Goal: Transaction & Acquisition: Purchase product/service

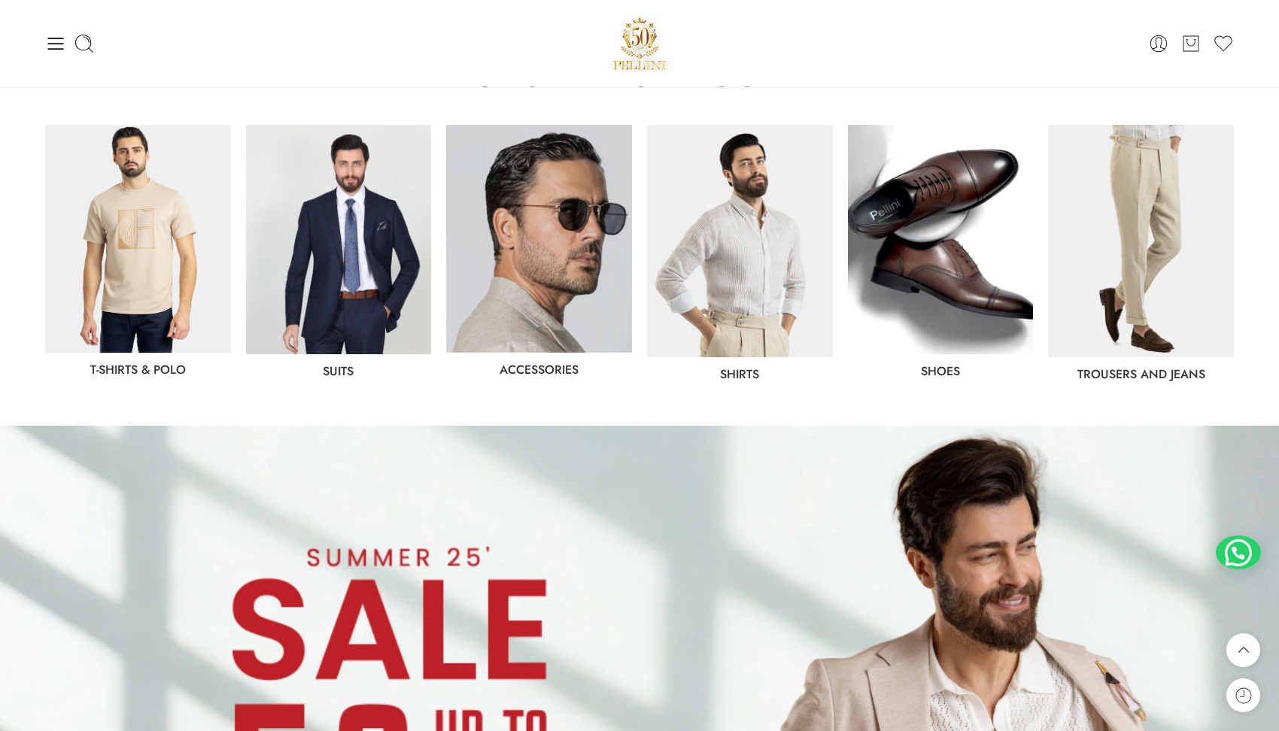
scroll to position [746, 0]
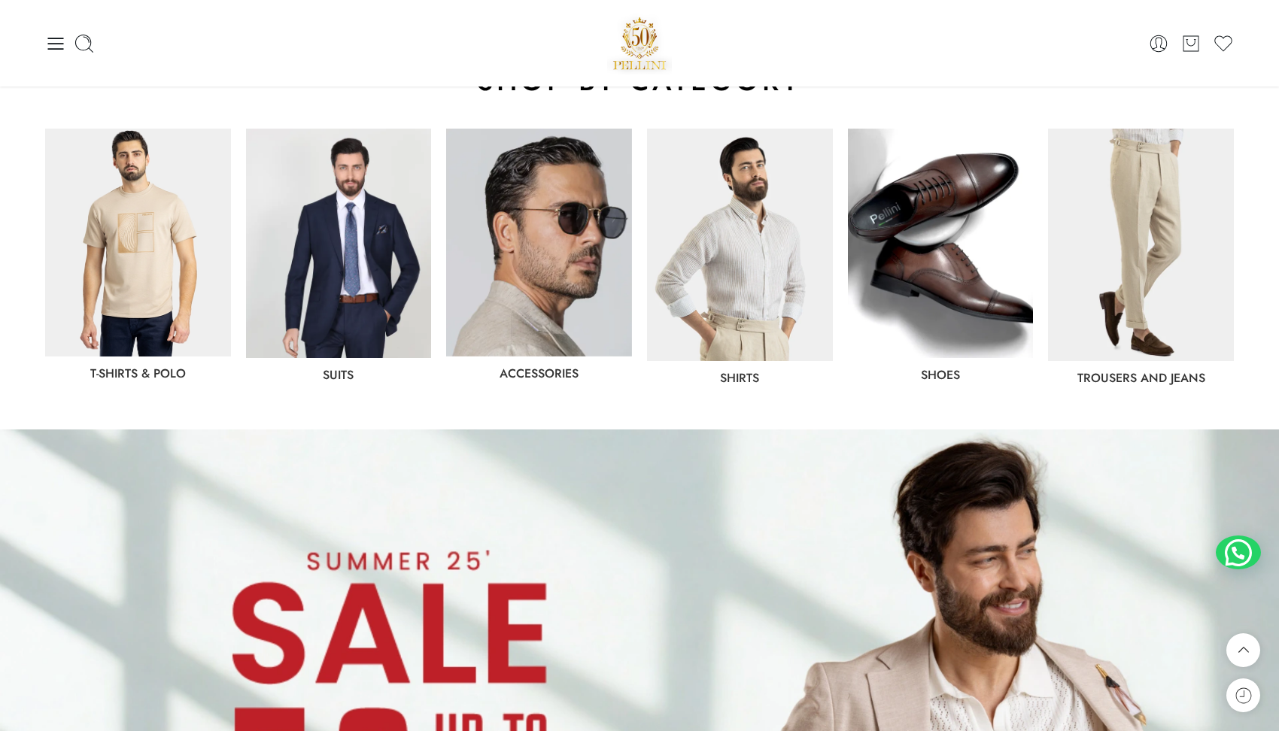
click at [718, 380] on div "Shirts" at bounding box center [740, 378] width 186 height 12
drag, startPoint x: 718, startPoint y: 381, endPoint x: 768, endPoint y: 382, distance: 50.4
click at [768, 382] on div "Shirts" at bounding box center [740, 378] width 186 height 12
copy link "Shirts"
click at [338, 370] on link "Suits" at bounding box center [338, 374] width 31 height 17
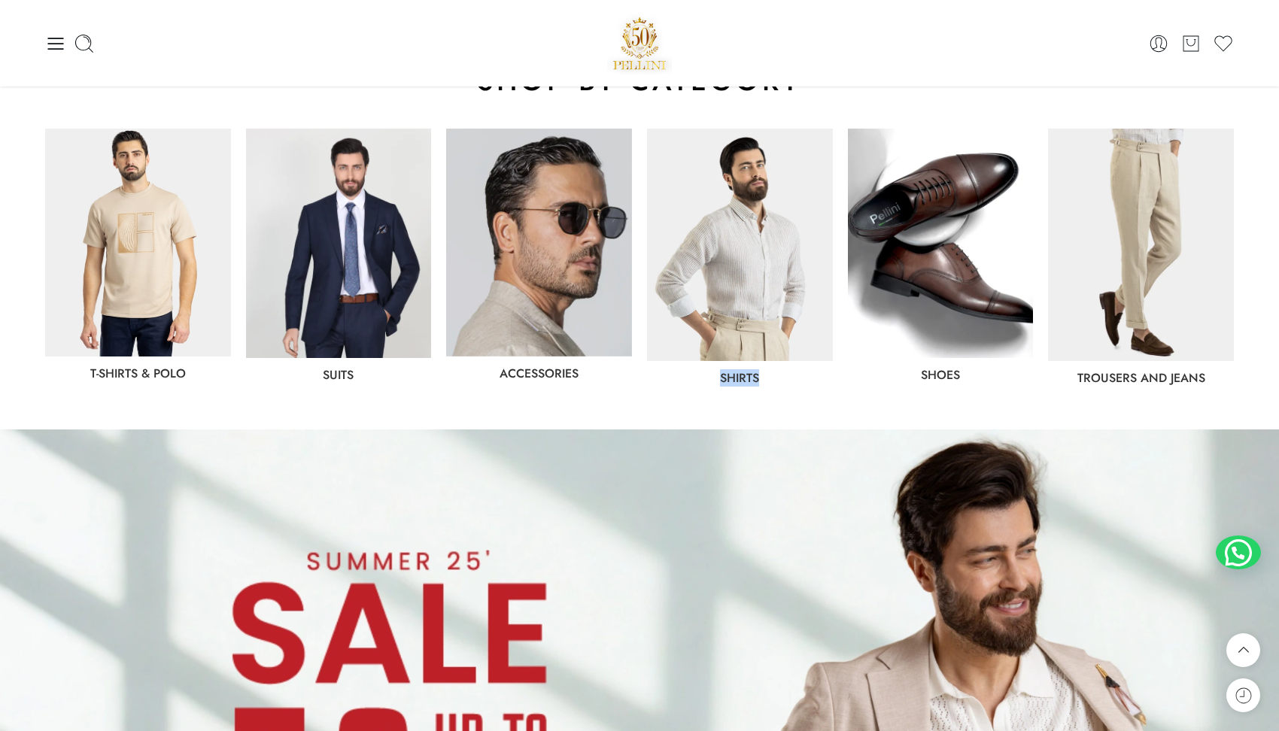
click at [338, 370] on link "Suits" at bounding box center [338, 374] width 31 height 17
copy link "Shirts"
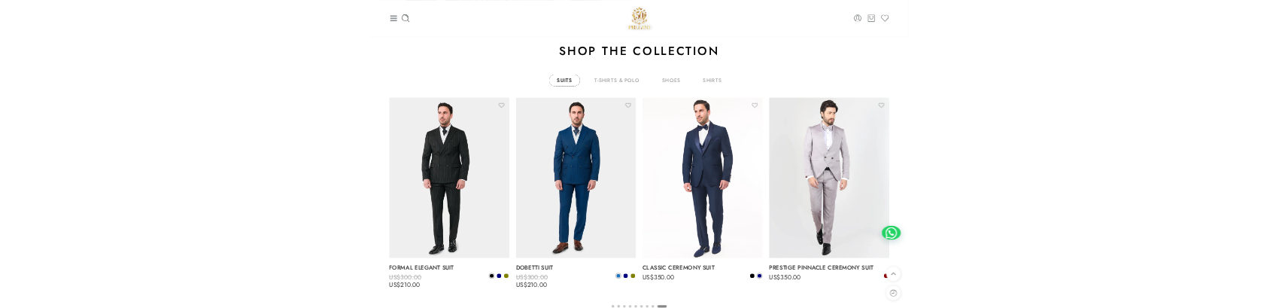
scroll to position [2455, 0]
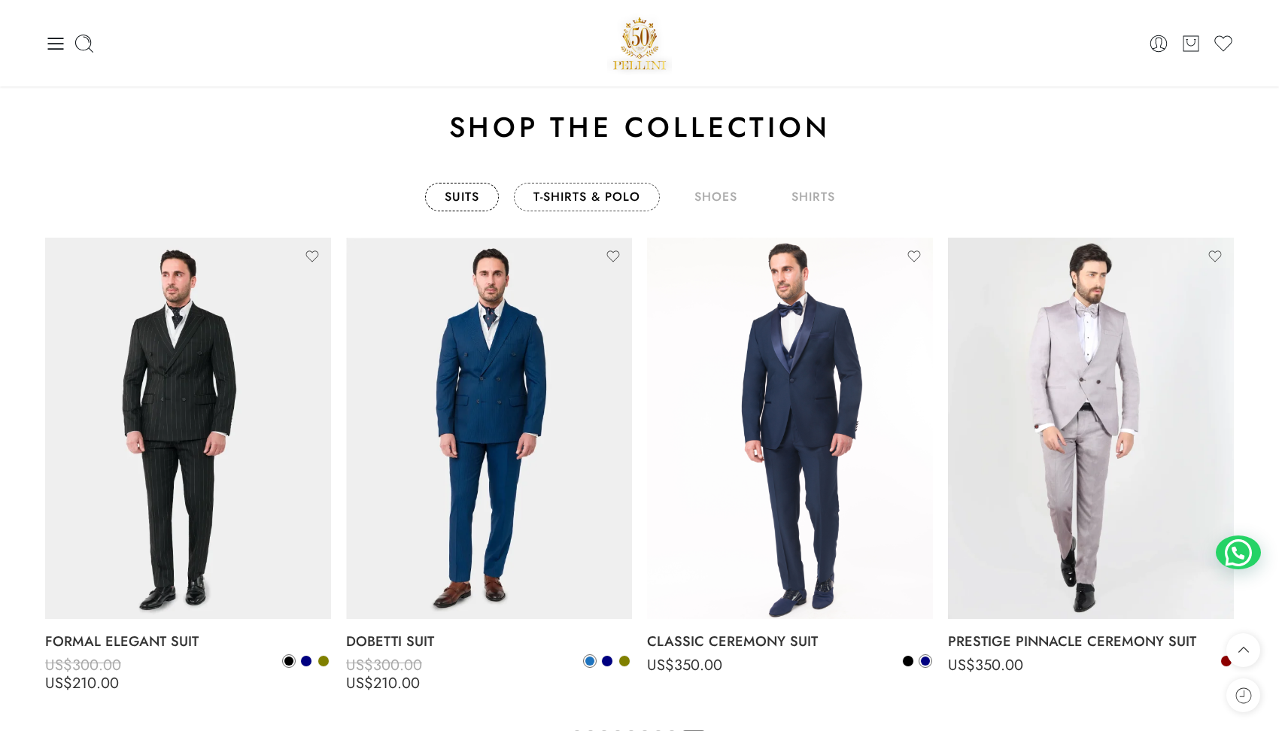
click at [600, 202] on link "T-Shirts & Polo" at bounding box center [587, 197] width 146 height 29
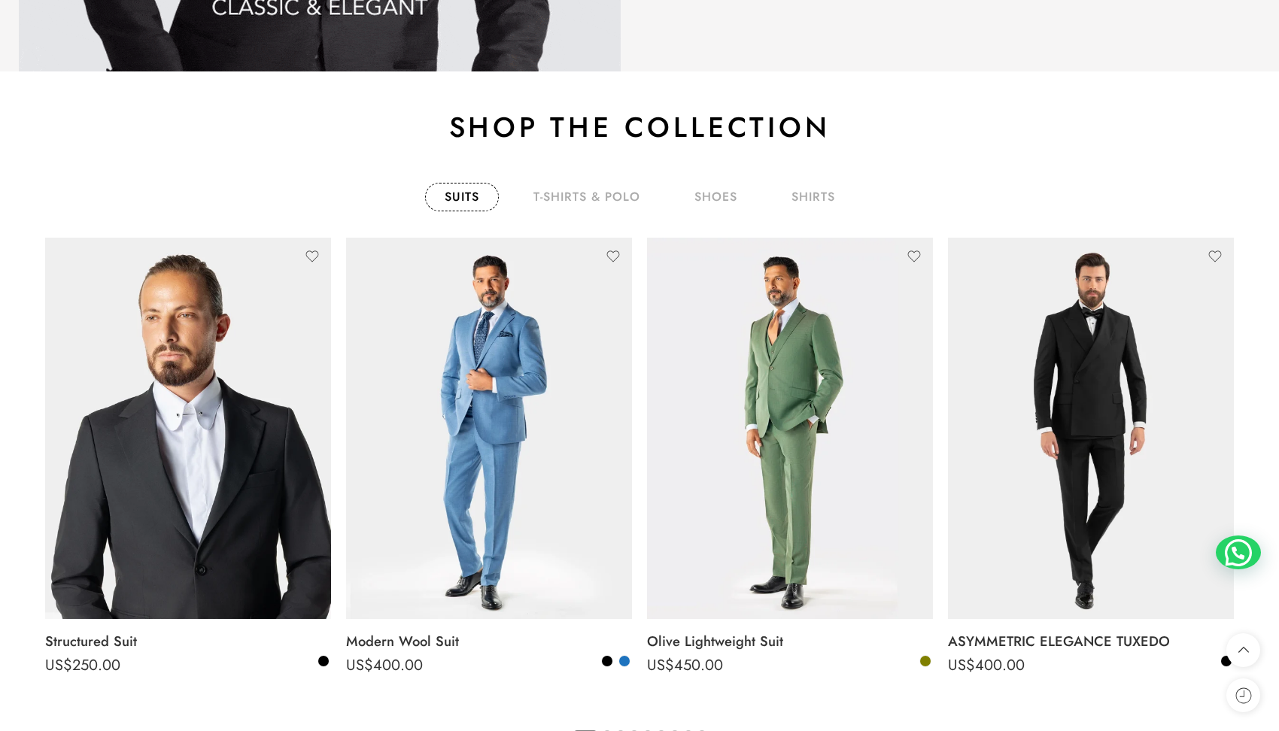
scroll to position [2455, 0]
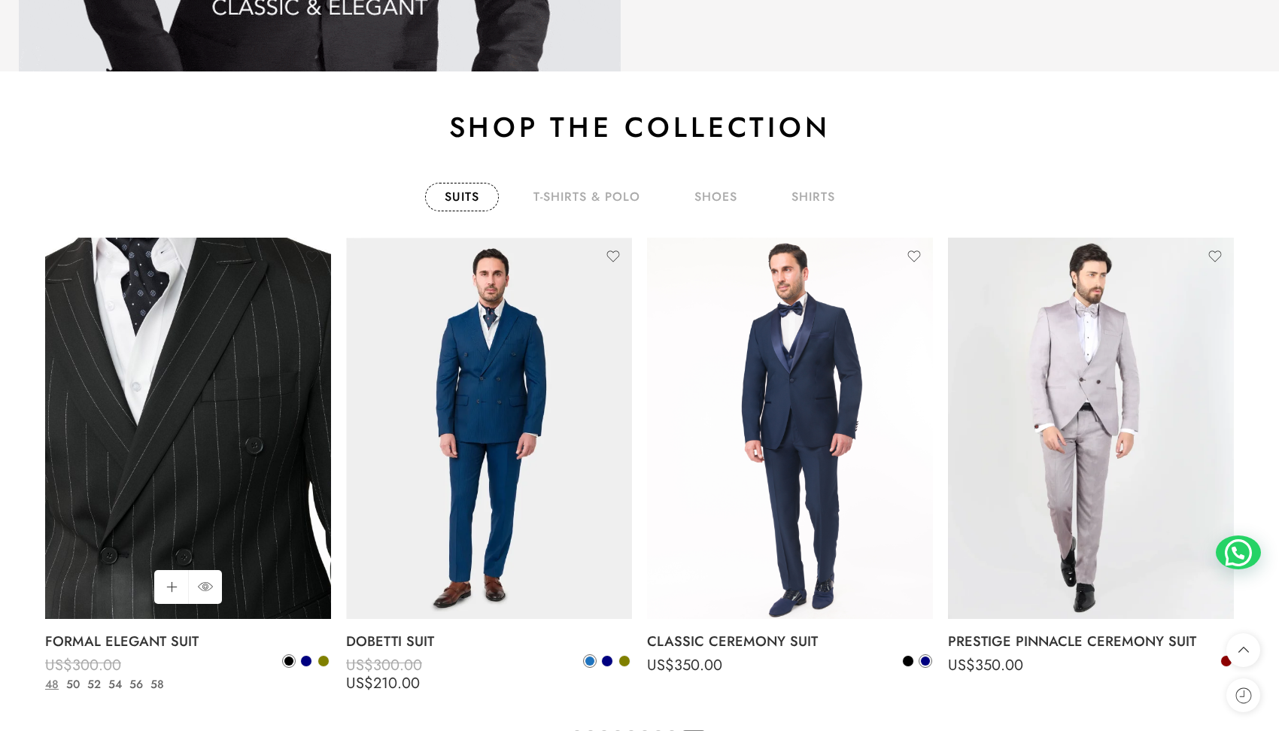
click at [202, 405] on img at bounding box center [188, 428] width 286 height 381
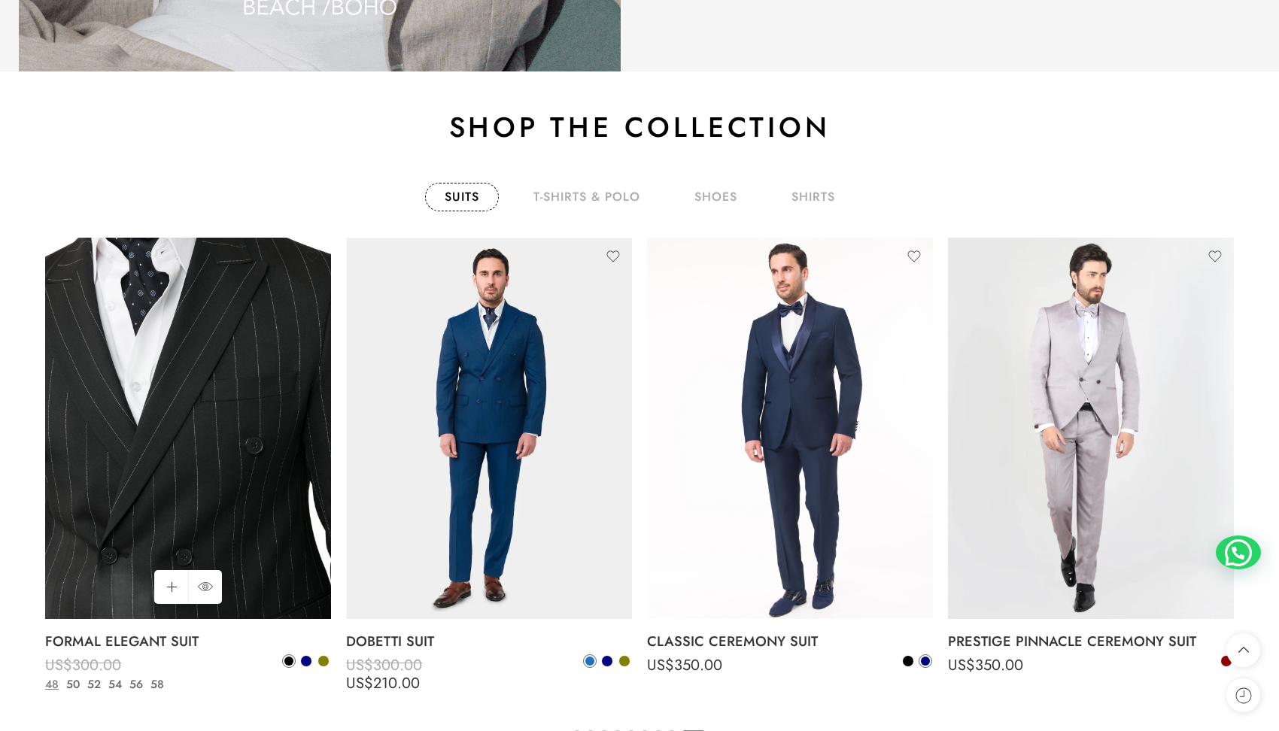
click at [207, 308] on img at bounding box center [188, 428] width 286 height 381
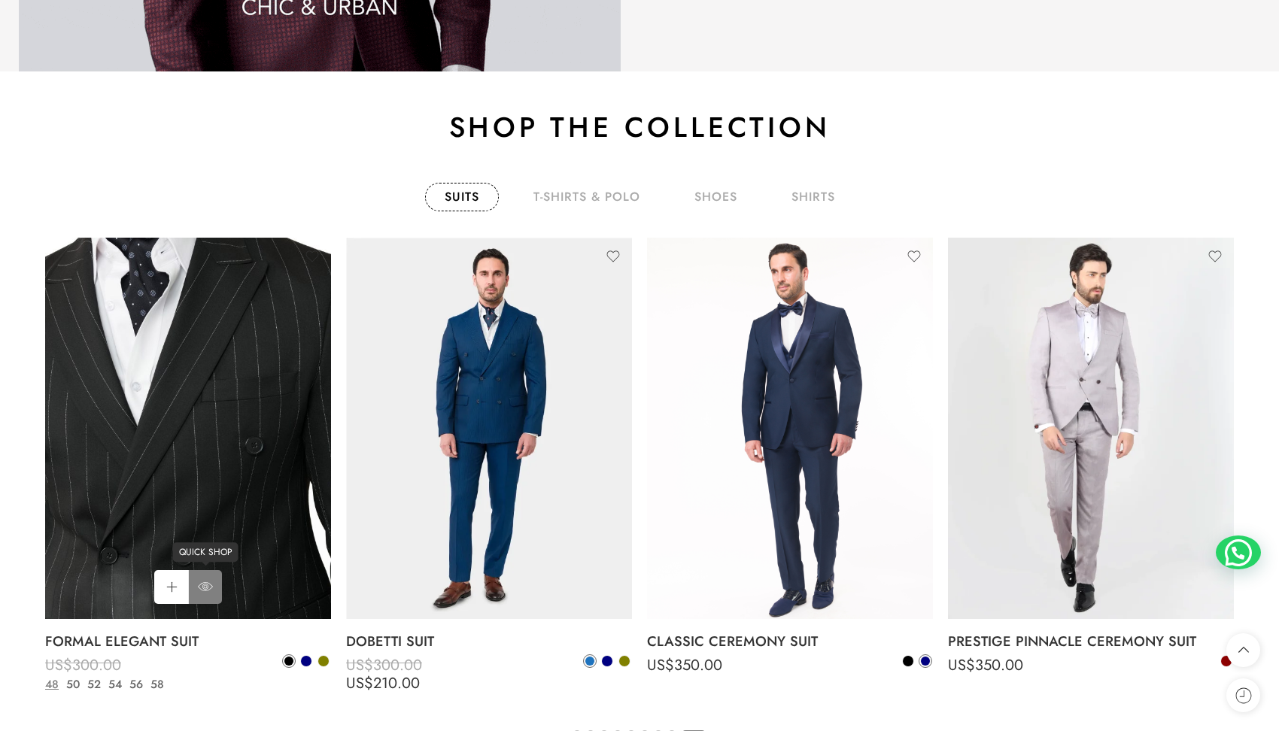
click at [198, 591] on icon at bounding box center [205, 586] width 15 height 27
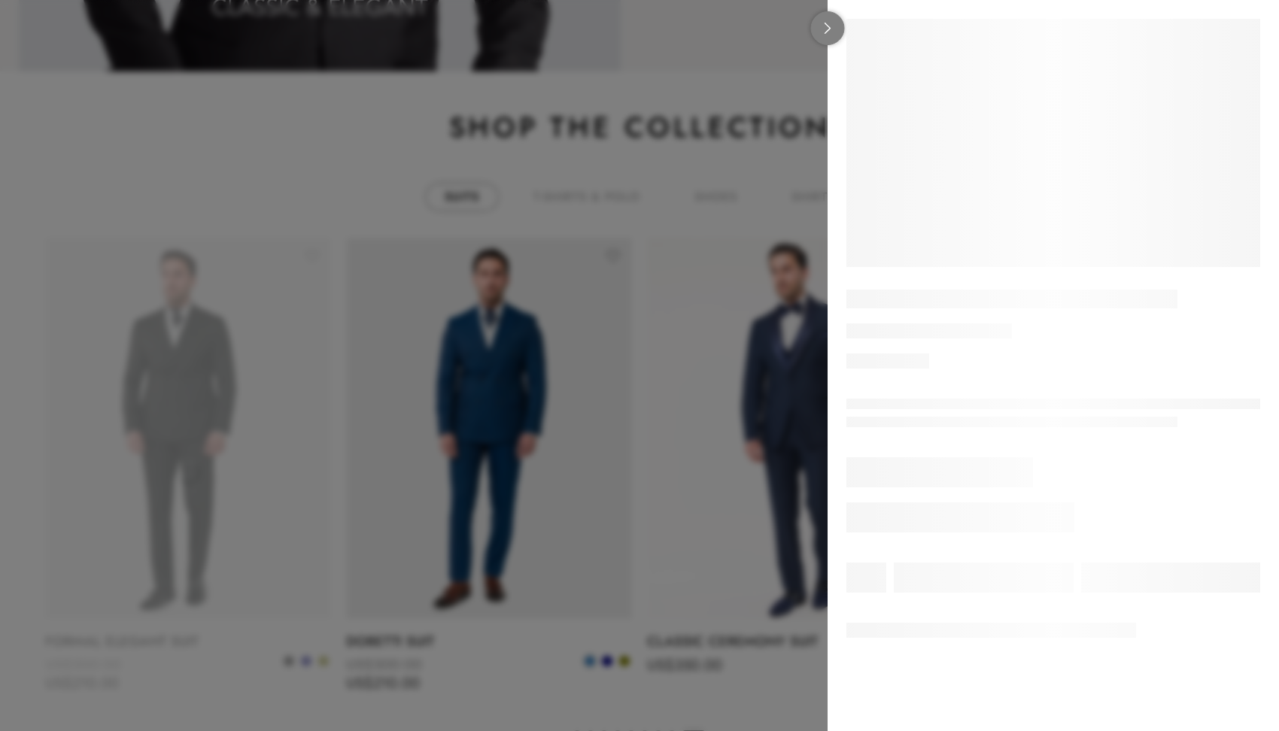
click at [819, 33] on link at bounding box center [828, 28] width 34 height 34
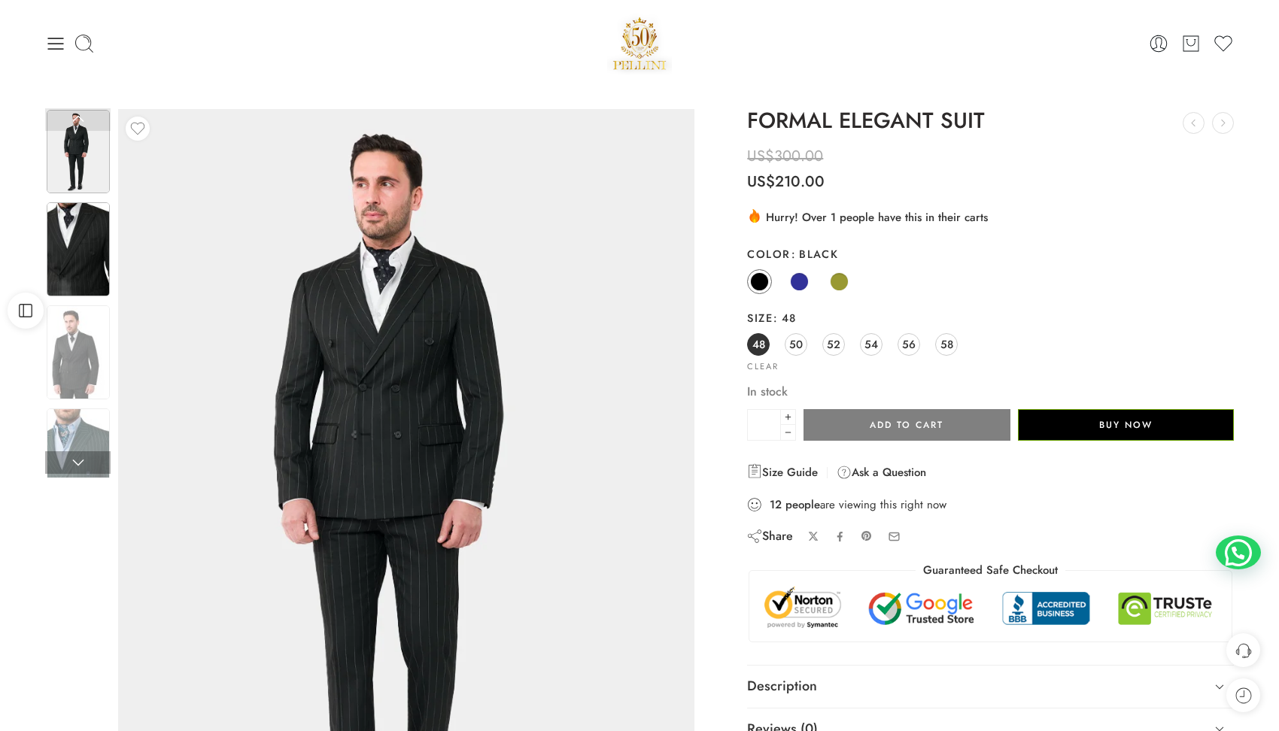
click at [84, 266] on img at bounding box center [78, 249] width 63 height 94
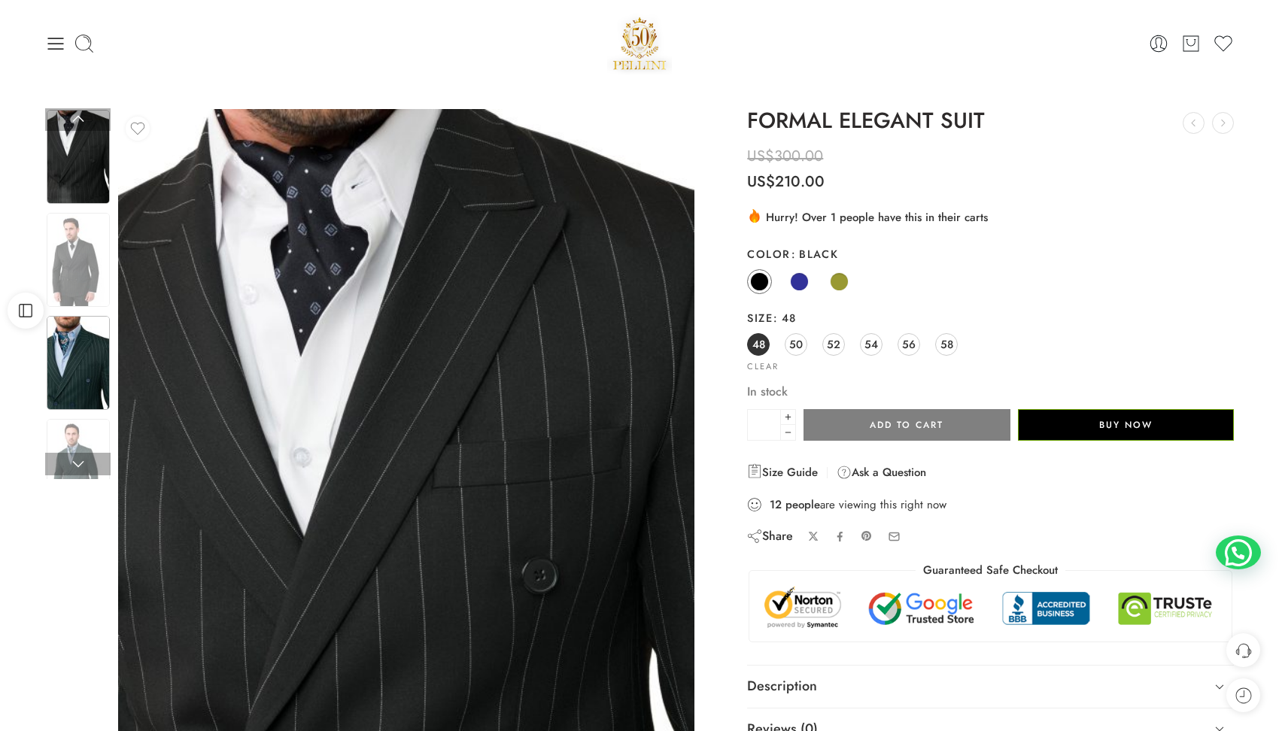
click at [91, 337] on img at bounding box center [78, 363] width 63 height 94
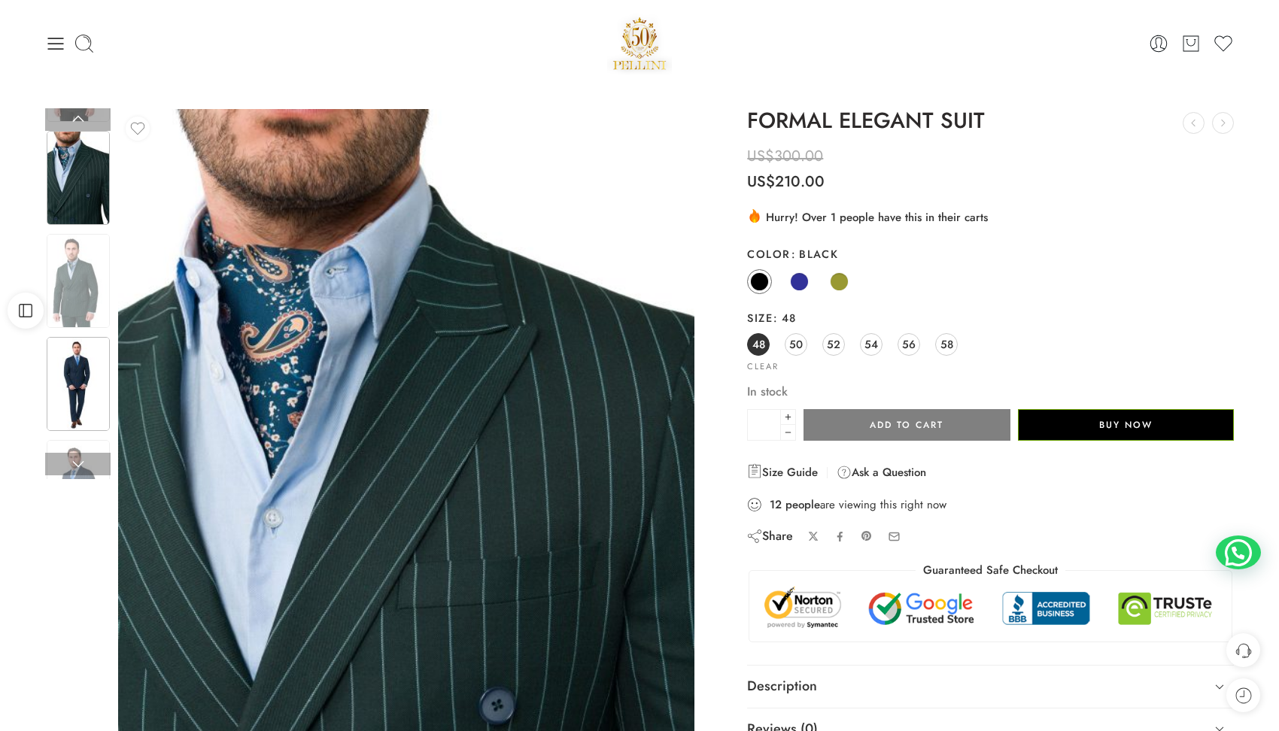
click at [91, 357] on img at bounding box center [78, 384] width 63 height 94
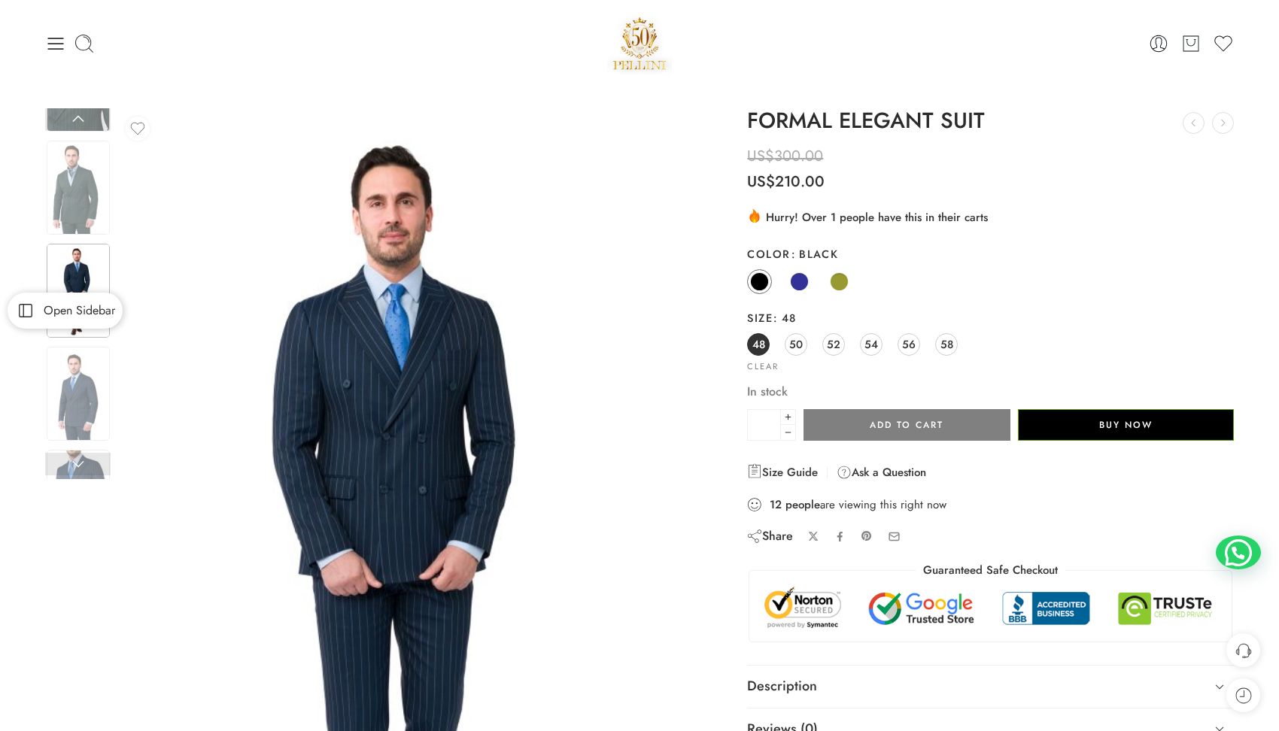
click at [28, 314] on icon at bounding box center [25, 310] width 21 height 17
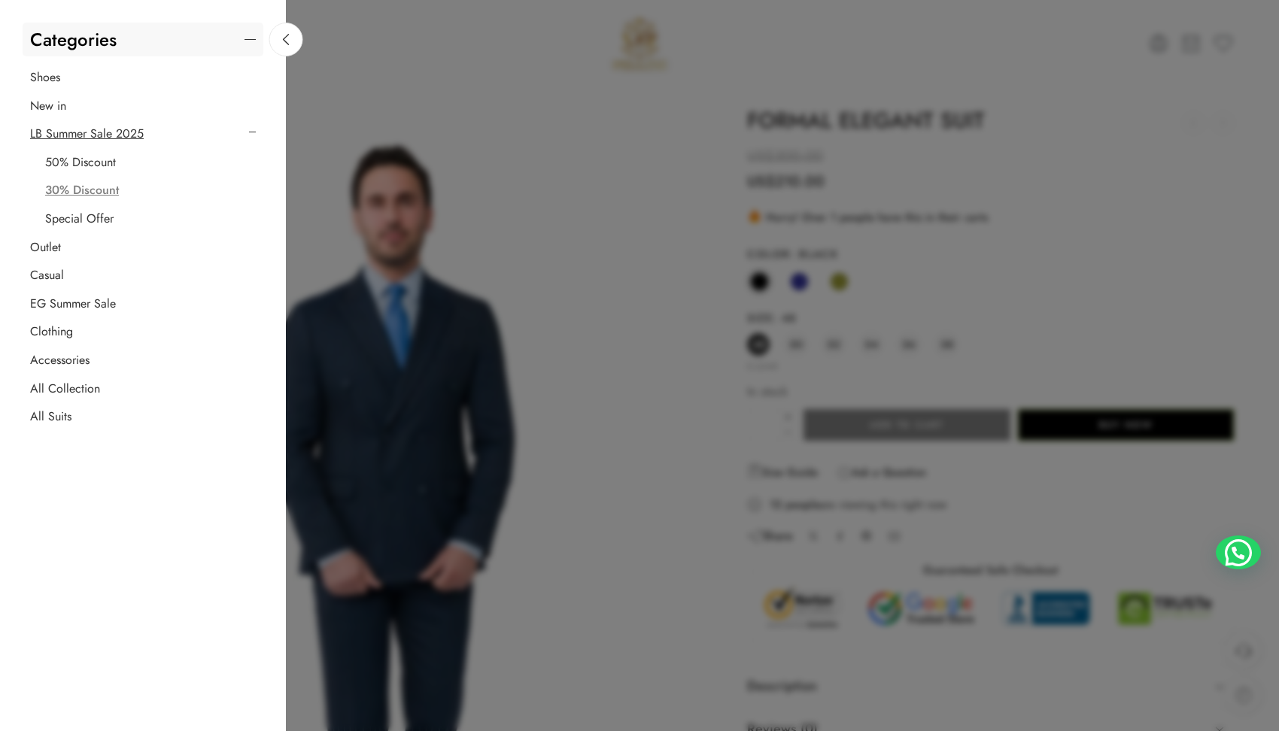
click at [350, 385] on div at bounding box center [639, 365] width 1279 height 731
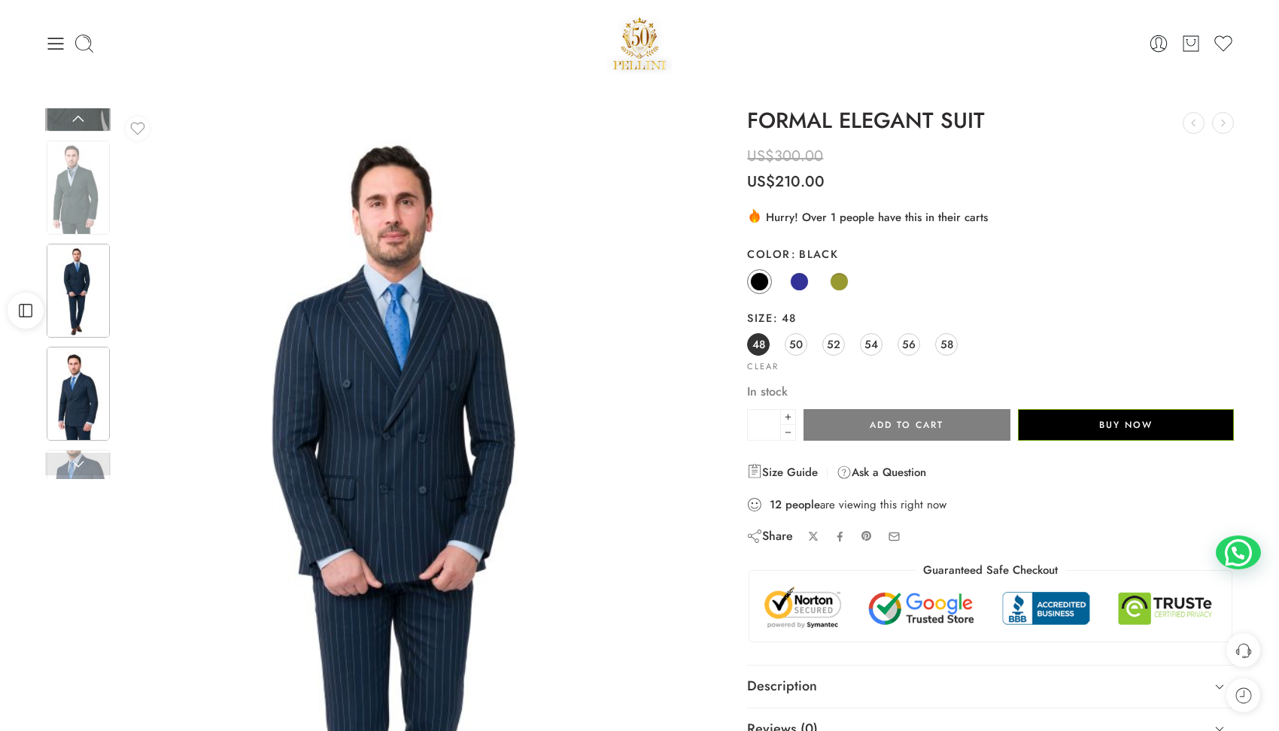
click at [67, 375] on img at bounding box center [78, 394] width 63 height 94
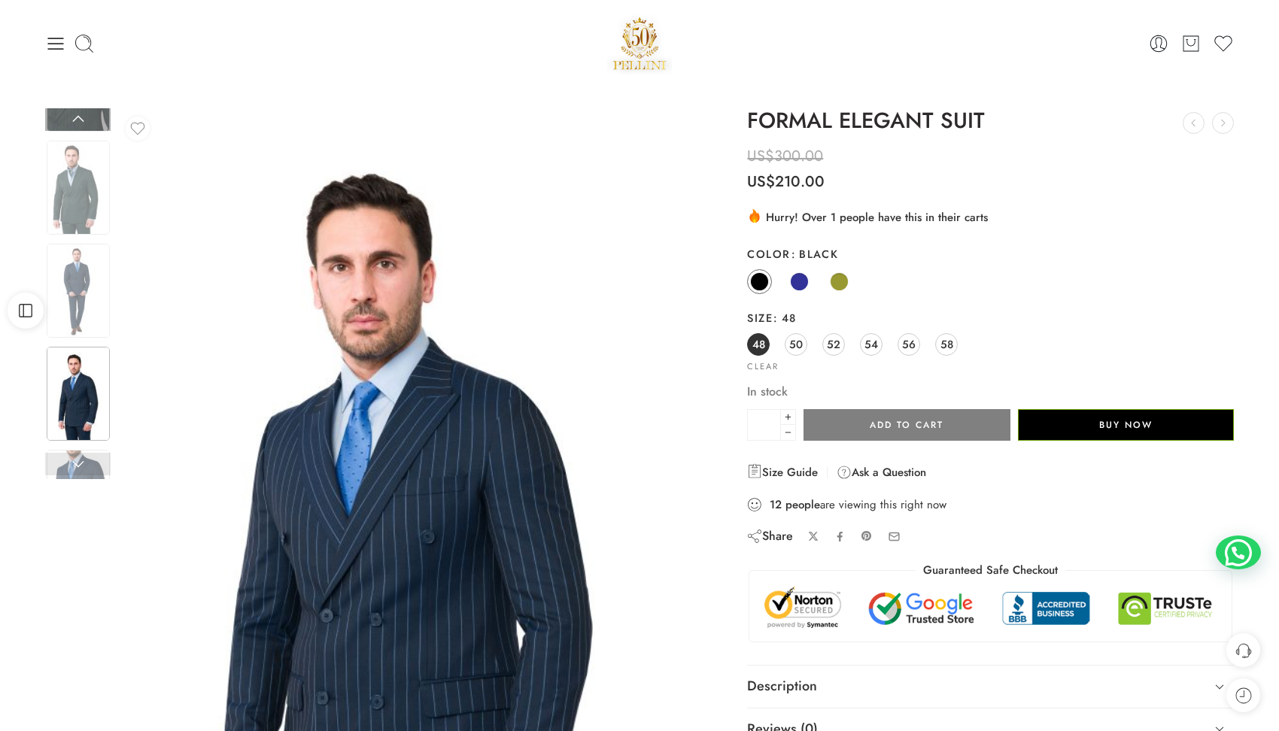
click at [82, 460] on link at bounding box center [77, 464] width 65 height 23
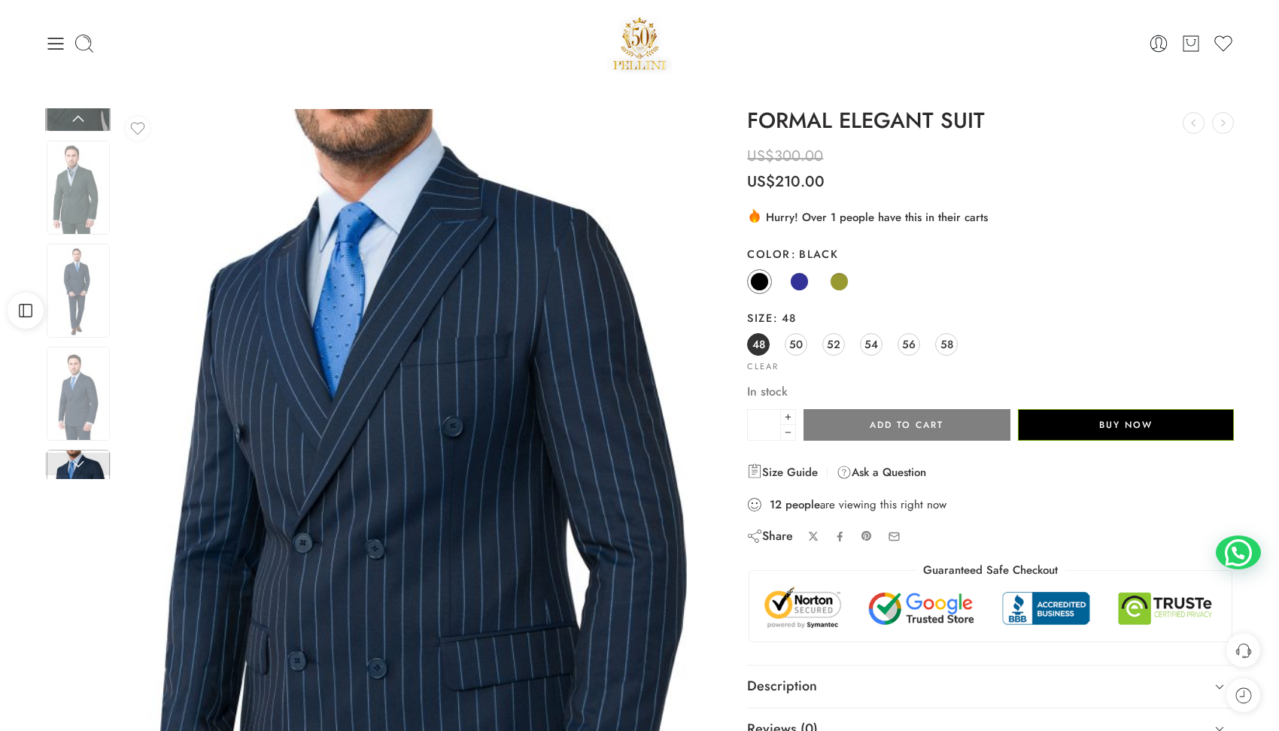
click at [83, 469] on link at bounding box center [77, 464] width 65 height 23
click at [80, 121] on link at bounding box center [77, 119] width 65 height 23
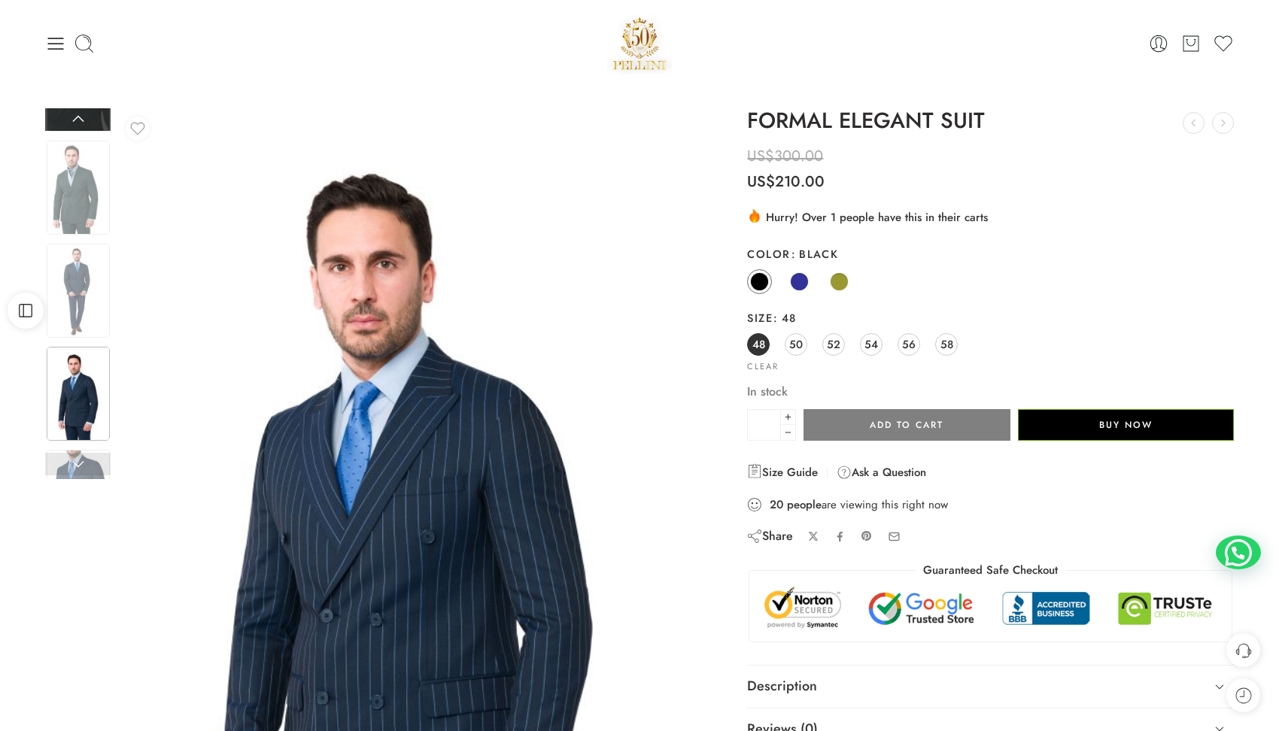
click at [80, 121] on link at bounding box center [77, 119] width 65 height 23
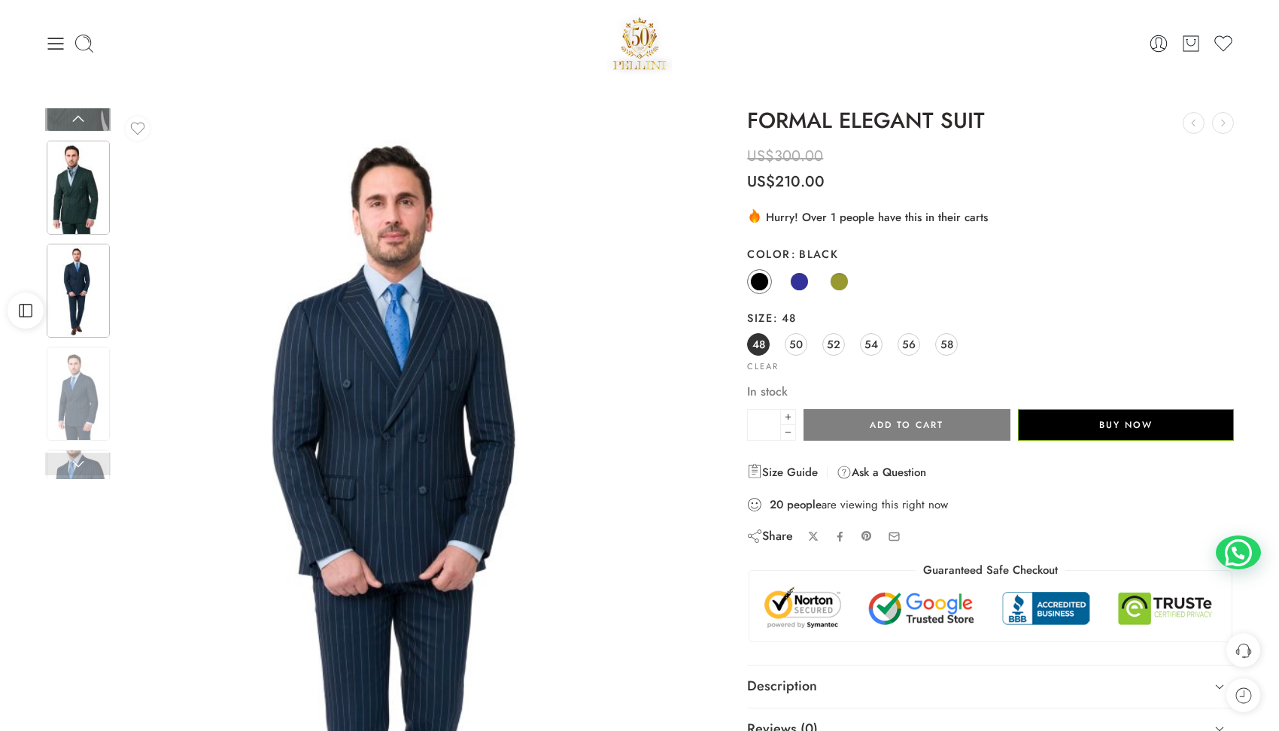
click at [75, 202] on img at bounding box center [78, 188] width 63 height 94
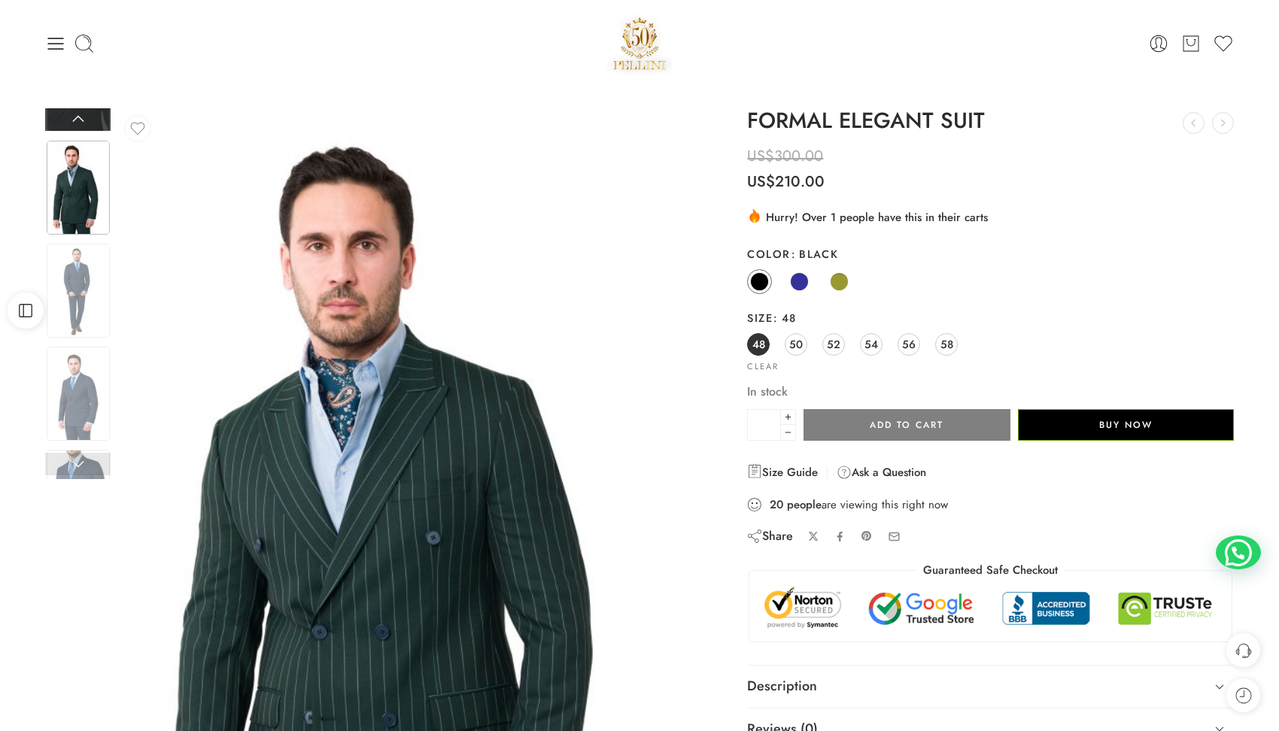
click at [83, 121] on link at bounding box center [77, 119] width 65 height 23
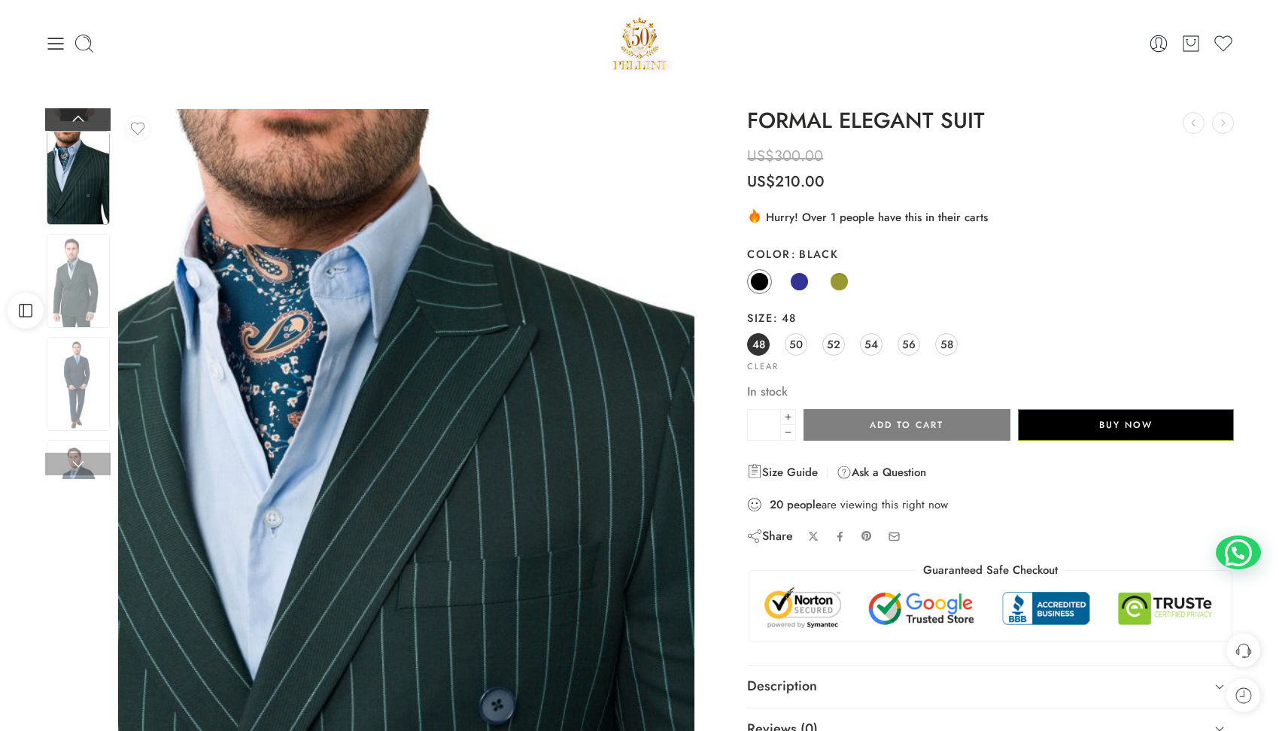
click at [77, 116] on link at bounding box center [77, 119] width 65 height 23
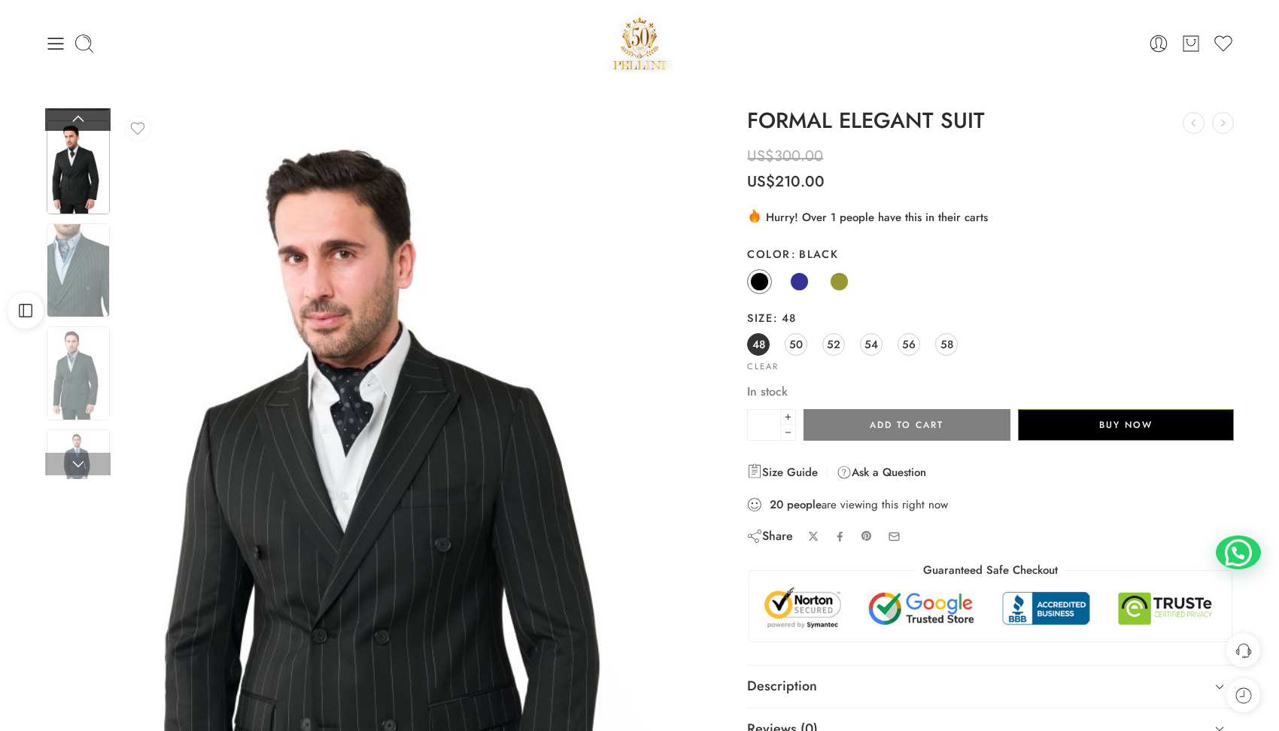
click at [77, 116] on link at bounding box center [77, 119] width 65 height 23
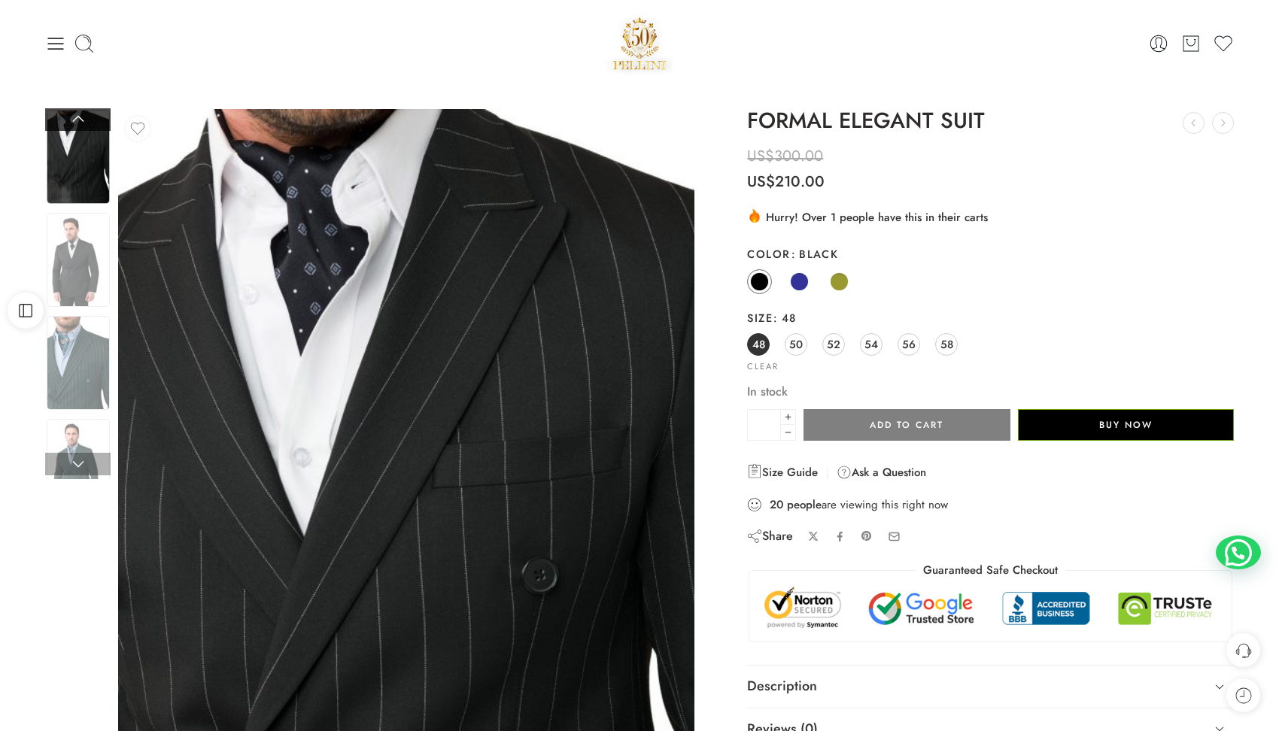
click at [77, 116] on link at bounding box center [77, 119] width 65 height 23
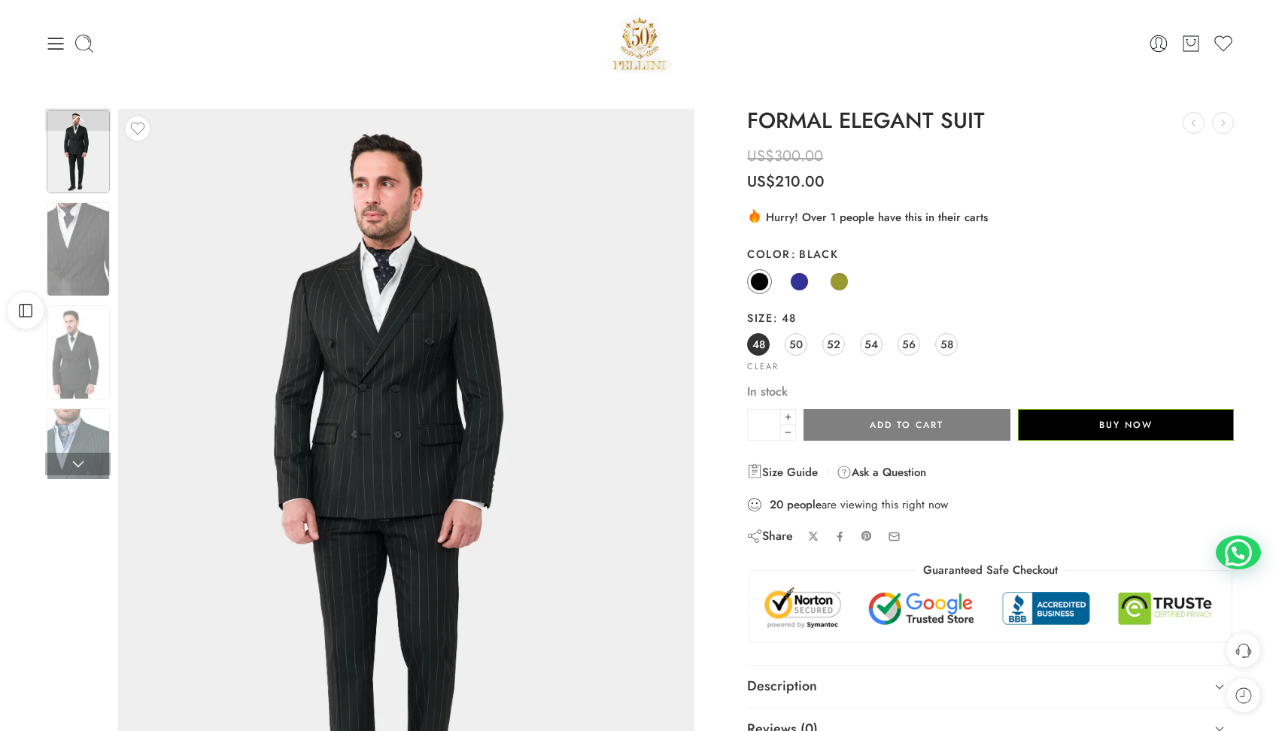
click at [77, 116] on link at bounding box center [77, 119] width 65 height 23
click at [84, 235] on img at bounding box center [78, 249] width 63 height 94
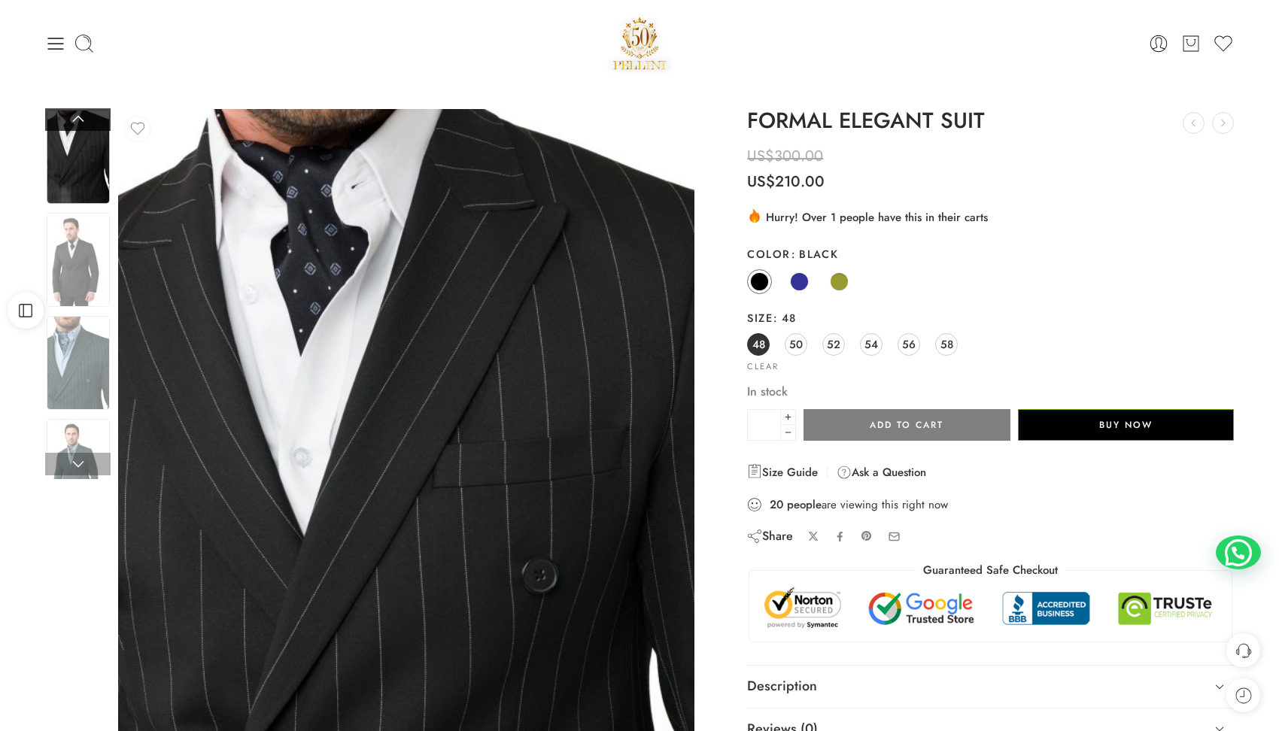
click at [77, 126] on link at bounding box center [77, 119] width 65 height 23
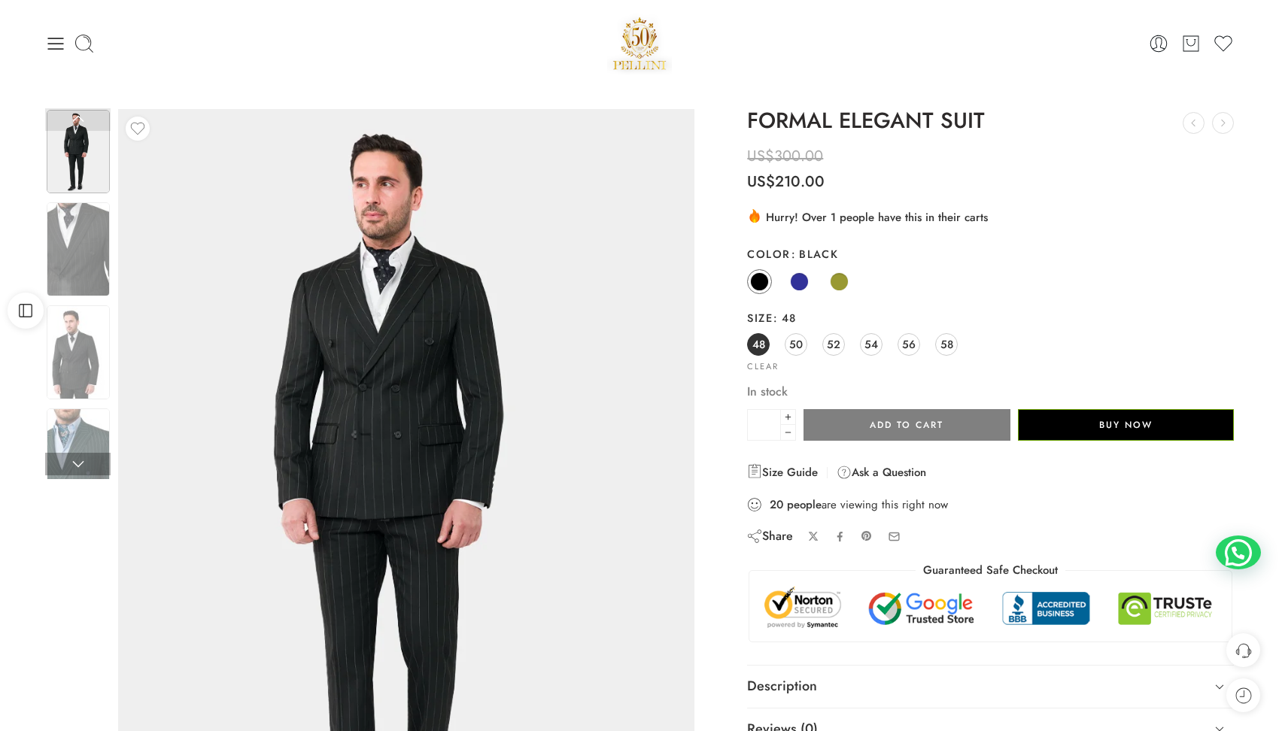
click at [90, 177] on img at bounding box center [78, 152] width 63 height 84
click at [93, 277] on img at bounding box center [78, 249] width 63 height 94
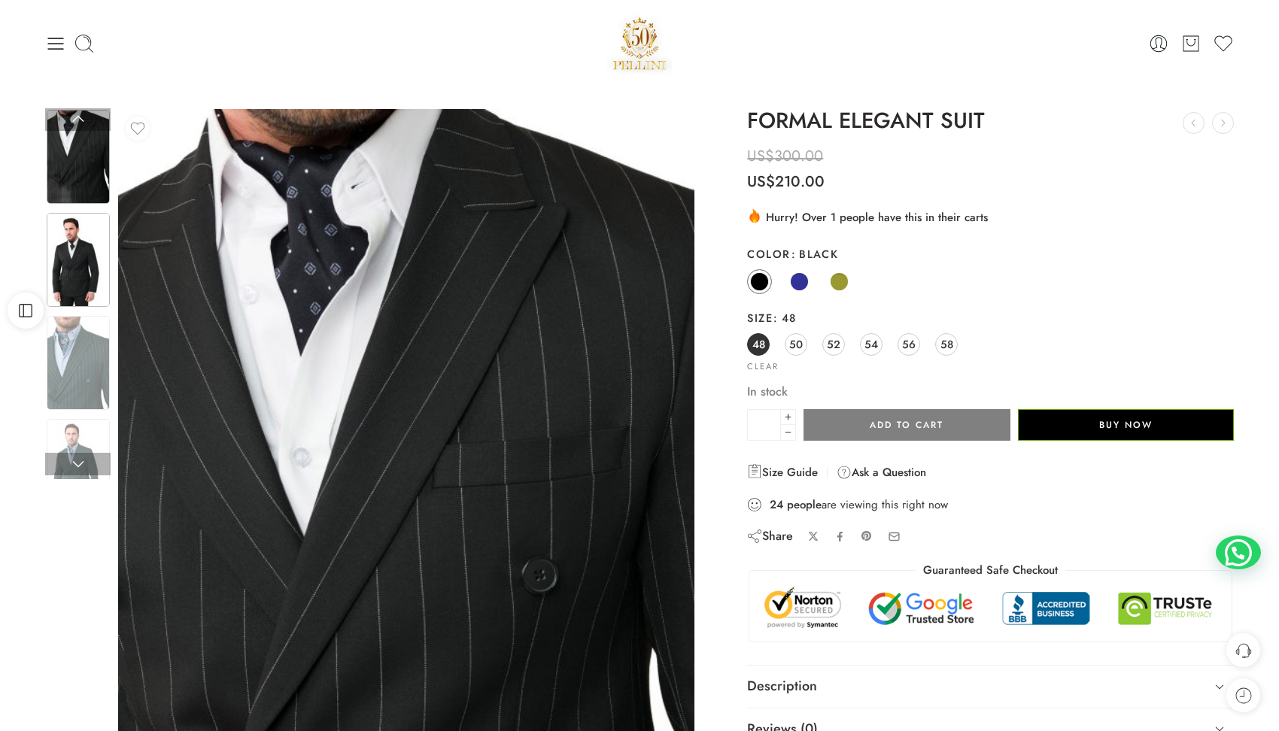
click at [94, 302] on img at bounding box center [78, 260] width 63 height 94
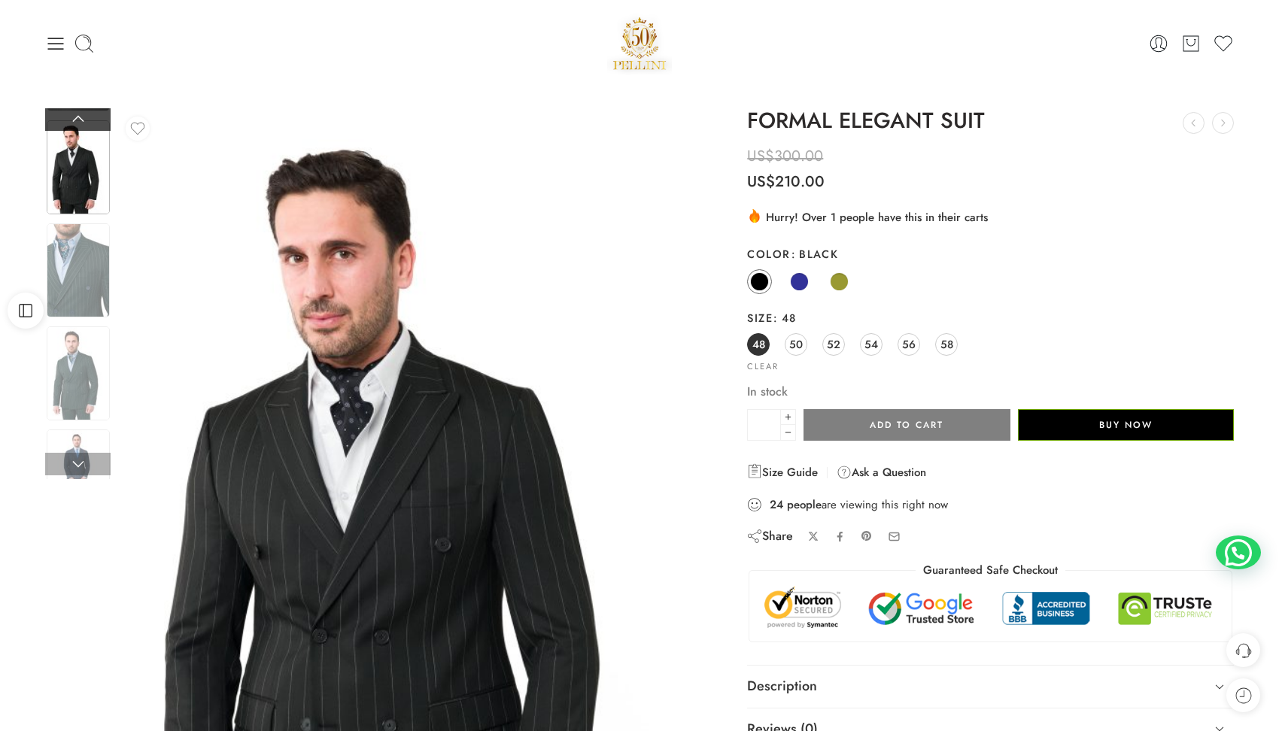
click at [79, 116] on link at bounding box center [77, 119] width 65 height 23
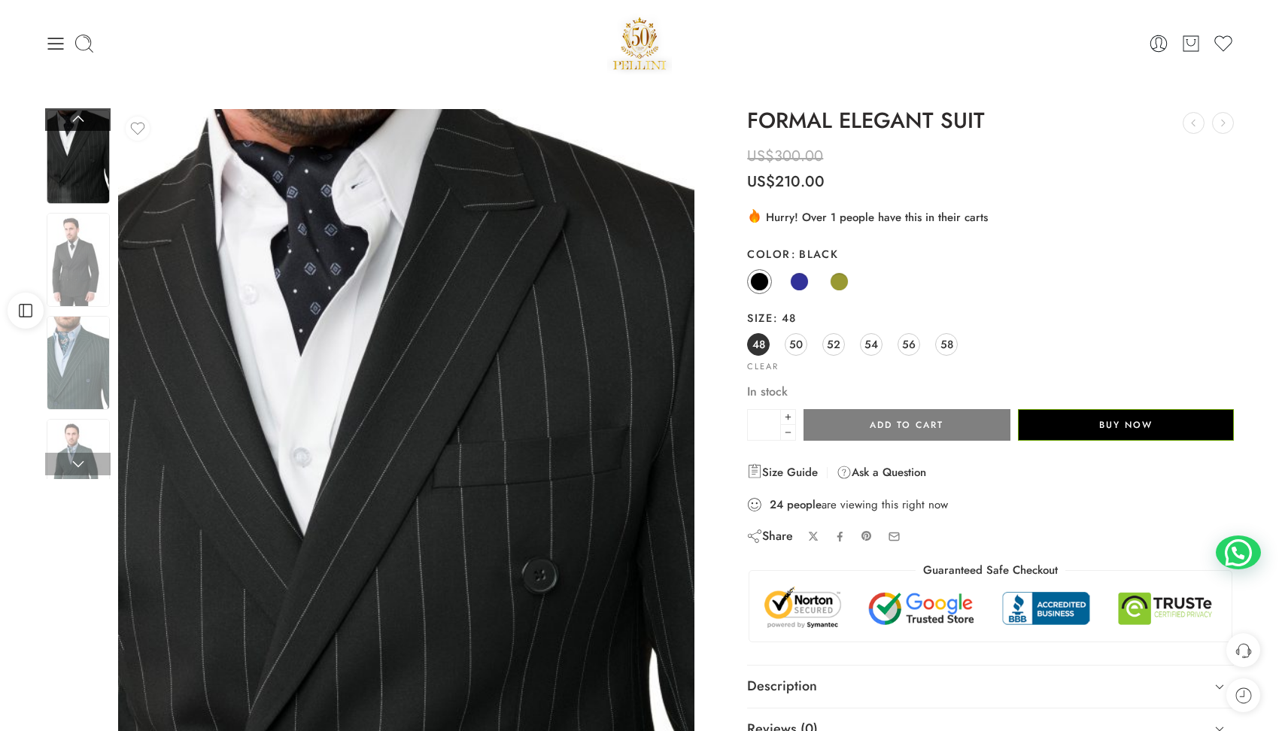
click at [77, 113] on link at bounding box center [77, 119] width 65 height 23
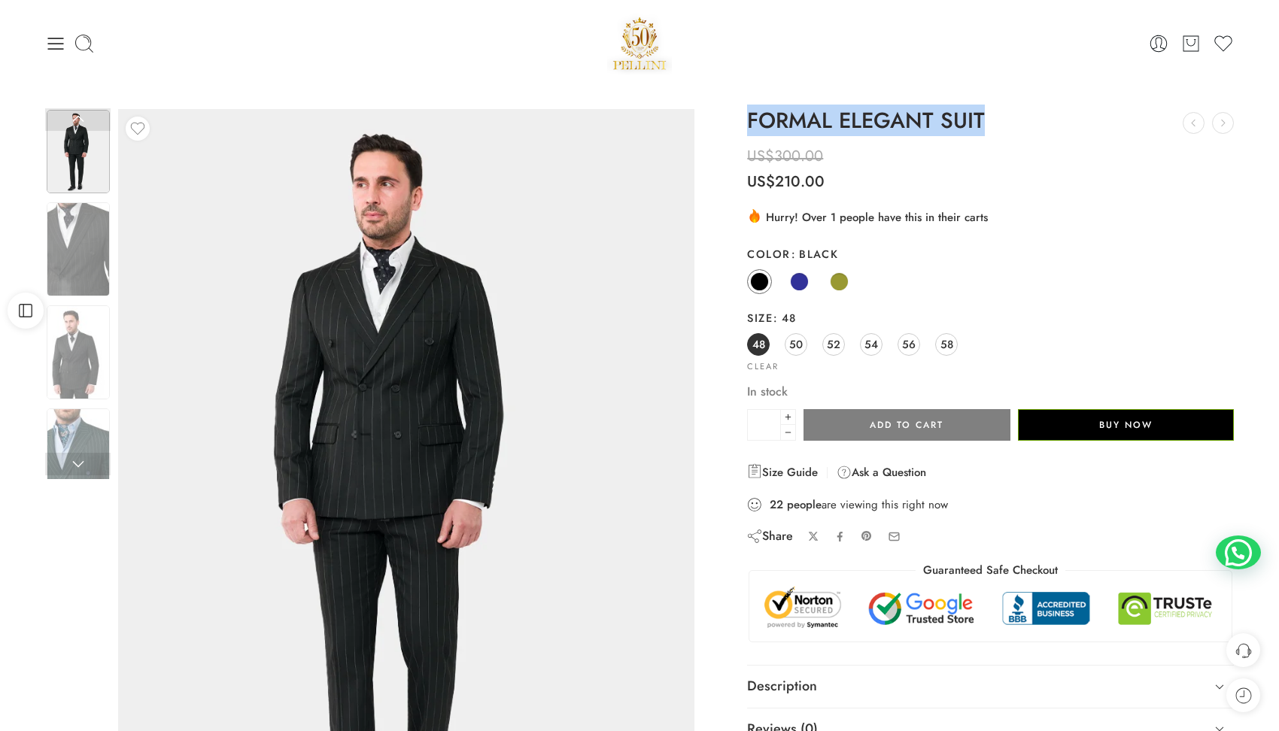
drag, startPoint x: 751, startPoint y: 123, endPoint x: 1012, endPoint y: 121, distance: 261.0
click at [1012, 121] on h1 "FORMAL ELEGANT SUIT" at bounding box center [990, 121] width 487 height 24
copy h1 "FORMAL ELEGANT SUIT"
click at [91, 272] on img at bounding box center [78, 249] width 63 height 94
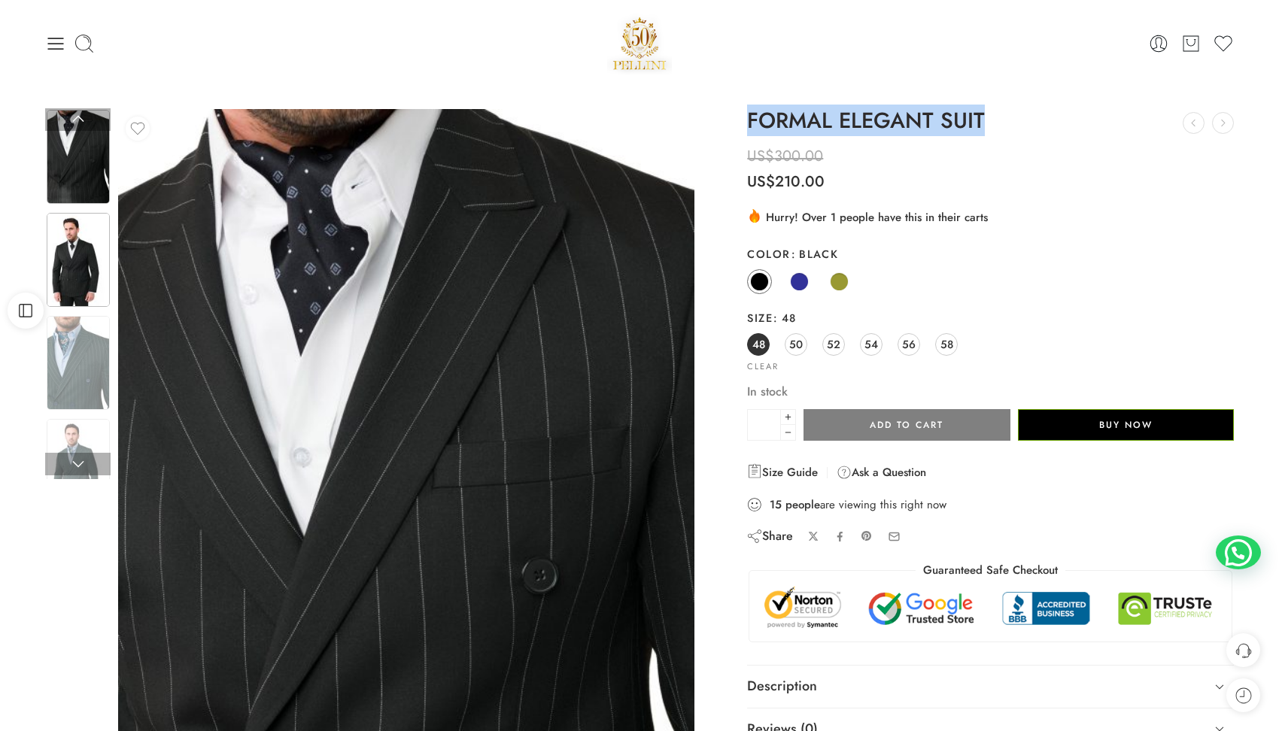
click at [80, 243] on img at bounding box center [78, 260] width 63 height 94
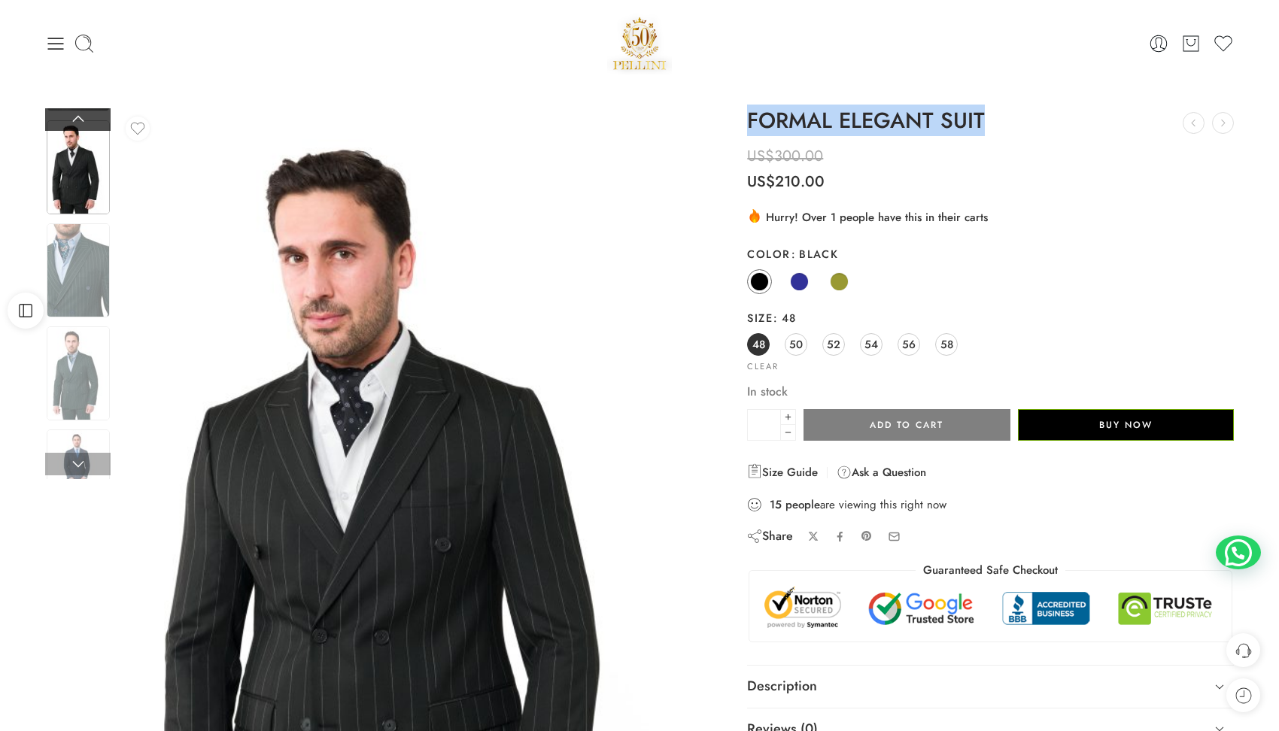
click at [73, 120] on link at bounding box center [77, 119] width 65 height 23
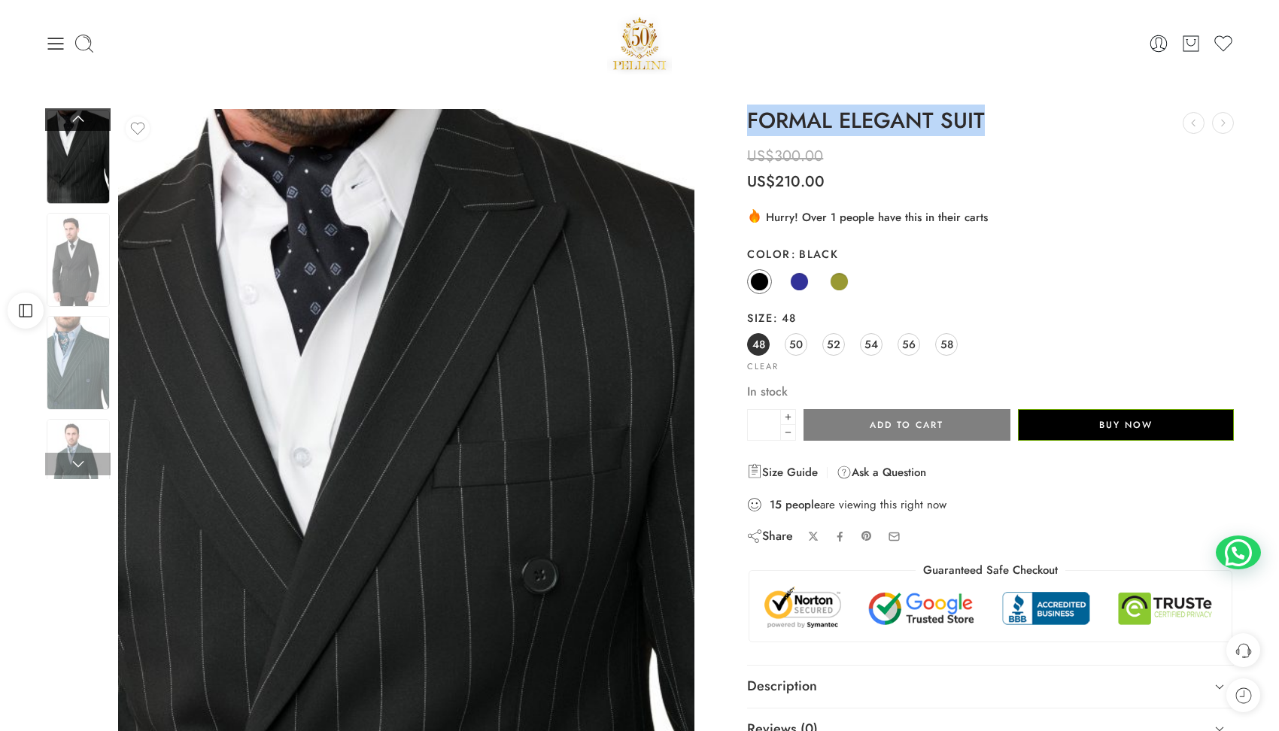
click at [80, 121] on link at bounding box center [77, 119] width 65 height 23
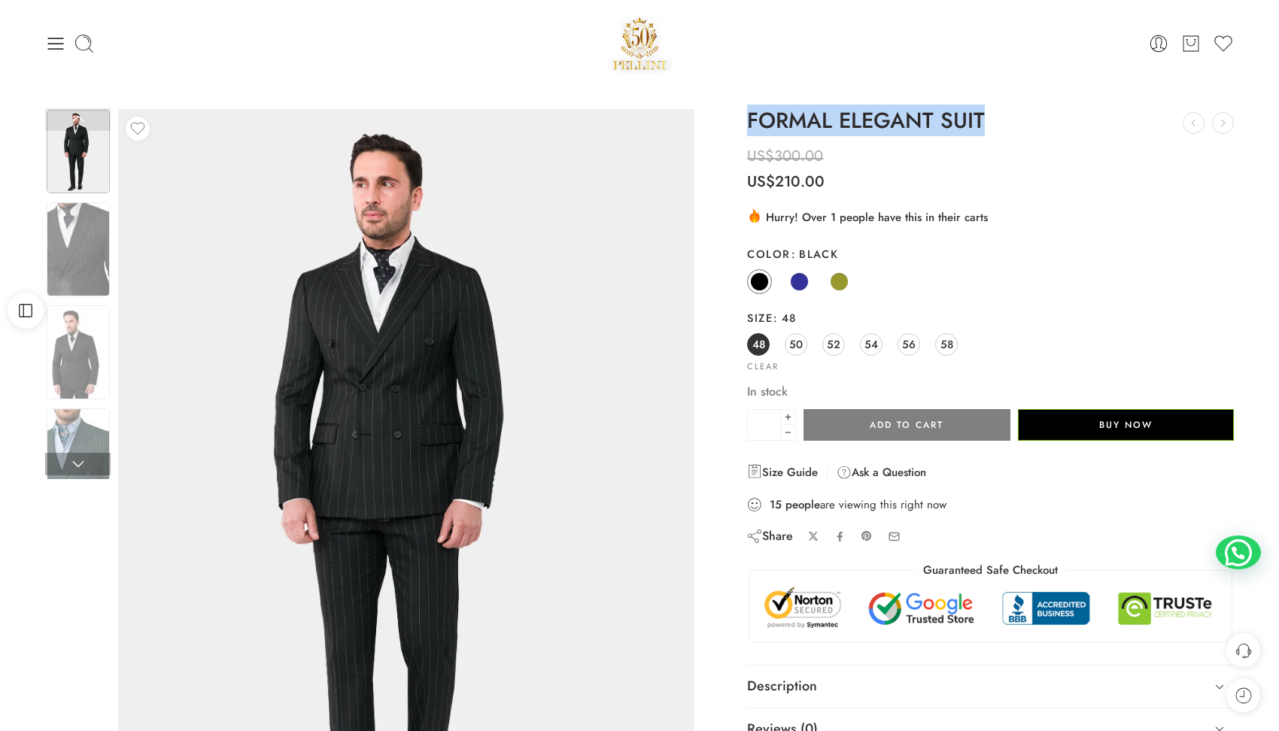
click at [88, 162] on img at bounding box center [78, 152] width 63 height 84
click at [88, 332] on img at bounding box center [78, 352] width 63 height 94
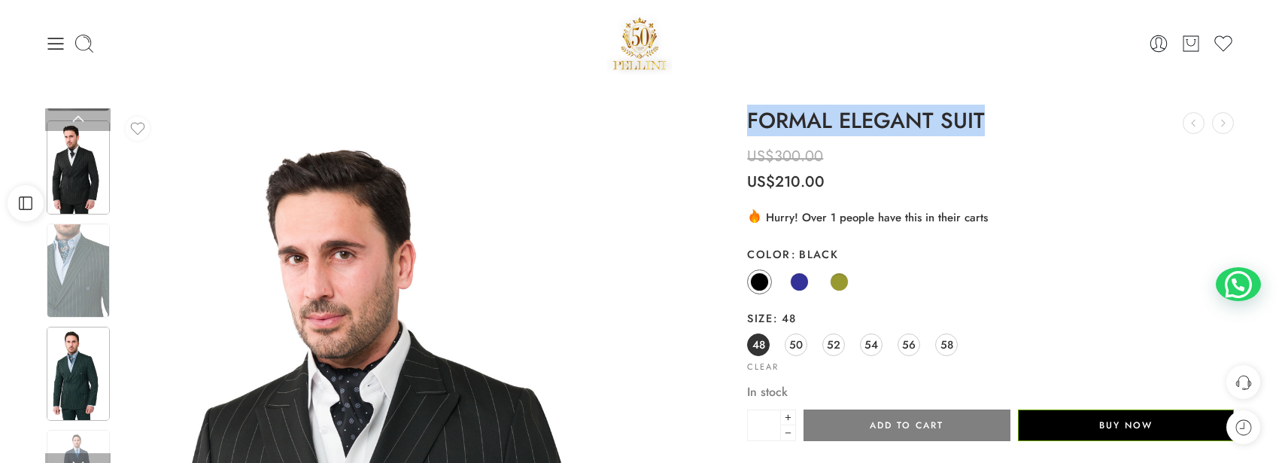
click at [80, 369] on img at bounding box center [78, 373] width 63 height 94
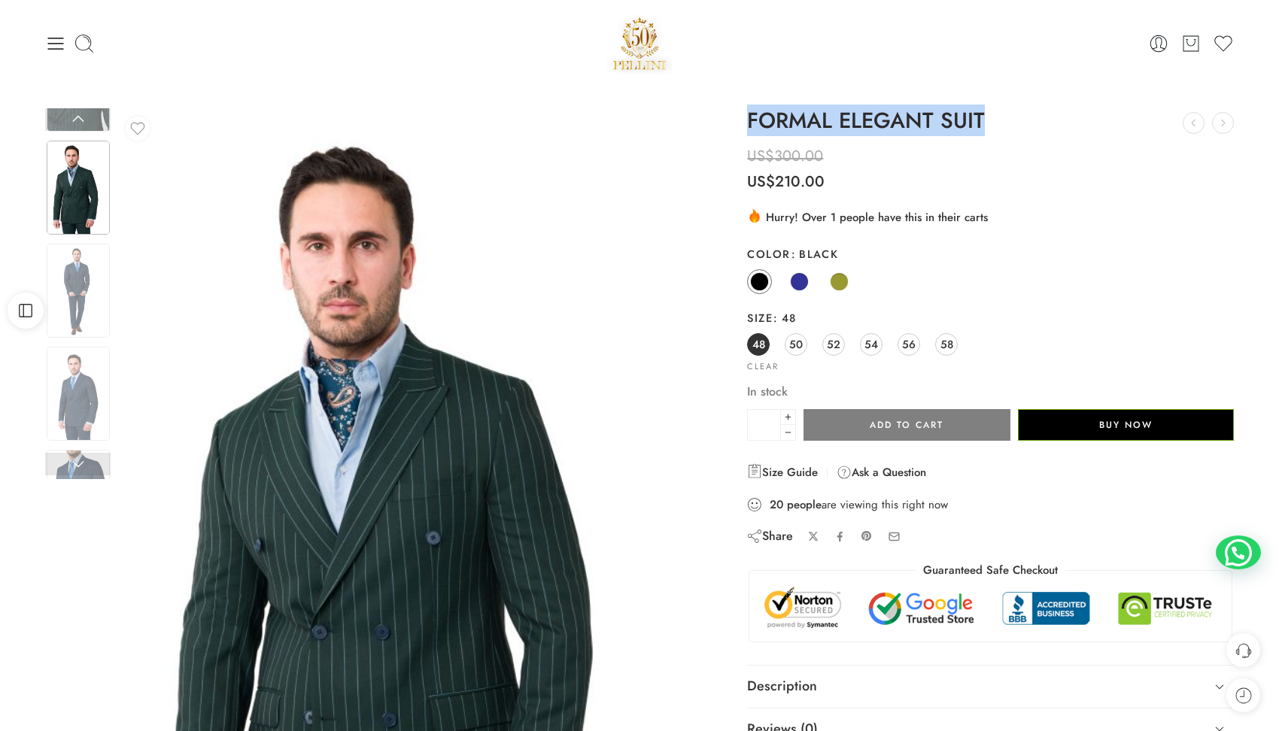
click at [1225, 223] on div ".cls-3 { fill: url(#linear-gradient-1); } .cls-4 { fill: #fc9502; } .cls-5 { fi…" at bounding box center [990, 217] width 487 height 18
click at [799, 342] on span "50" at bounding box center [796, 344] width 14 height 20
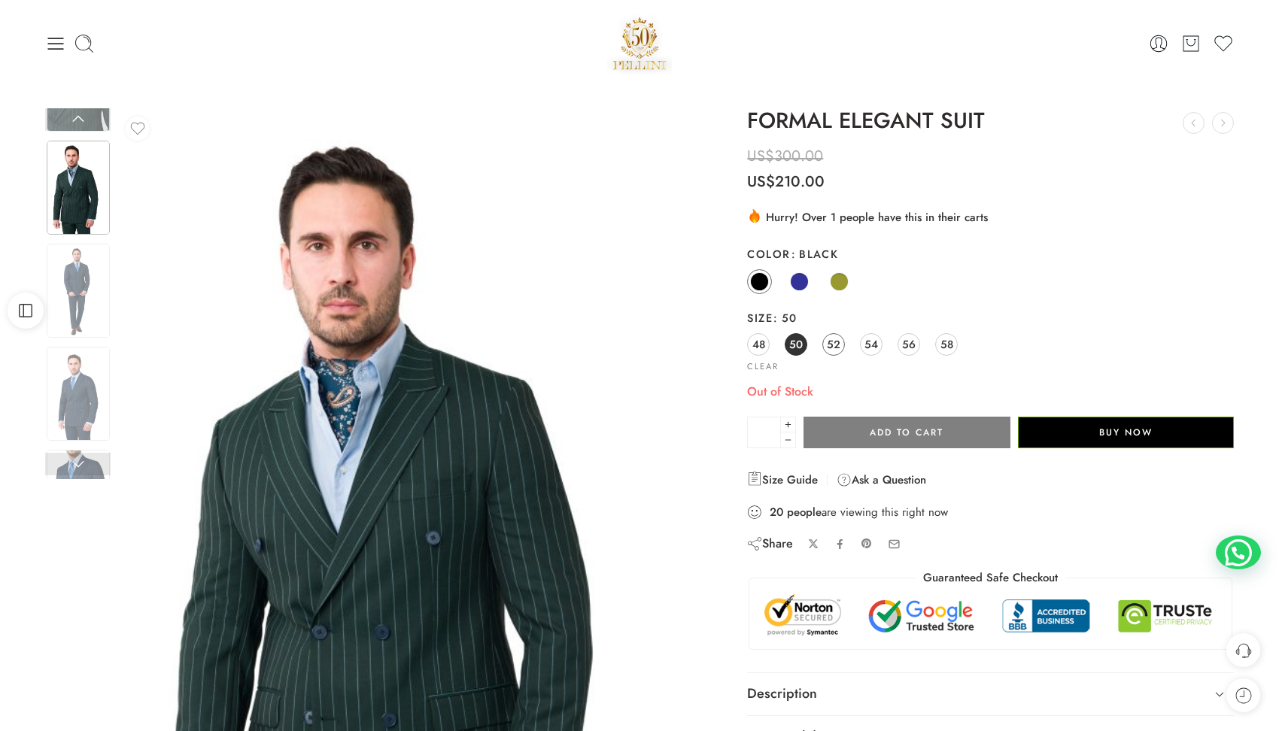
click at [835, 348] on span "52" at bounding box center [834, 344] width 14 height 20
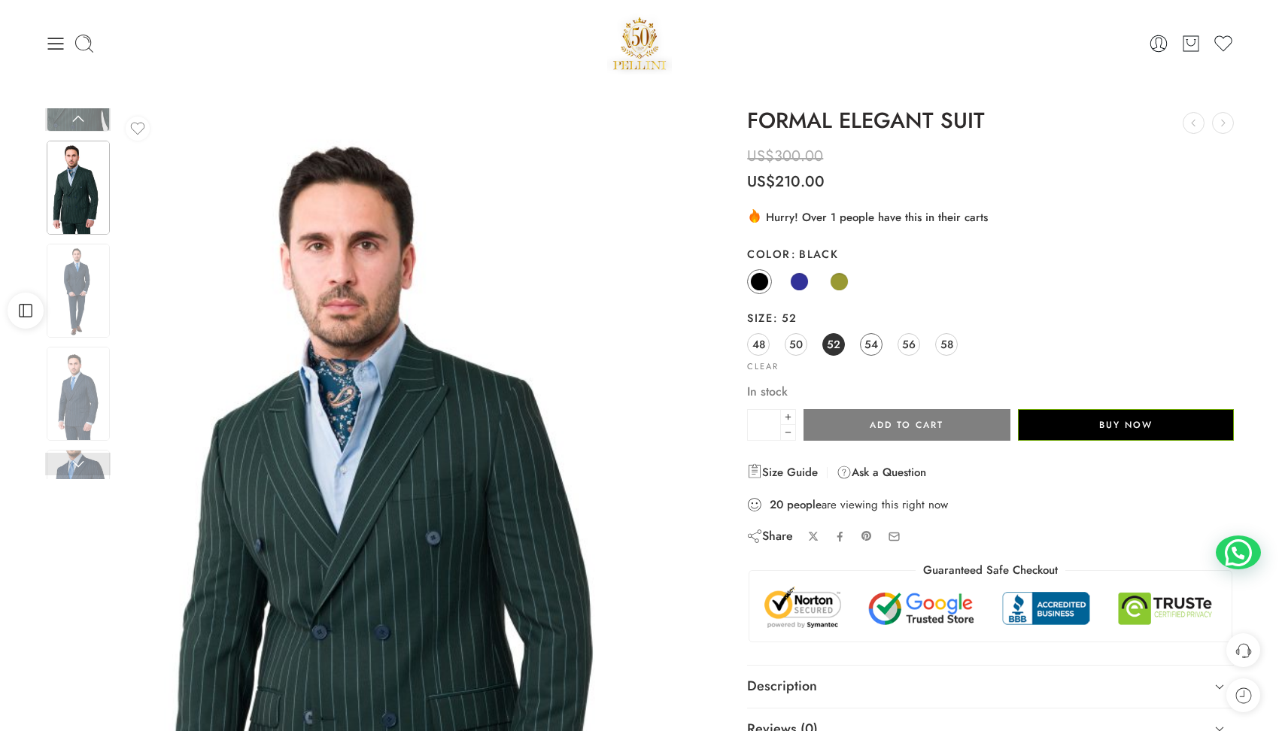
click at [870, 348] on span "54" at bounding box center [871, 344] width 14 height 20
click at [912, 342] on span "56" at bounding box center [909, 344] width 14 height 20
click at [952, 344] on span "58" at bounding box center [946, 344] width 13 height 20
click at [761, 345] on span "48" at bounding box center [758, 344] width 13 height 20
click at [649, 33] on img at bounding box center [639, 43] width 65 height 64
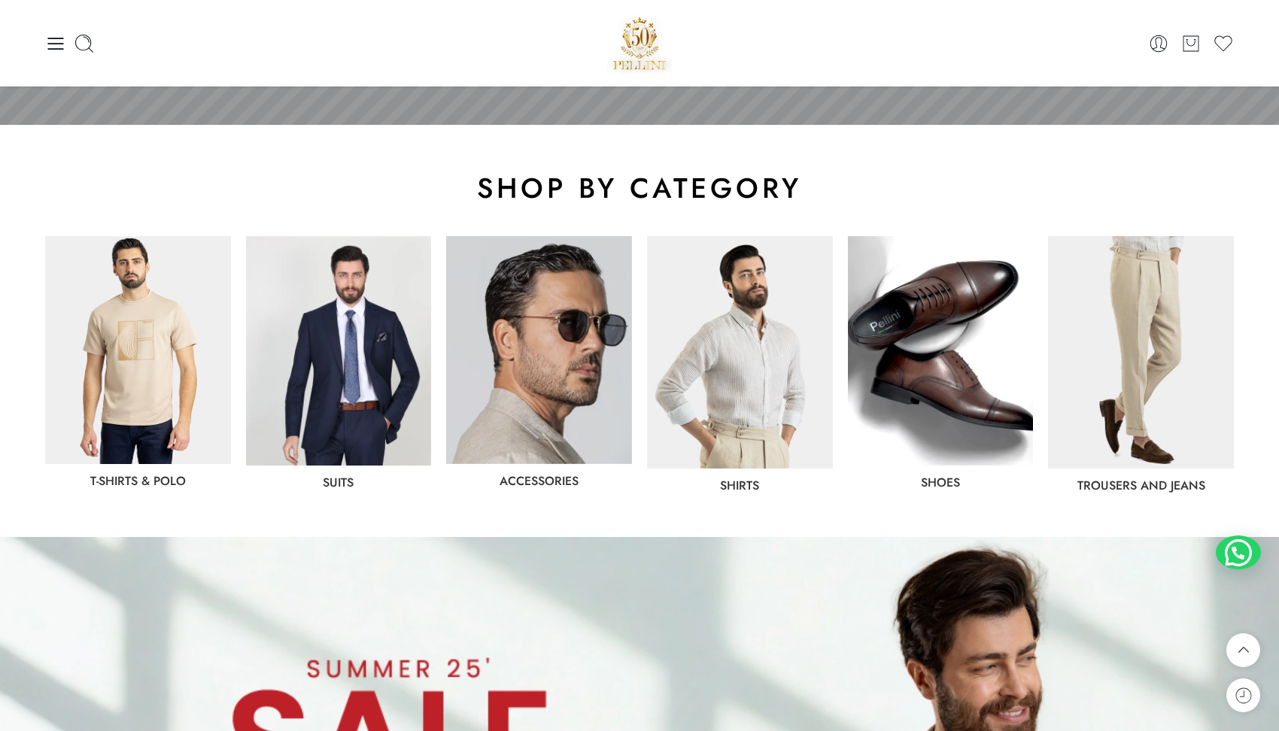
scroll to position [632, 0]
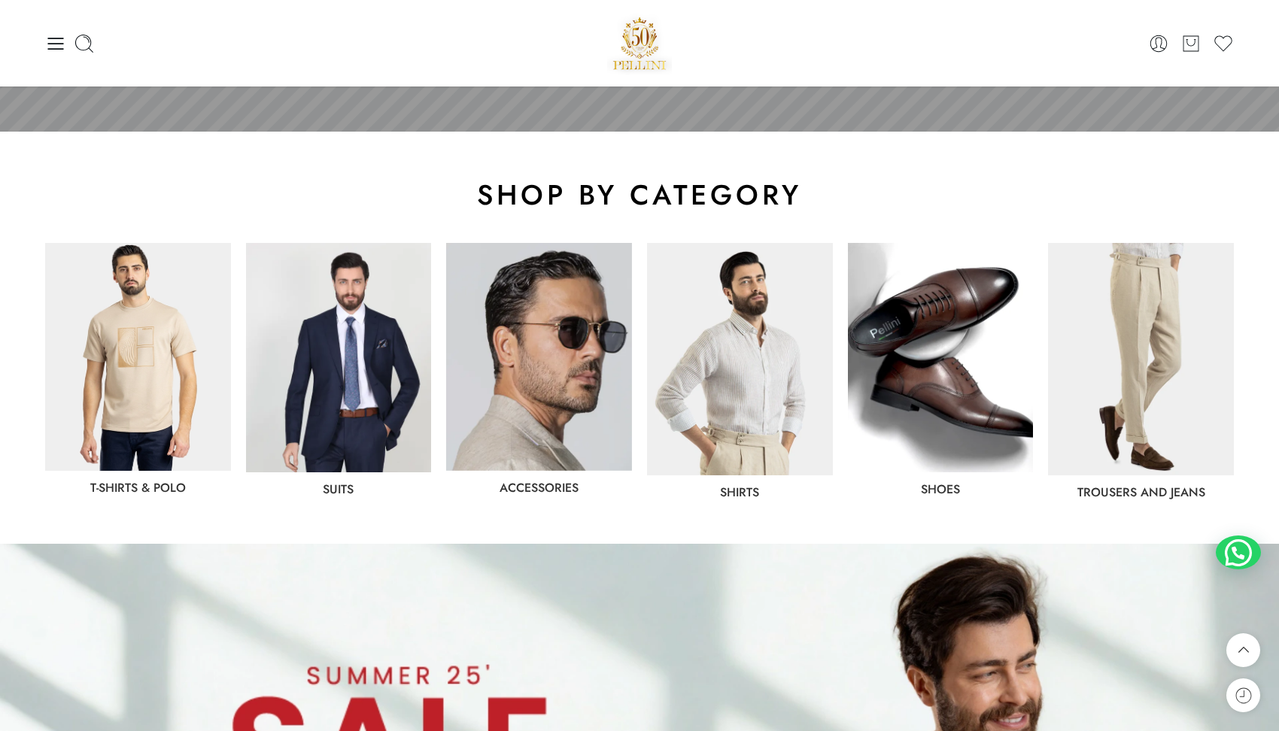
click at [375, 369] on img at bounding box center [339, 357] width 186 height 229
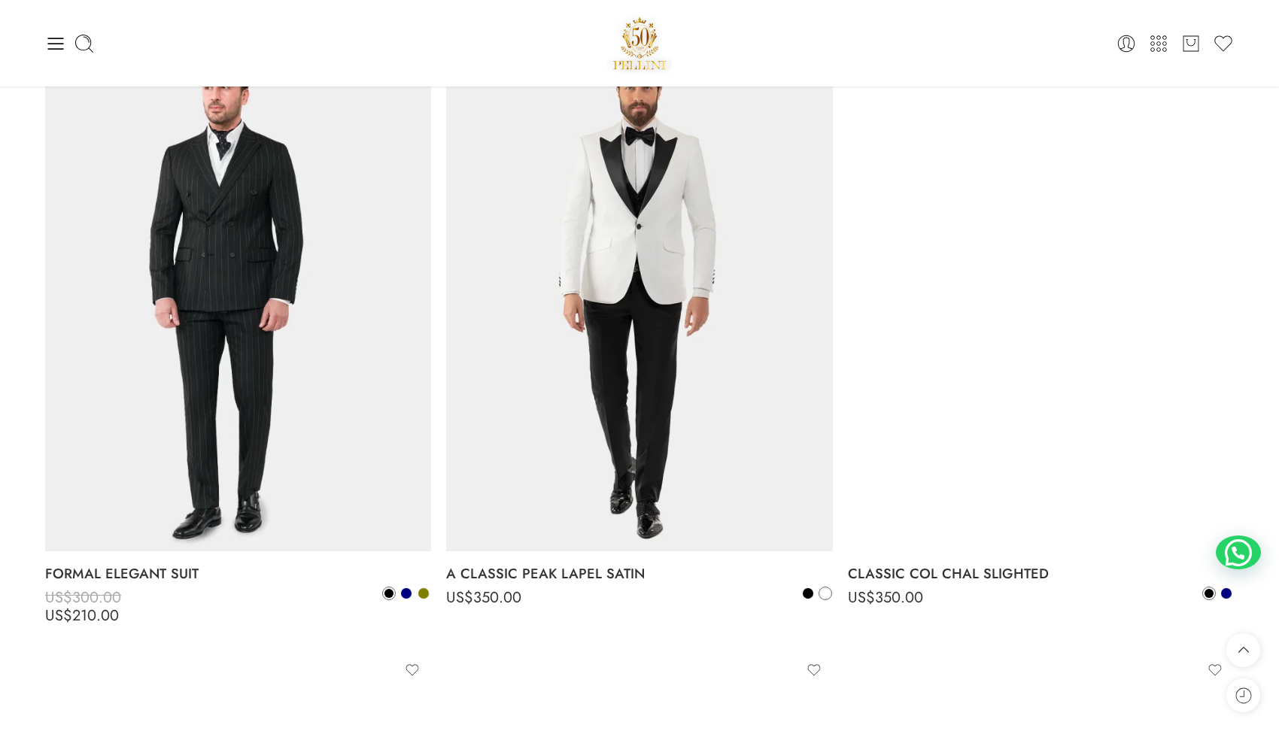
scroll to position [2038, 0]
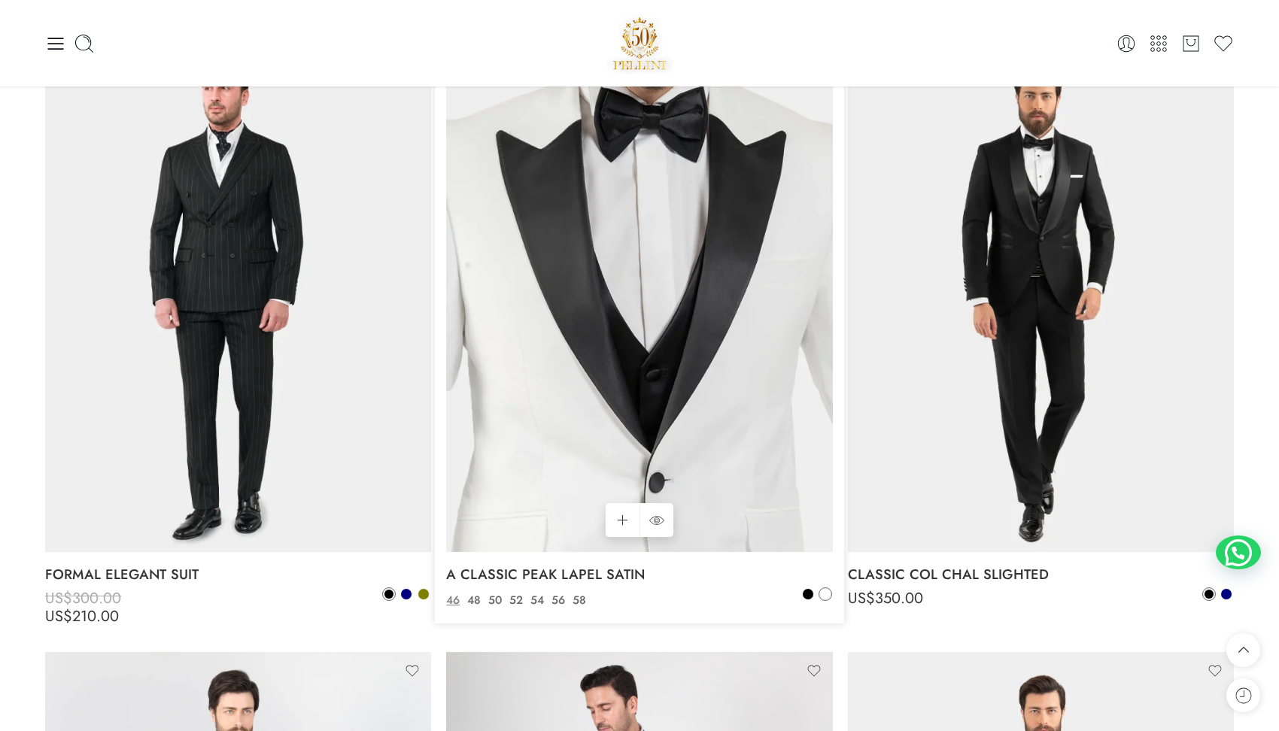
click at [653, 262] on img at bounding box center [639, 295] width 386 height 515
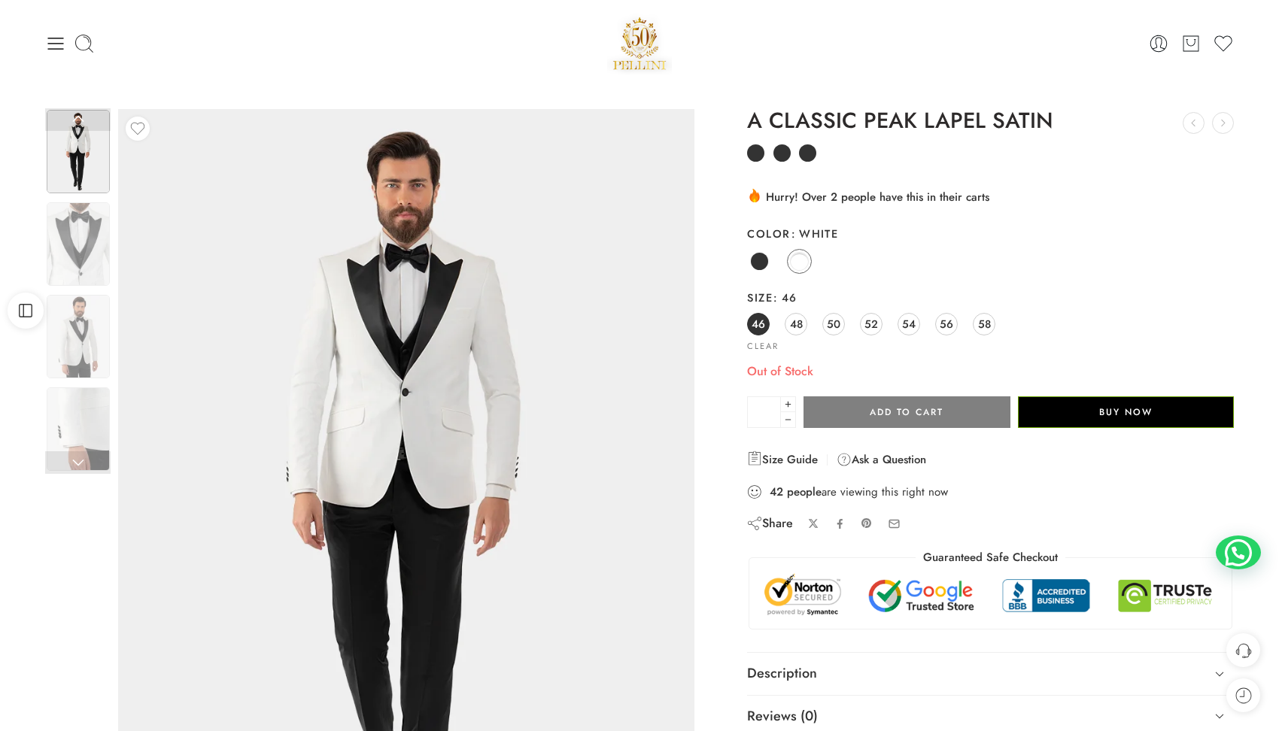
click at [928, 120] on h1 "A CLASSIC PEAK LAPEL SATIN" at bounding box center [990, 121] width 487 height 24
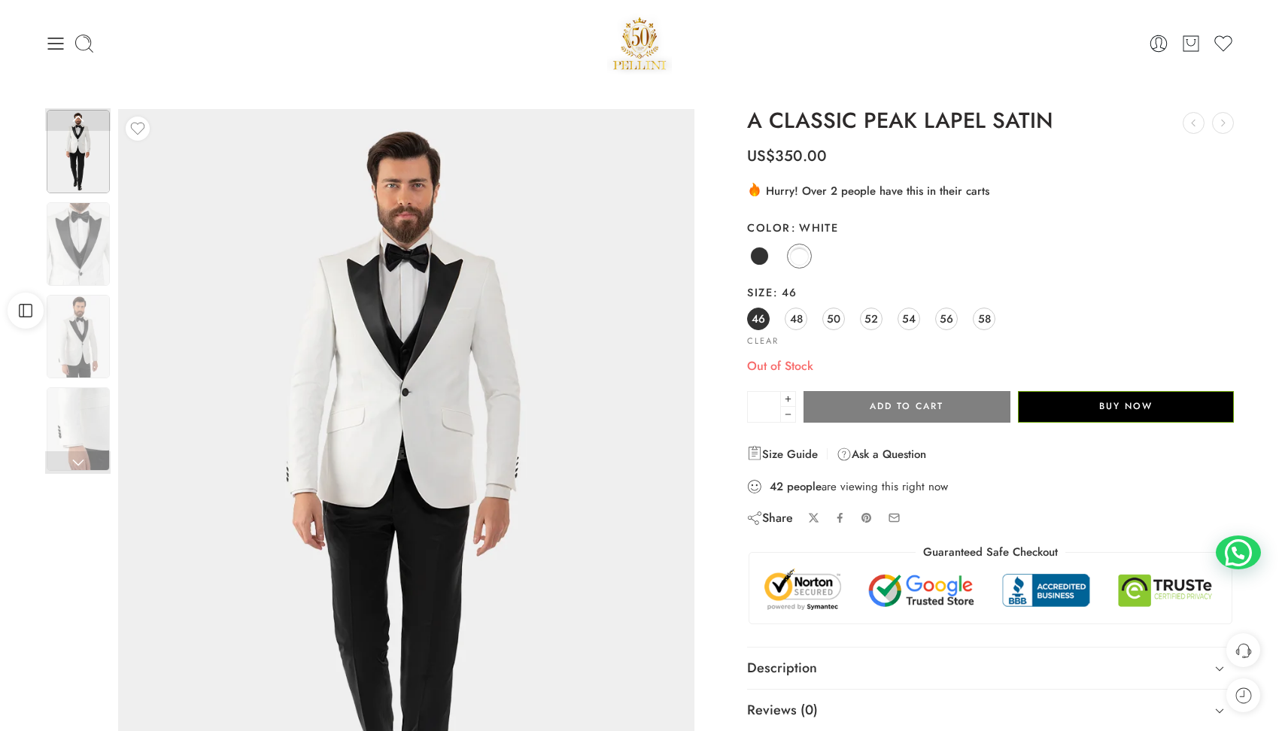
click at [928, 120] on h1 "A CLASSIC PEAK LAPEL SATIN" at bounding box center [990, 121] width 487 height 24
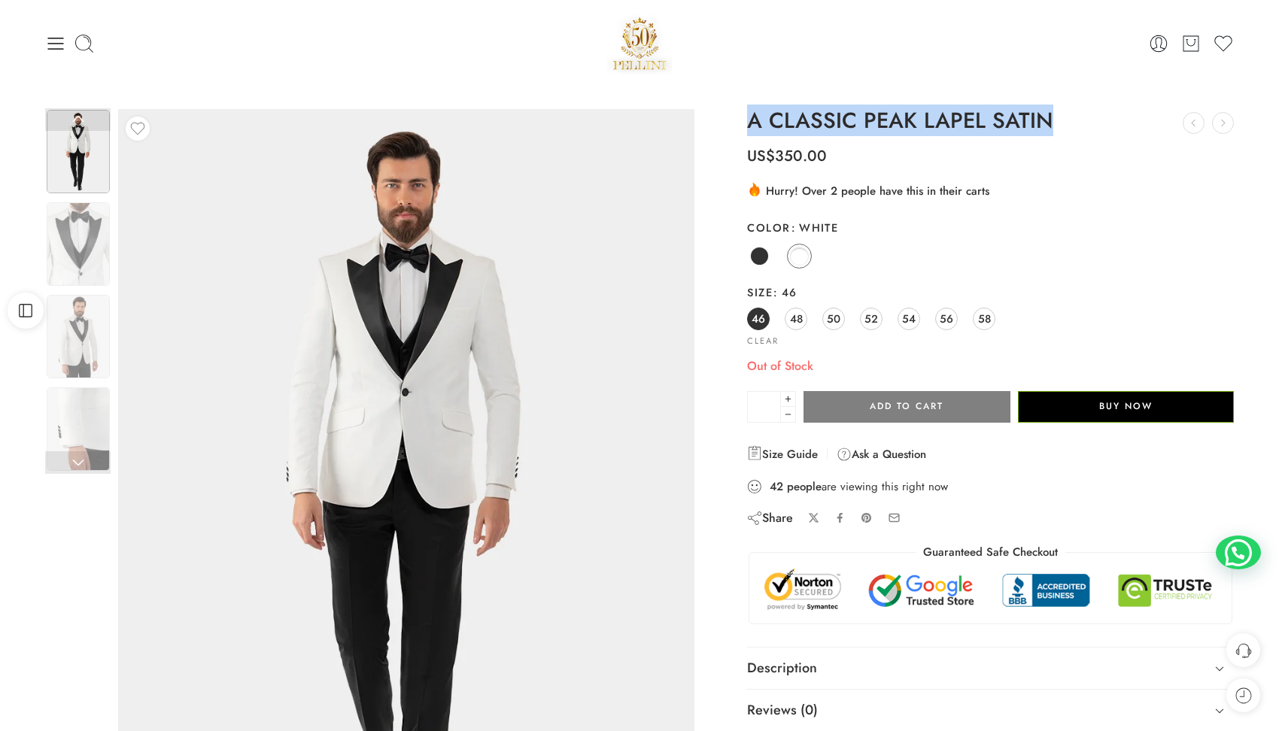
copy div "A CLASSIC PEAK LAPEL SATIN ELITE LEATHER LOAFER US$ 90.00 YOUNG MEN SUIT US$ 40…"
click at [96, 206] on img at bounding box center [78, 244] width 63 height 84
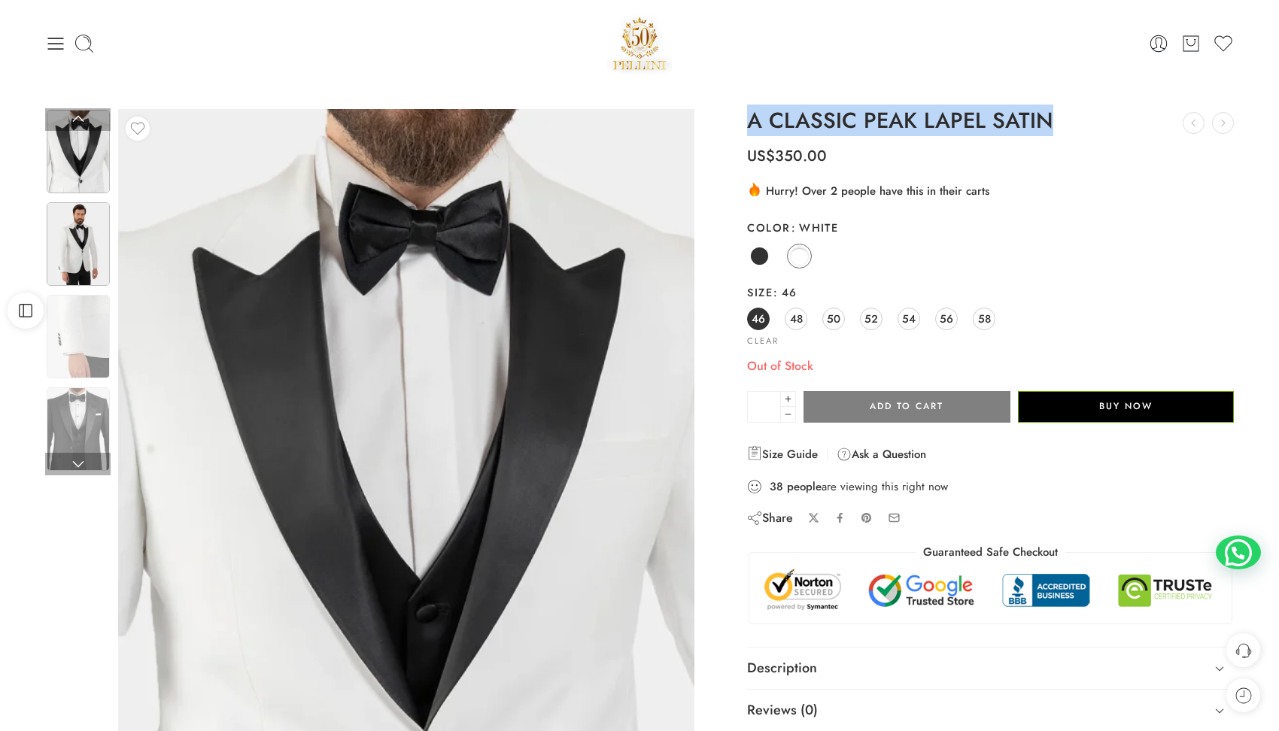
click at [83, 258] on img at bounding box center [78, 244] width 63 height 84
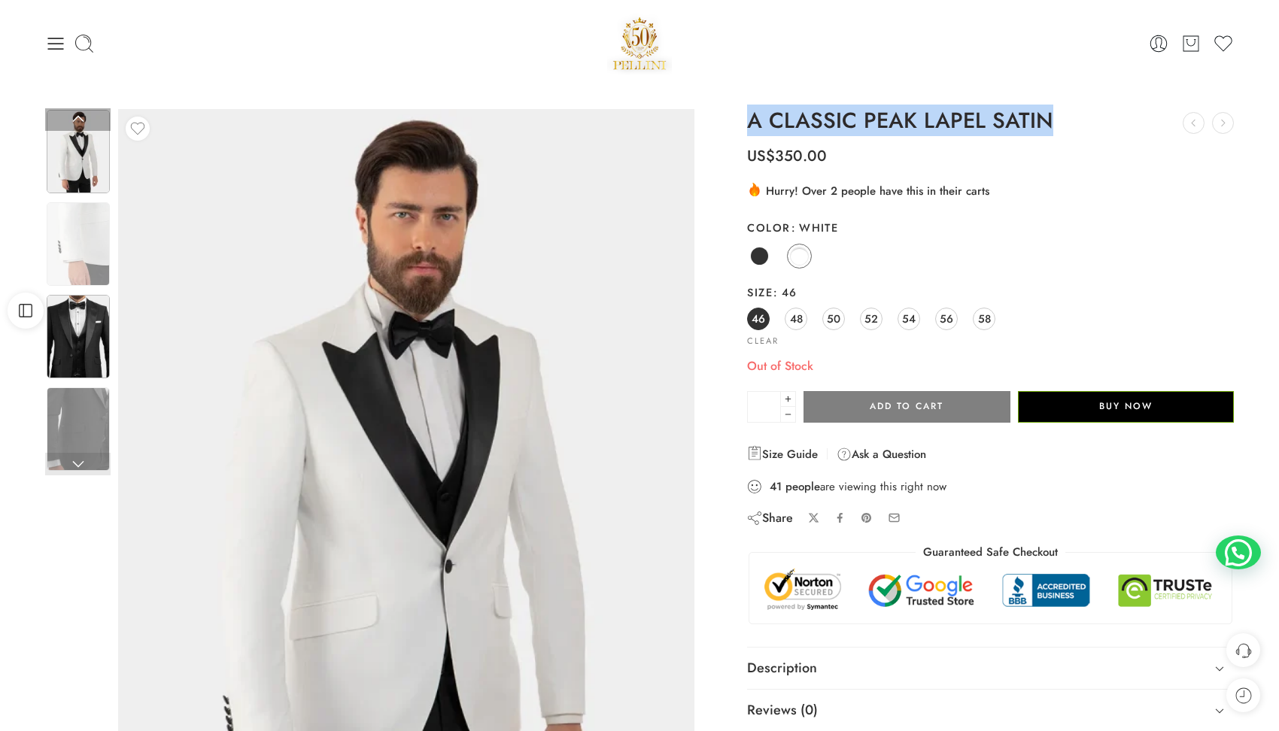
click at [99, 349] on img at bounding box center [78, 337] width 63 height 84
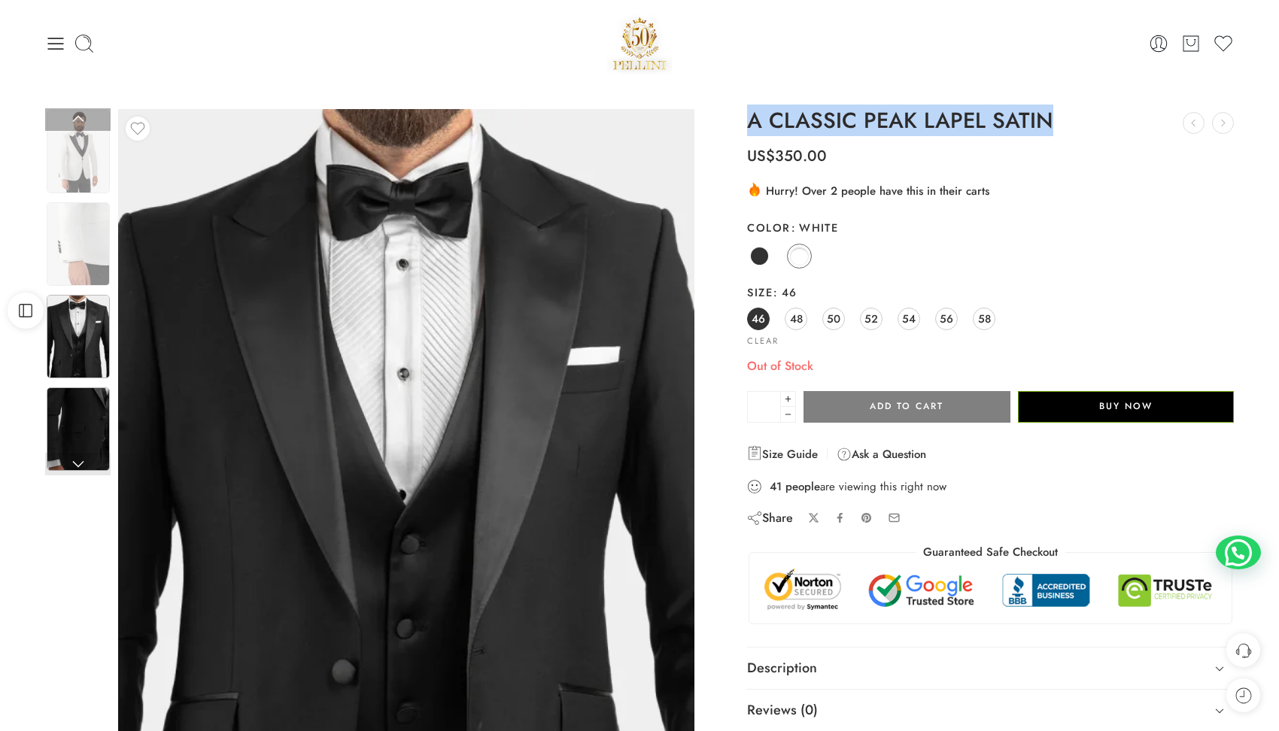
click at [91, 390] on img at bounding box center [78, 429] width 63 height 84
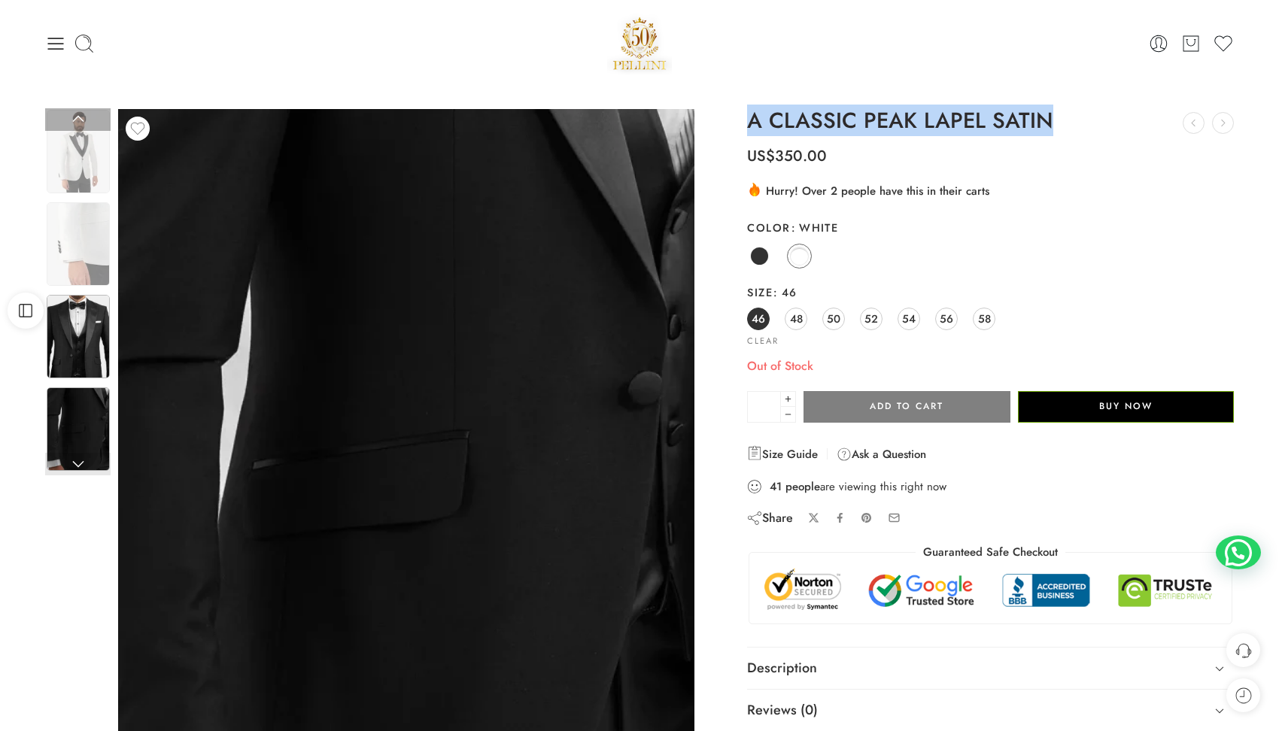
click at [91, 336] on img at bounding box center [78, 337] width 63 height 84
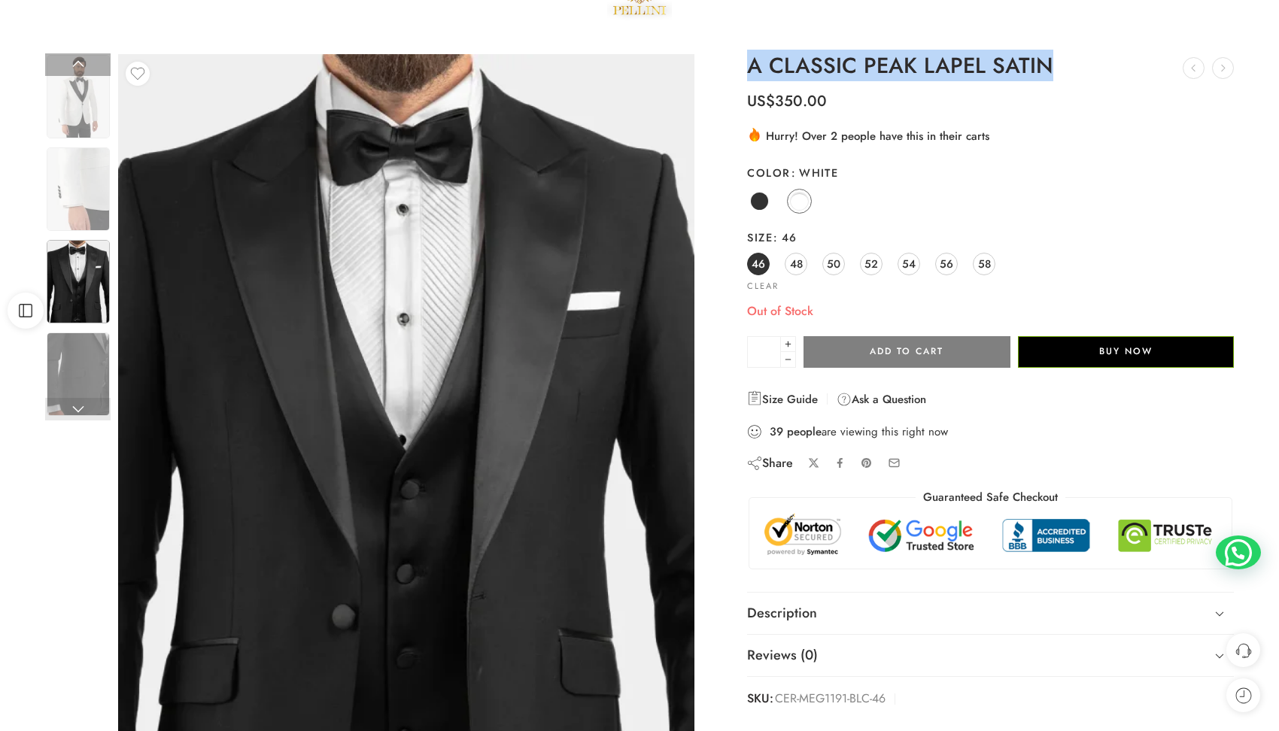
scroll to position [56, 0]
click at [76, 405] on link at bounding box center [77, 408] width 65 height 23
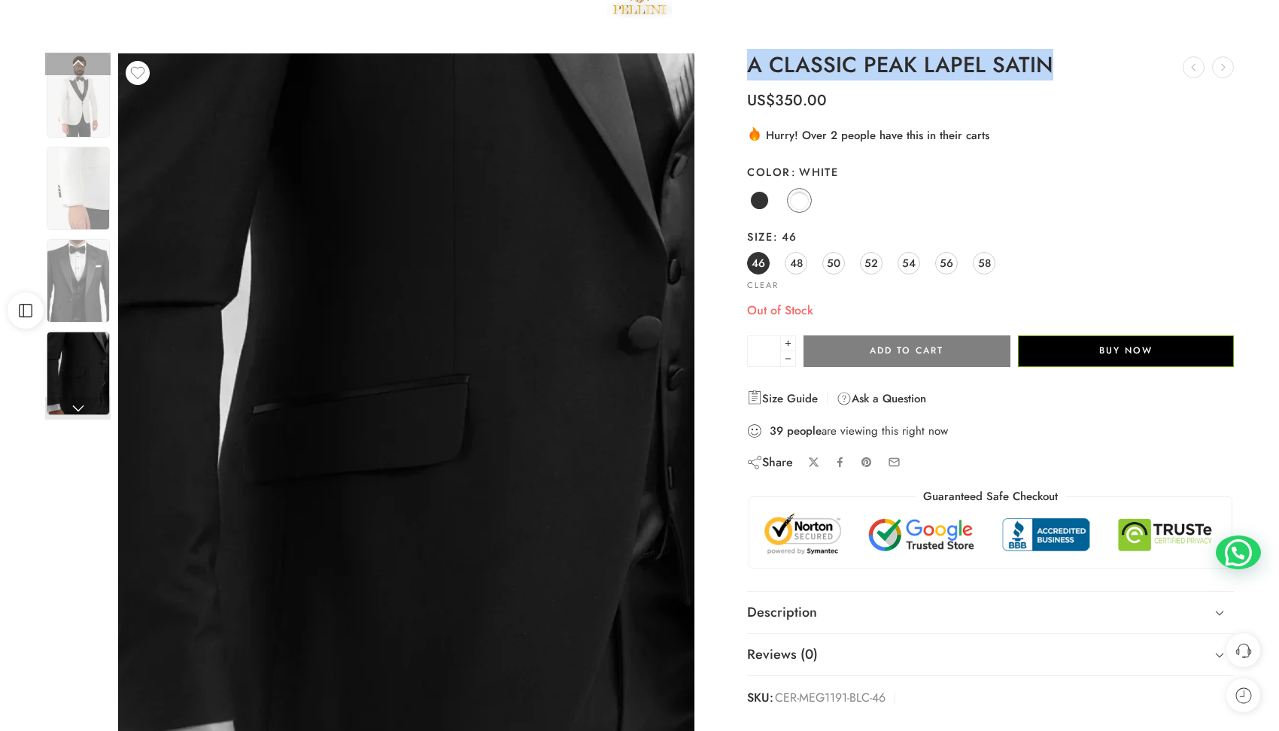
scroll to position [0, 0]
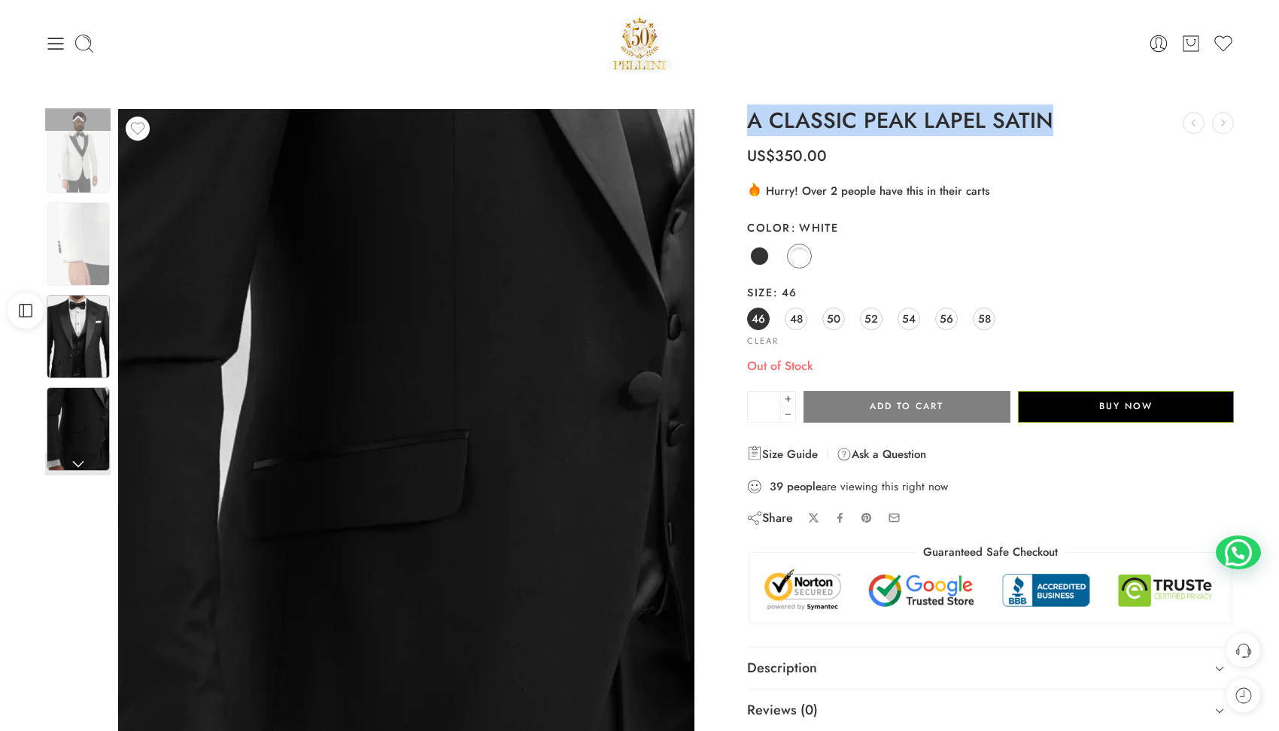
click at [90, 339] on img at bounding box center [78, 337] width 63 height 84
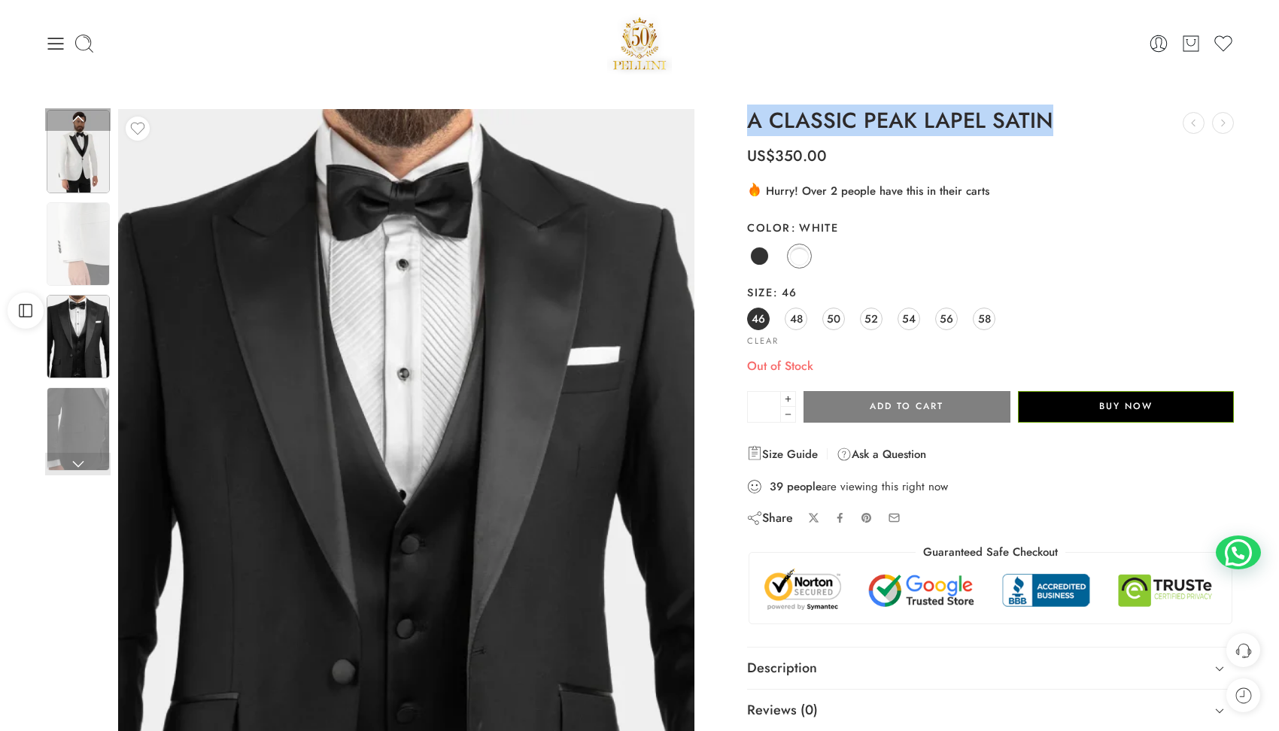
click at [90, 172] on img at bounding box center [78, 152] width 63 height 84
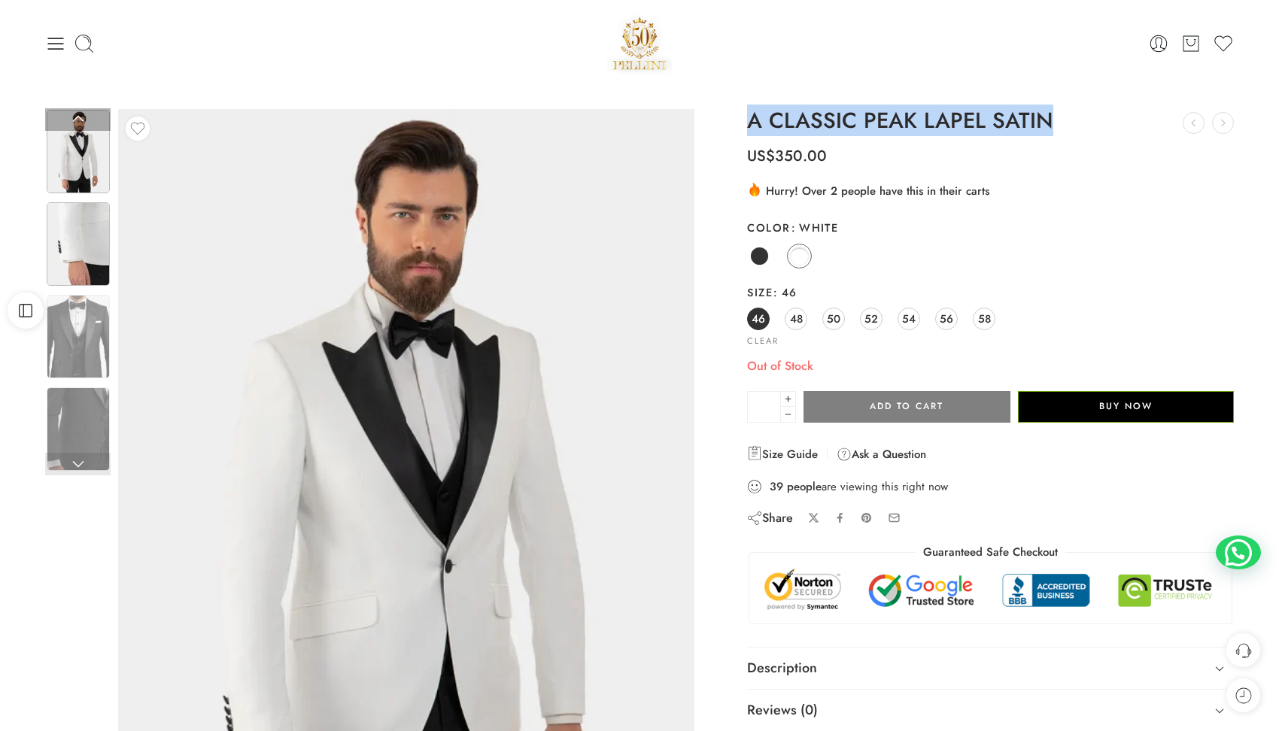
click at [86, 245] on img at bounding box center [78, 244] width 63 height 84
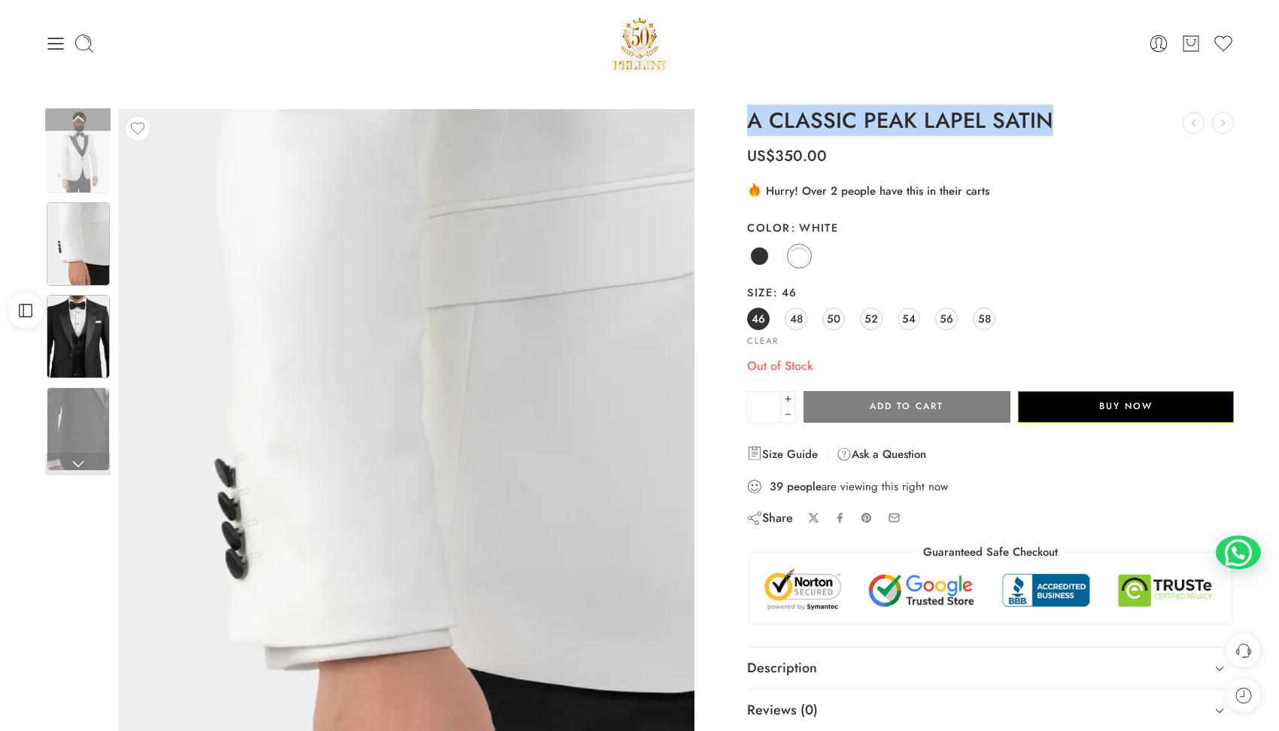
click at [85, 320] on img at bounding box center [78, 337] width 63 height 84
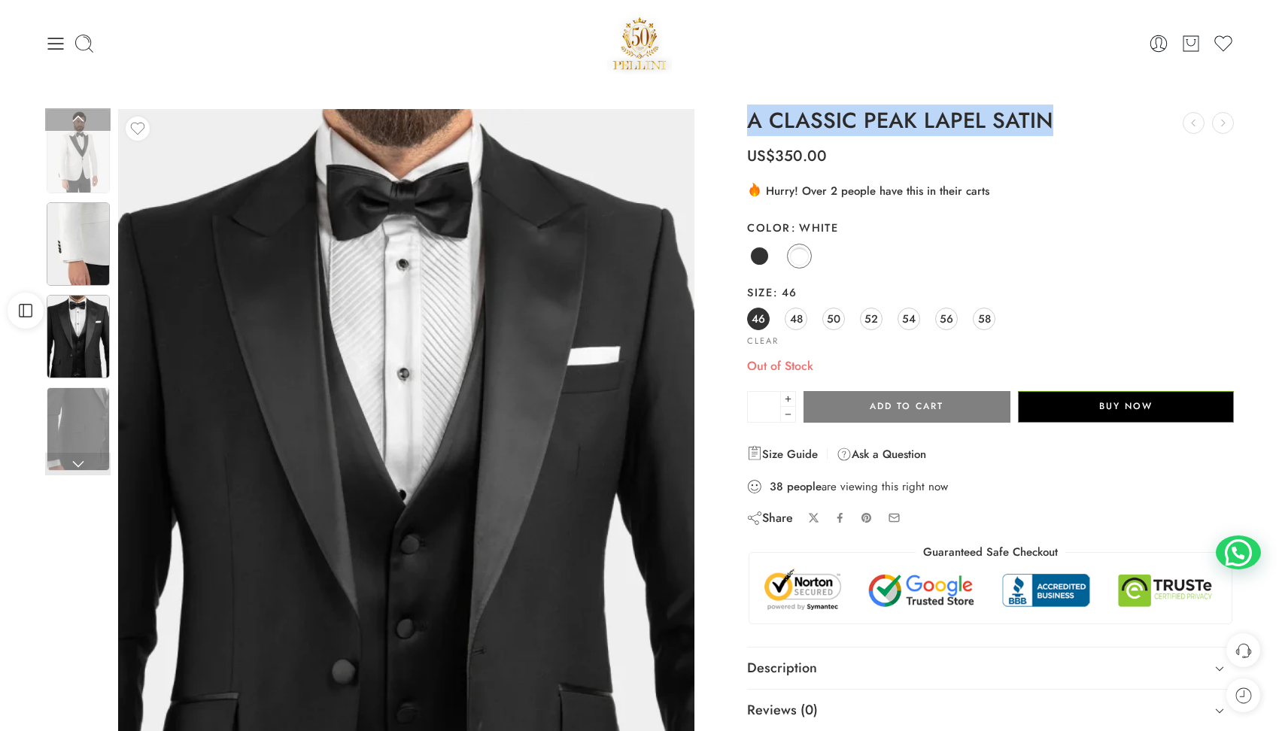
click at [84, 262] on img at bounding box center [78, 244] width 63 height 84
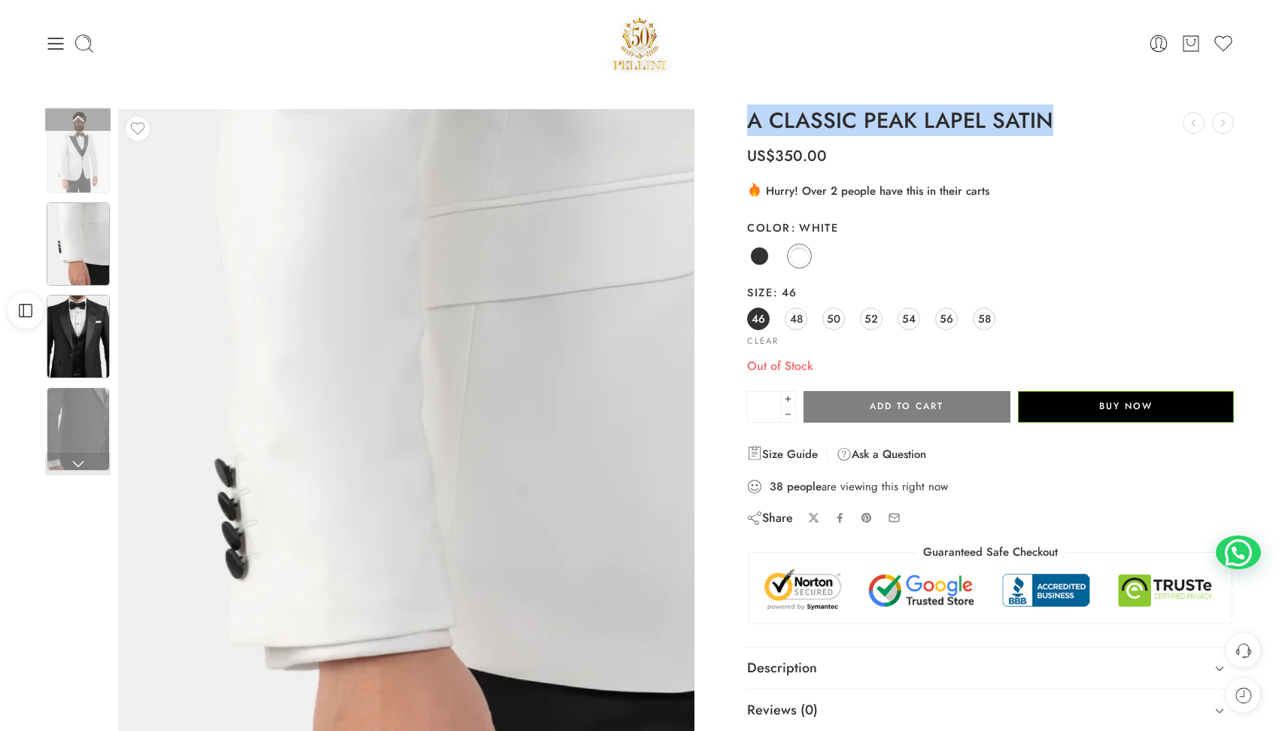
click at [92, 314] on img at bounding box center [78, 337] width 63 height 84
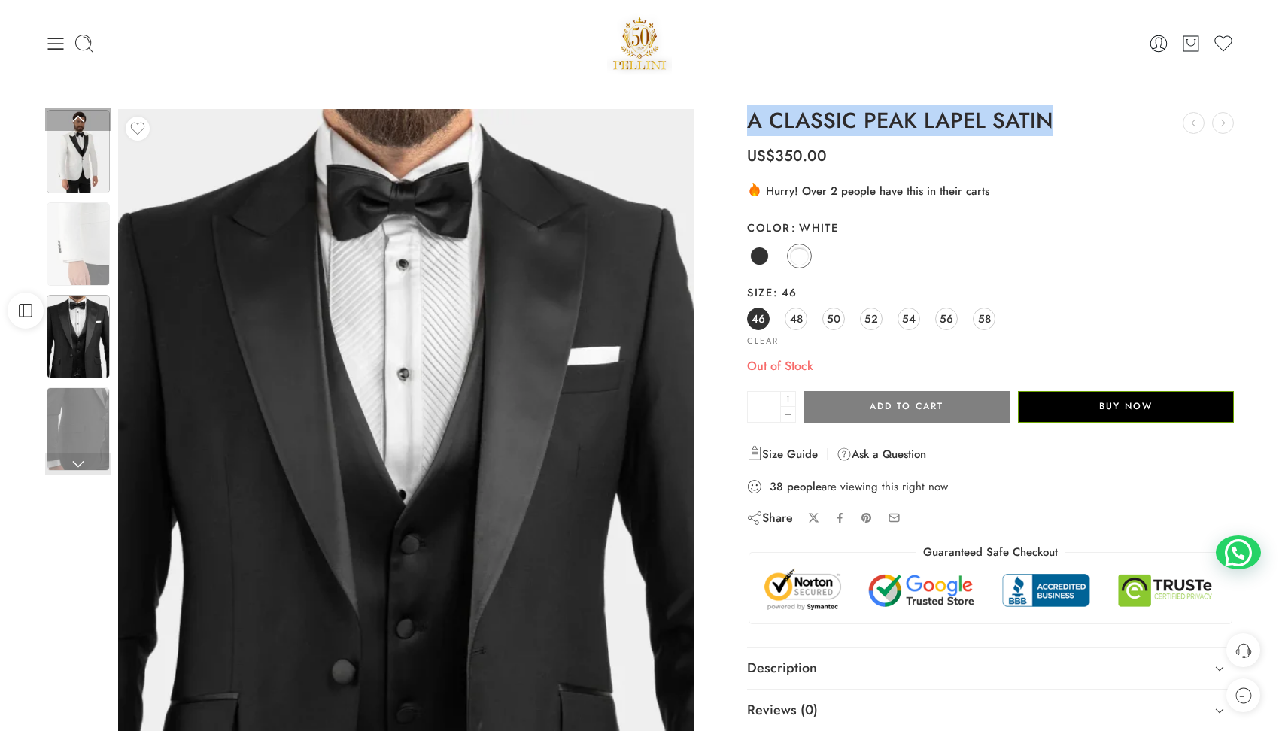
click at [98, 162] on img at bounding box center [78, 152] width 63 height 84
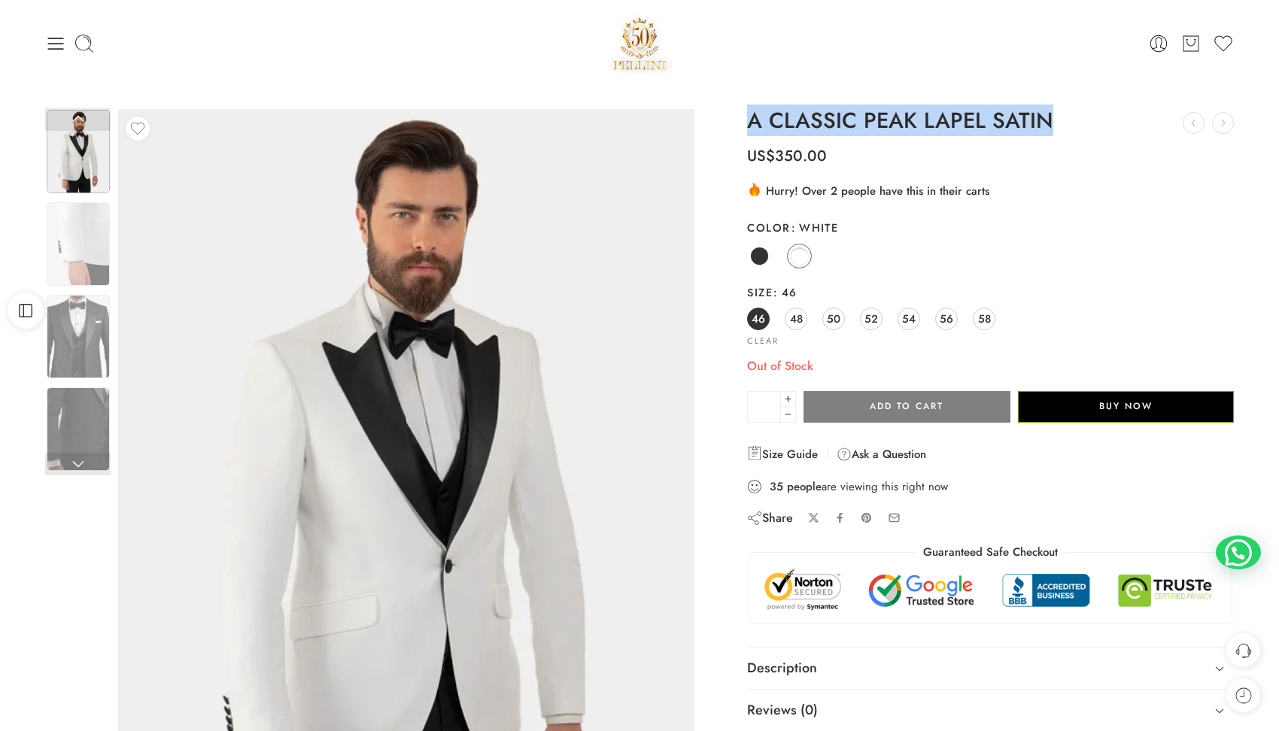
click at [623, 44] on img at bounding box center [639, 43] width 65 height 64
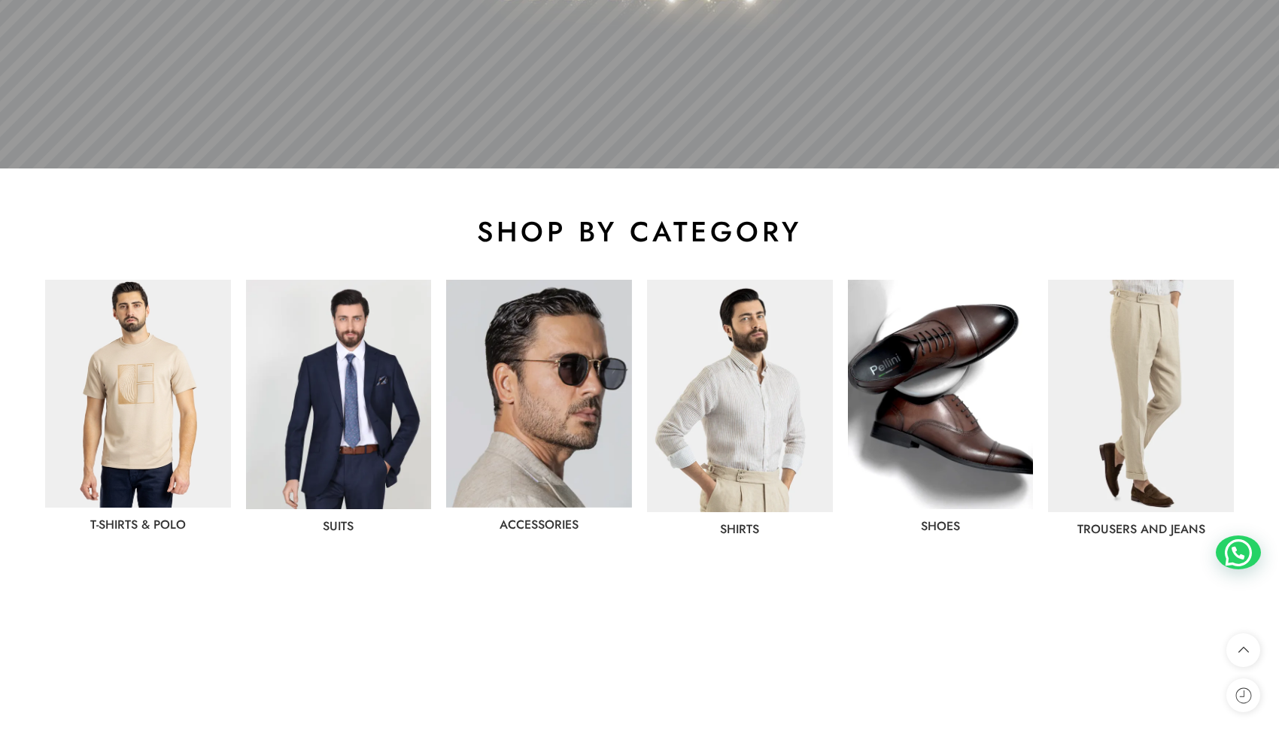
scroll to position [596, 0]
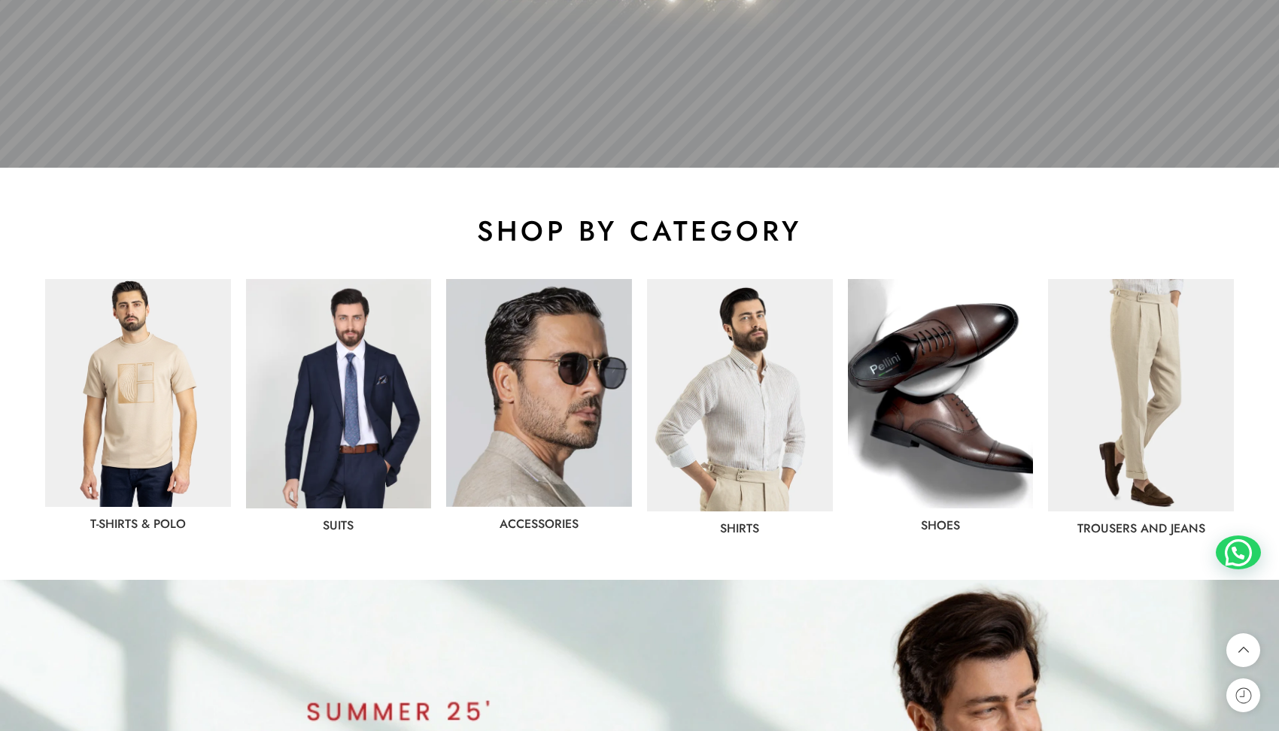
click at [359, 371] on img at bounding box center [339, 393] width 186 height 229
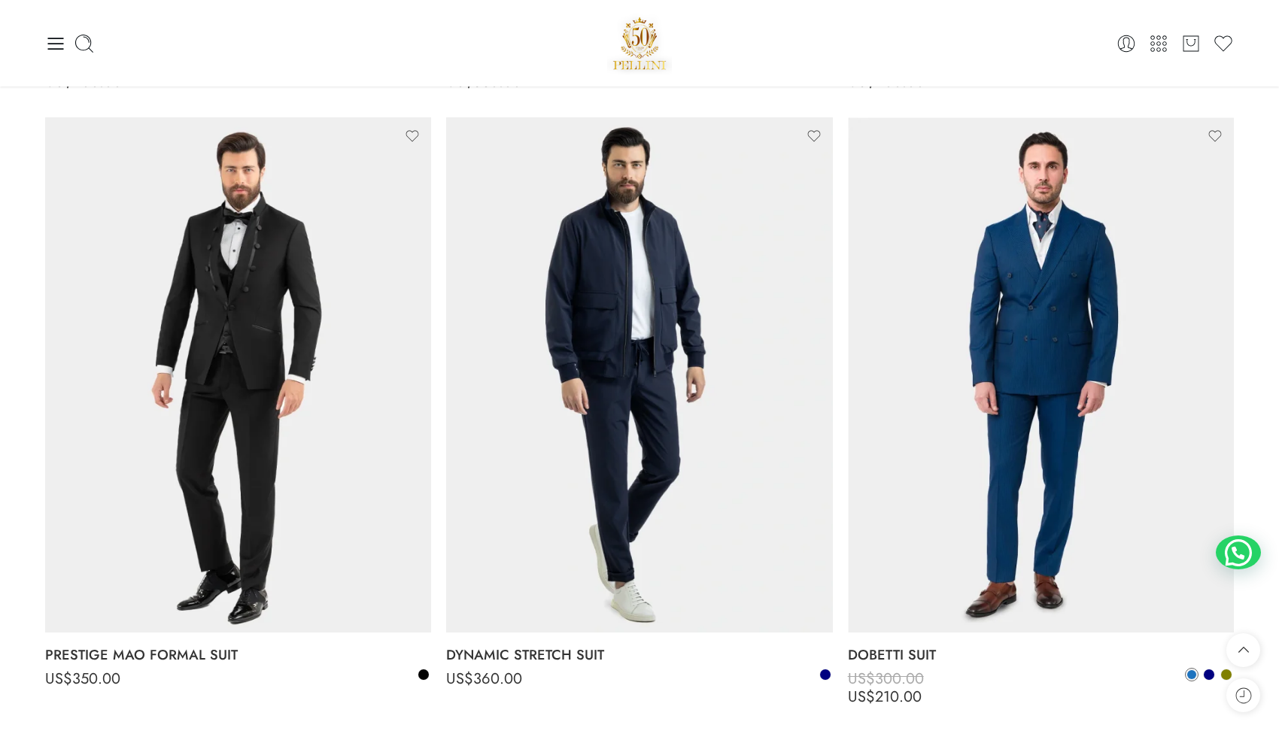
scroll to position [1342, 0]
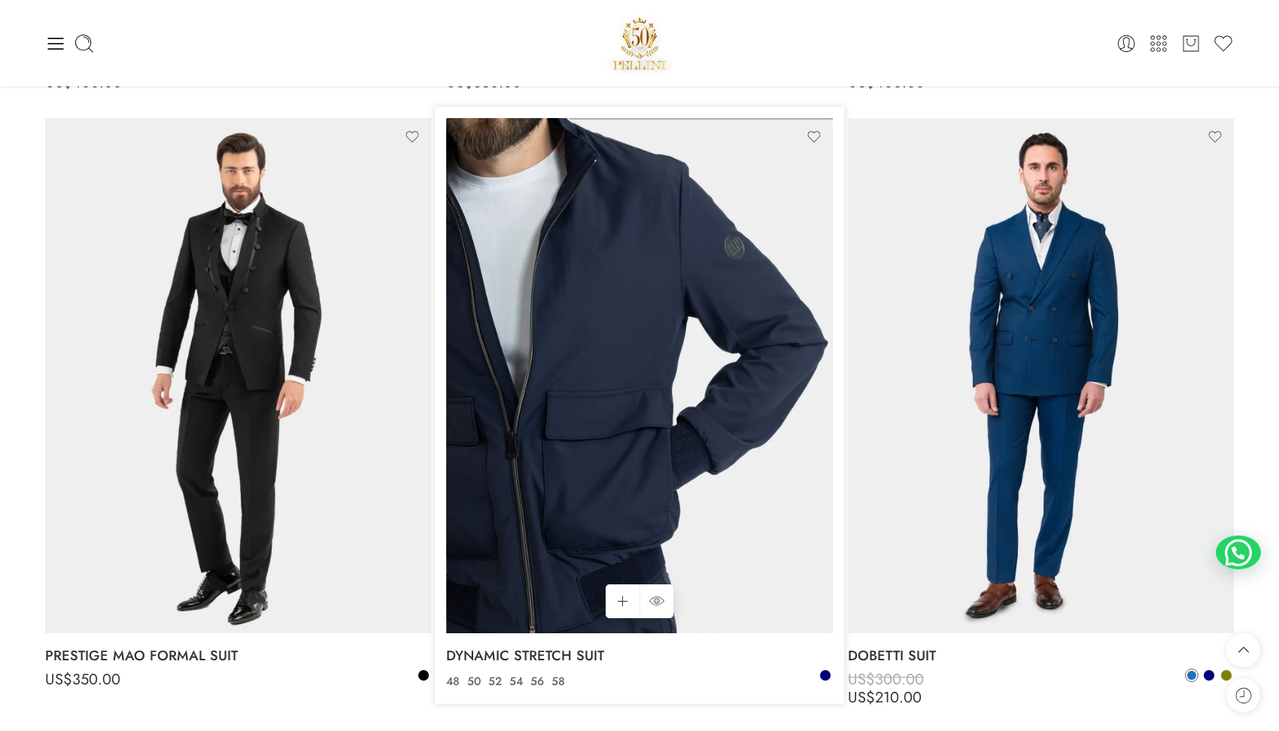
click at [692, 293] on img at bounding box center [639, 375] width 386 height 515
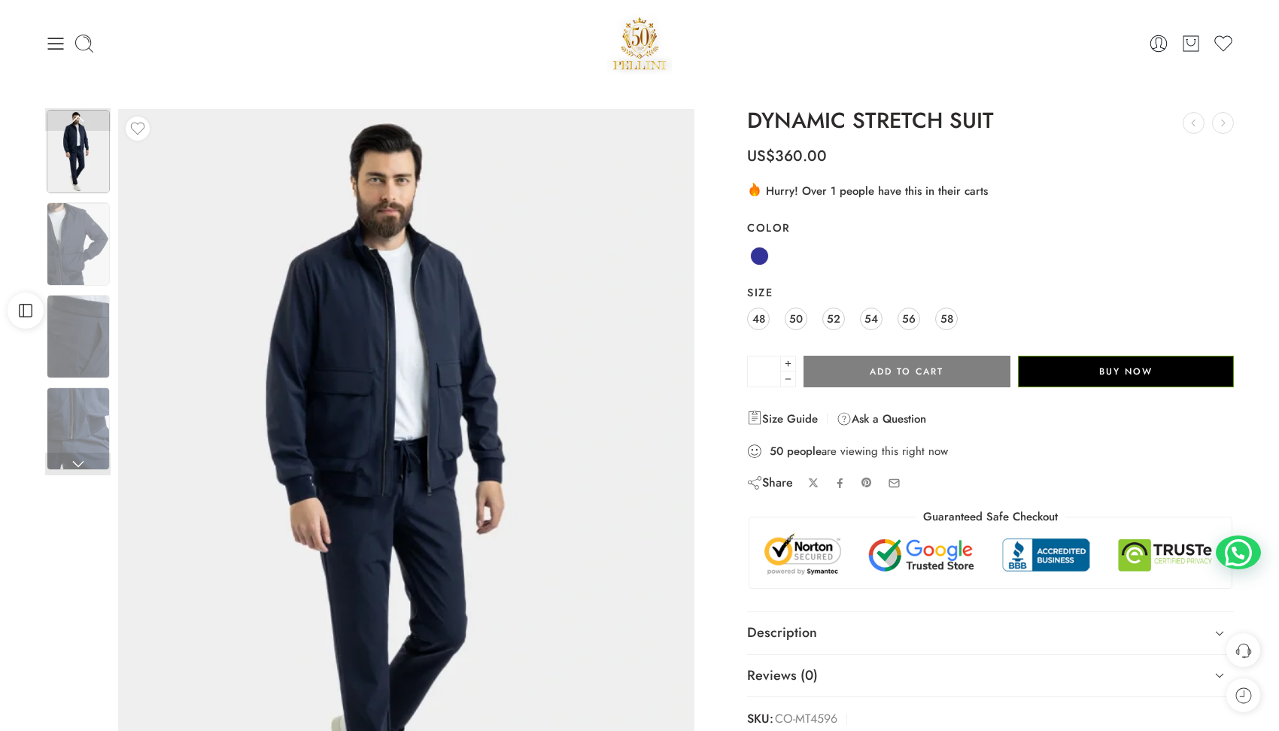
click at [812, 110] on h1 "DYNAMIC STRETCH SUIT" at bounding box center [990, 121] width 487 height 24
copy div "DYNAMIC STRETCH SUIT PURE COMFORT PANT US$ 80.00 US$ 56.00 SMART HIGHWAIST LINE…"
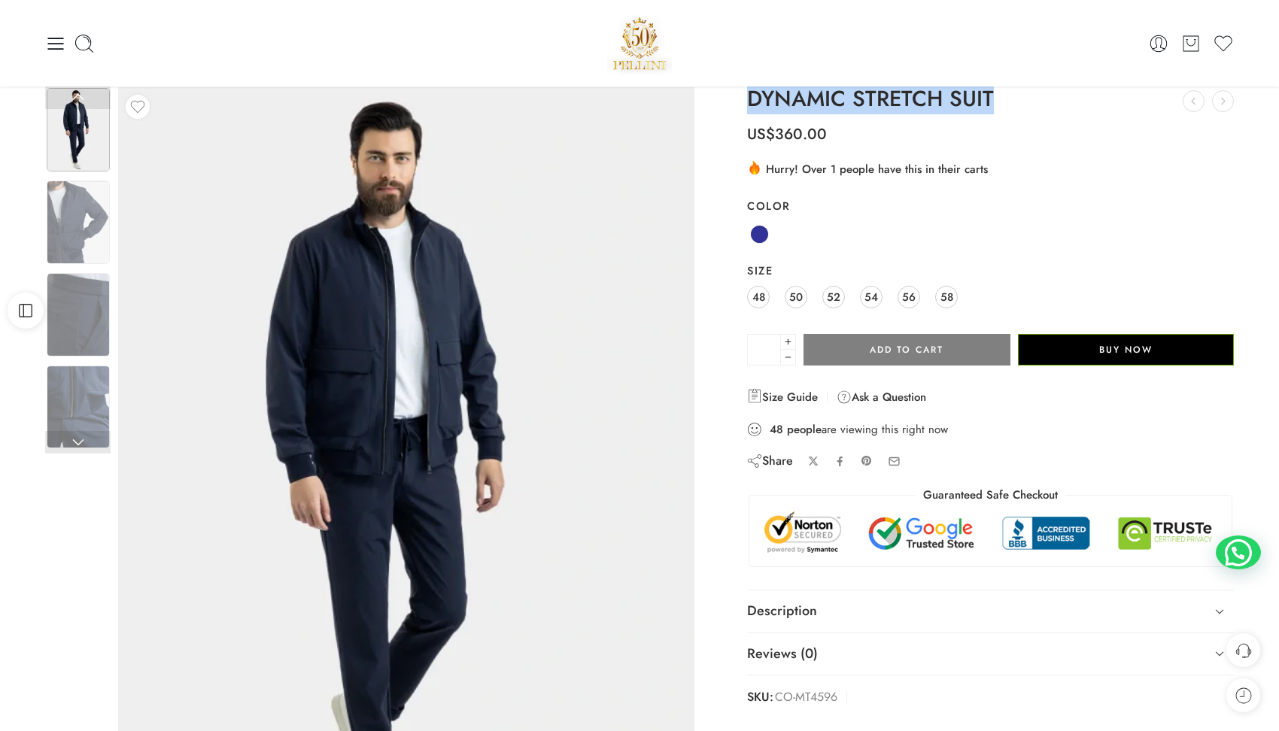
scroll to position [17, 0]
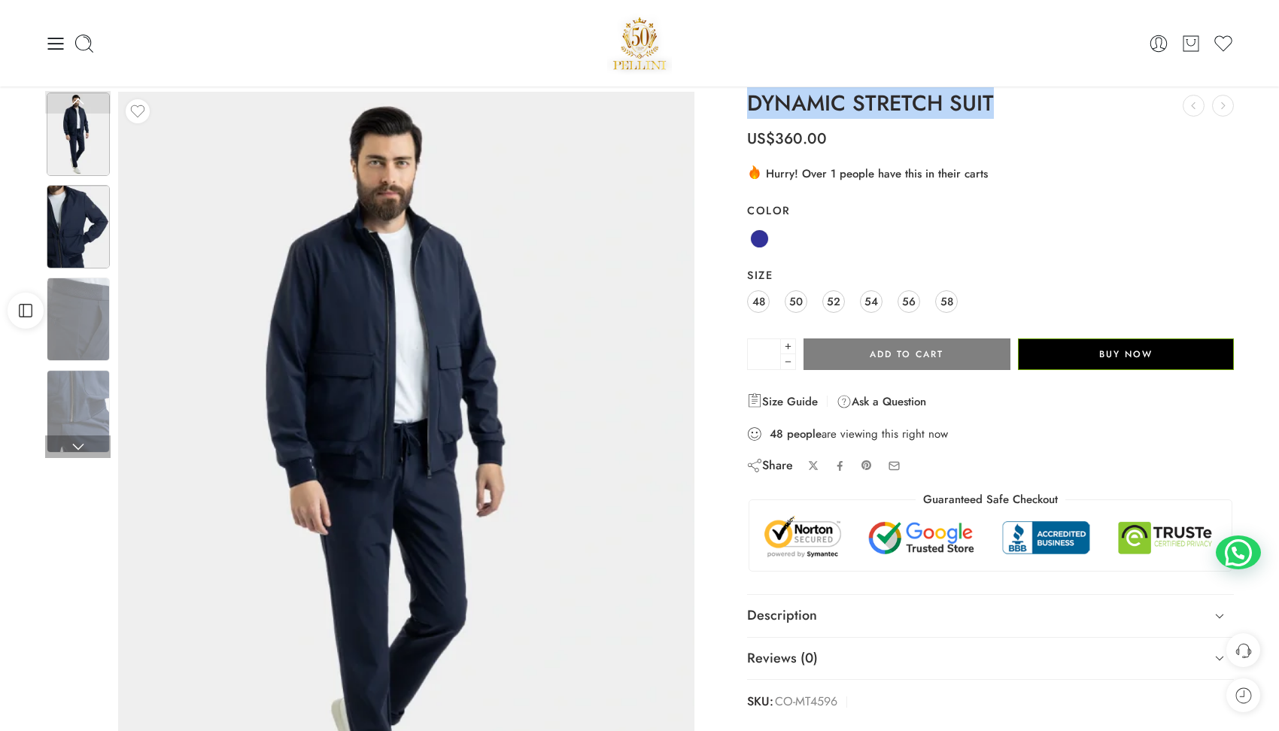
click at [82, 229] on img at bounding box center [78, 227] width 63 height 84
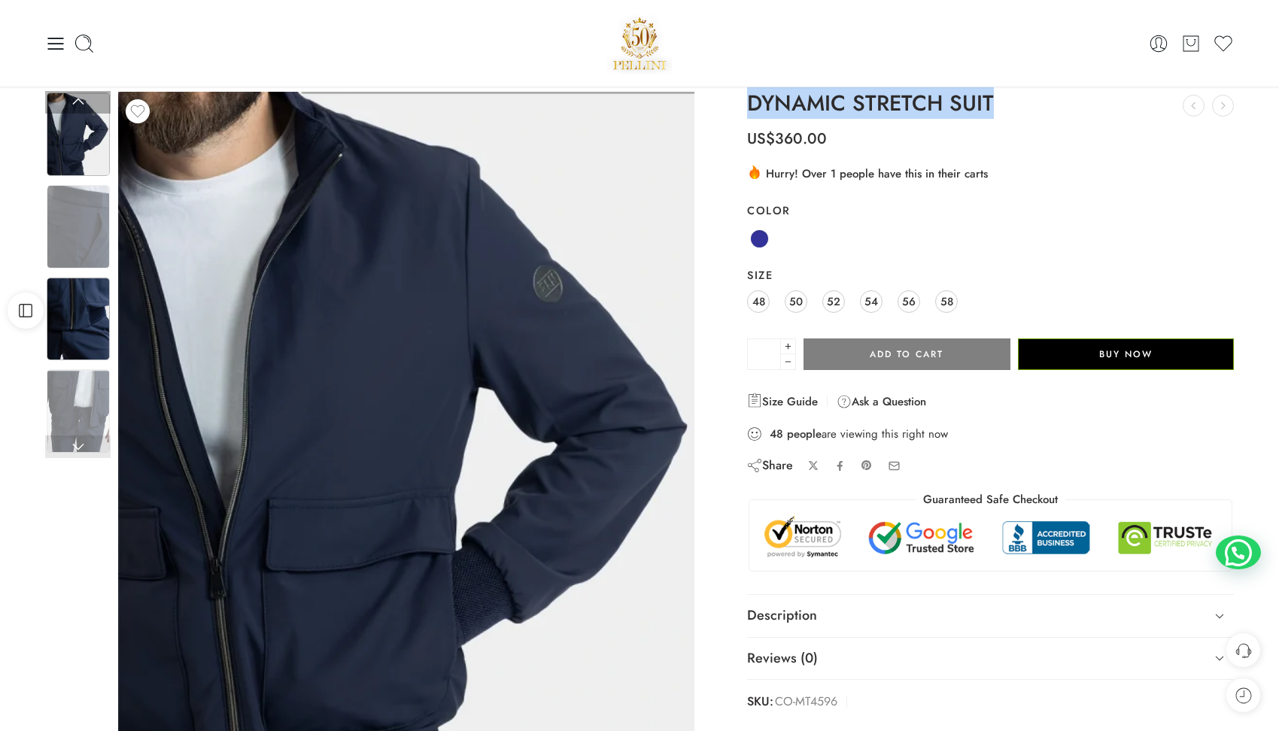
click at [80, 298] on img at bounding box center [78, 320] width 63 height 84
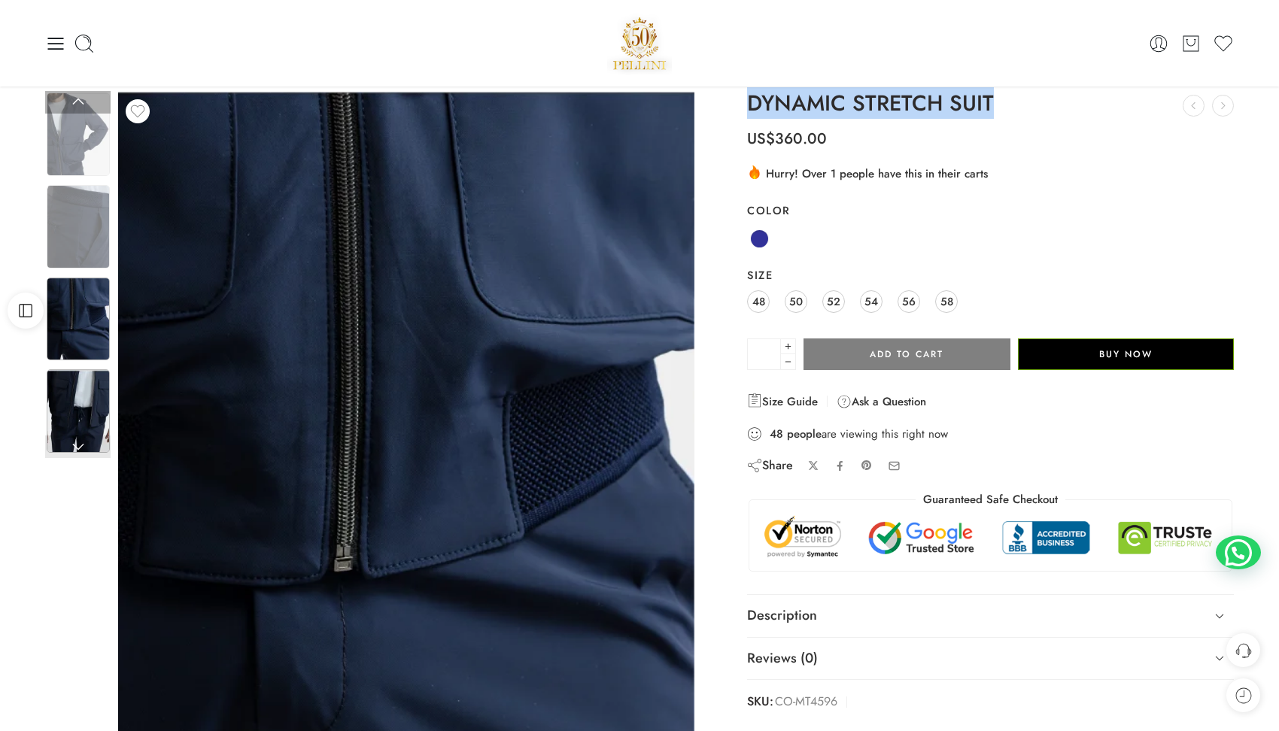
click at [83, 396] on img at bounding box center [78, 411] width 63 height 84
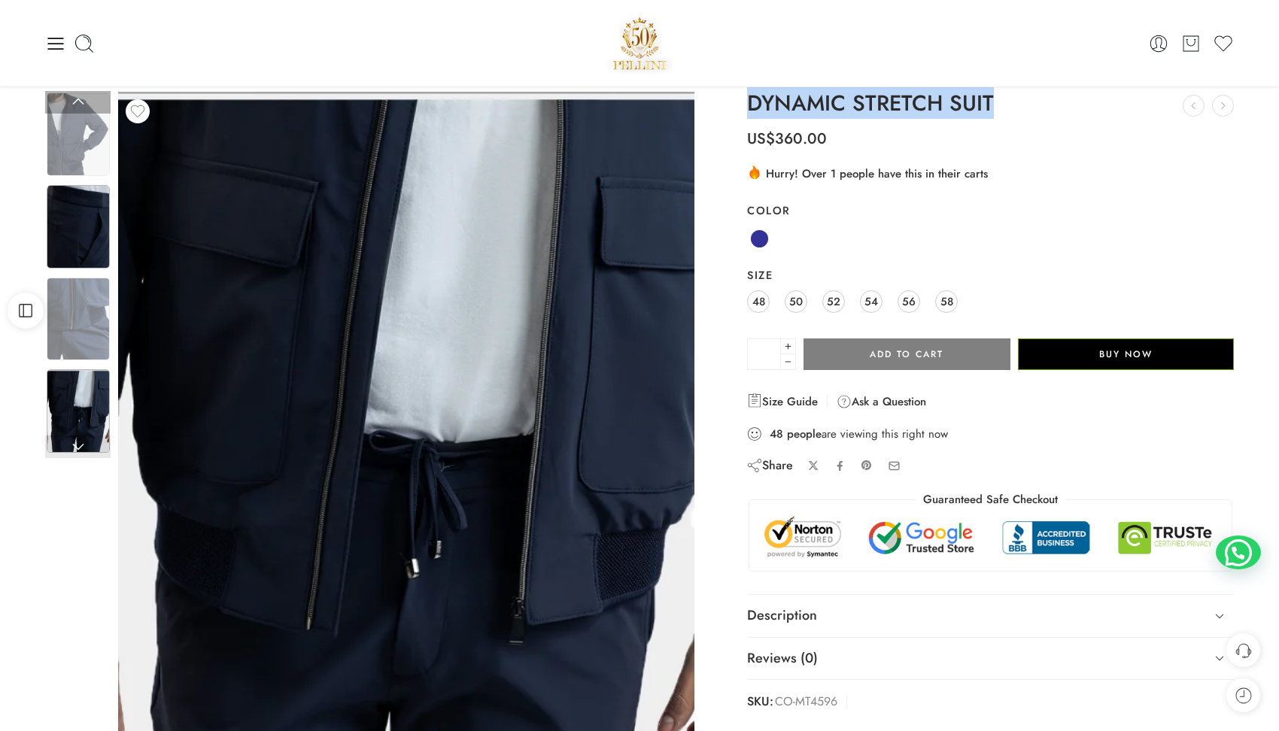
click at [77, 233] on img at bounding box center [78, 227] width 63 height 84
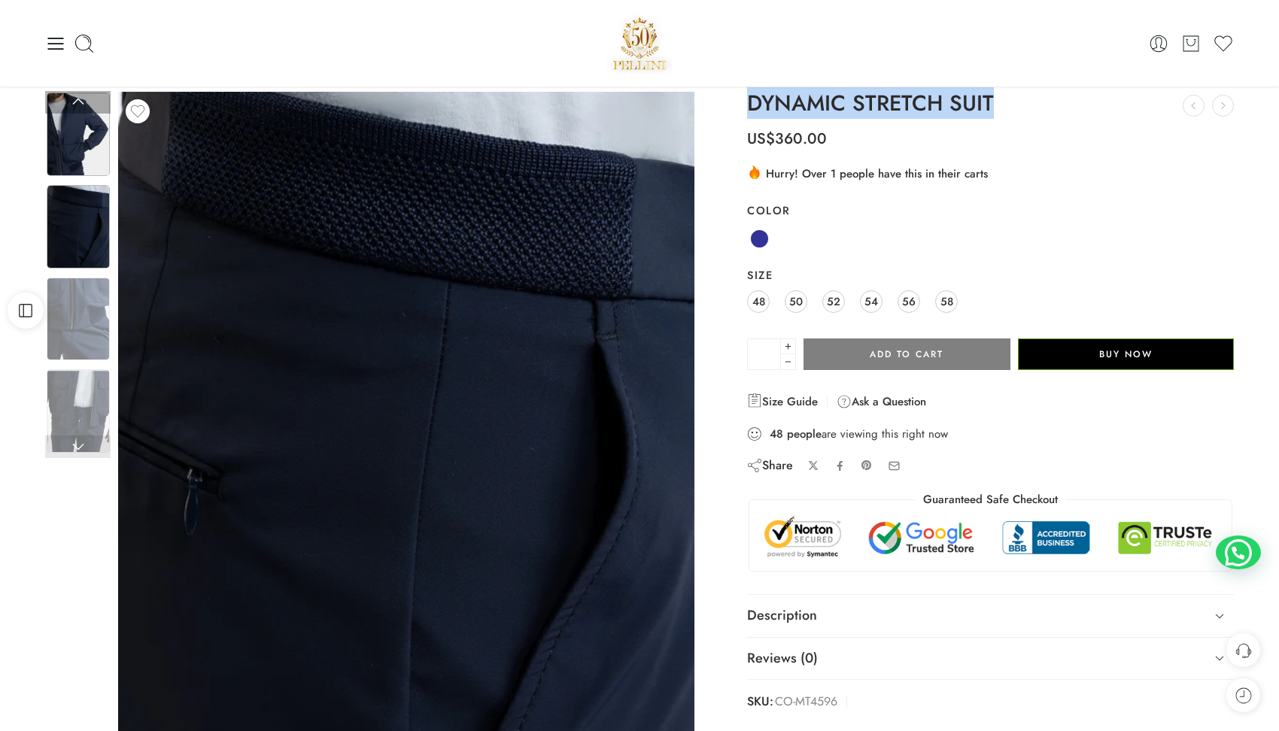
click at [71, 157] on img at bounding box center [78, 135] width 63 height 84
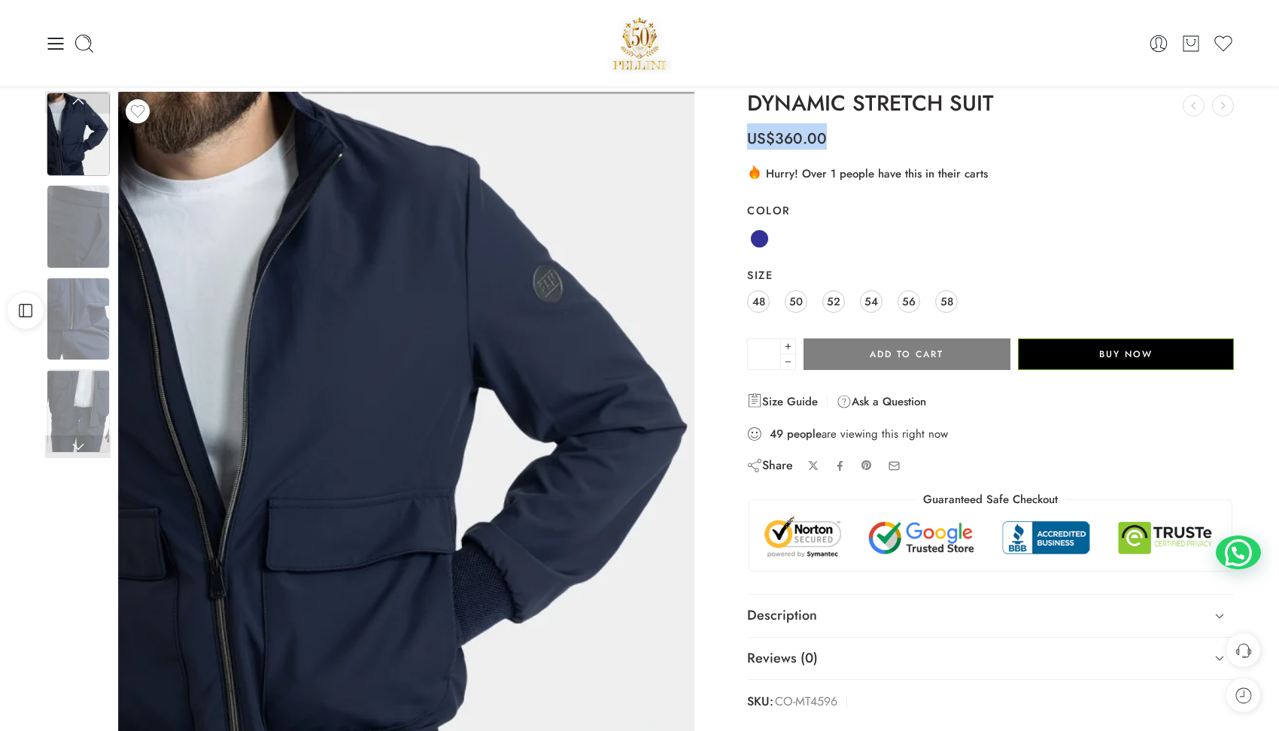
drag, startPoint x: 749, startPoint y: 132, endPoint x: 837, endPoint y: 136, distance: 88.1
click at [837, 136] on p "US$ 360.00" at bounding box center [990, 133] width 487 height 34
copy div "US$ 360.00"
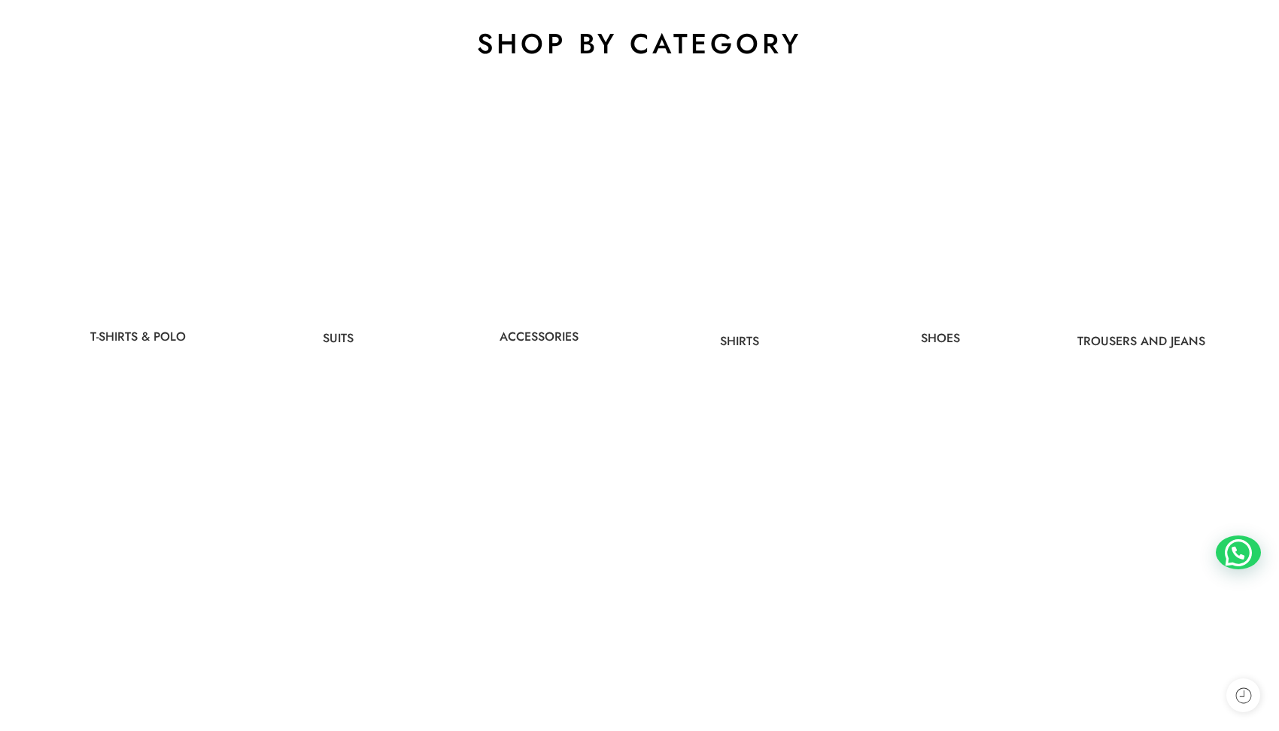
scroll to position [796, 0]
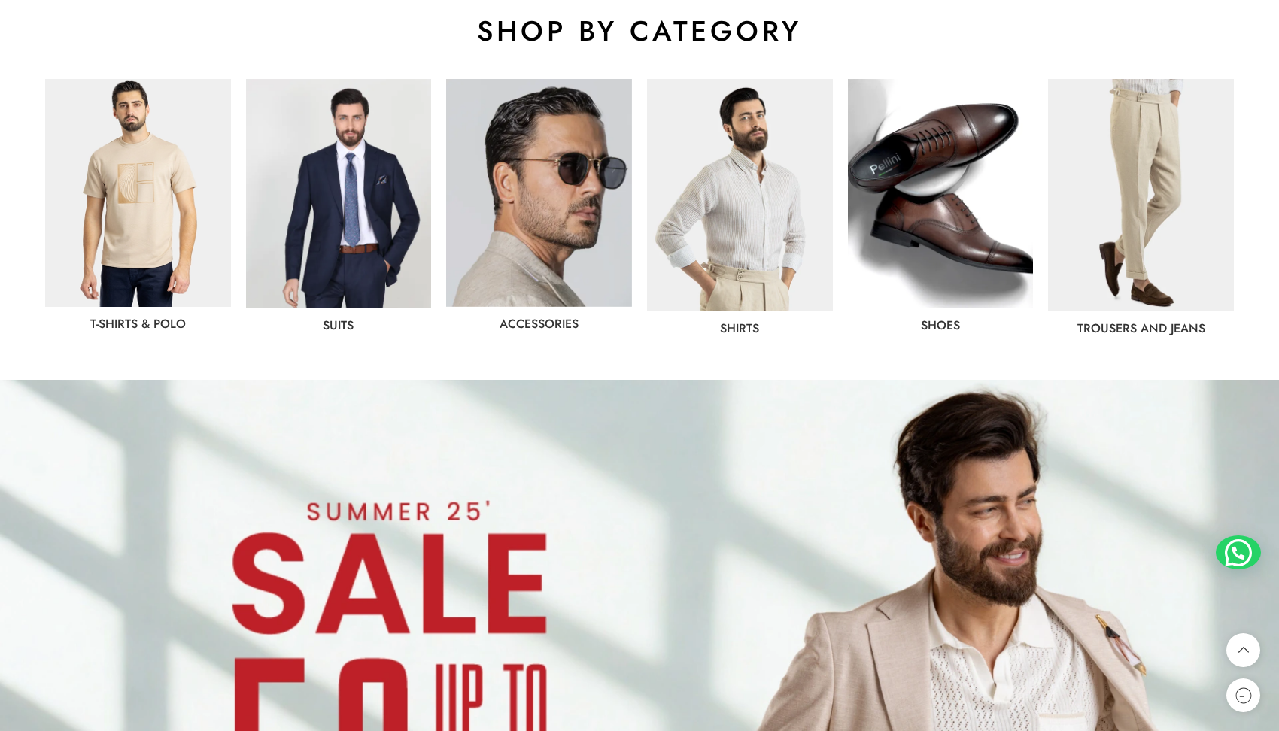
click at [342, 240] on img at bounding box center [339, 193] width 186 height 229
